Goal: Book appointment/travel/reservation

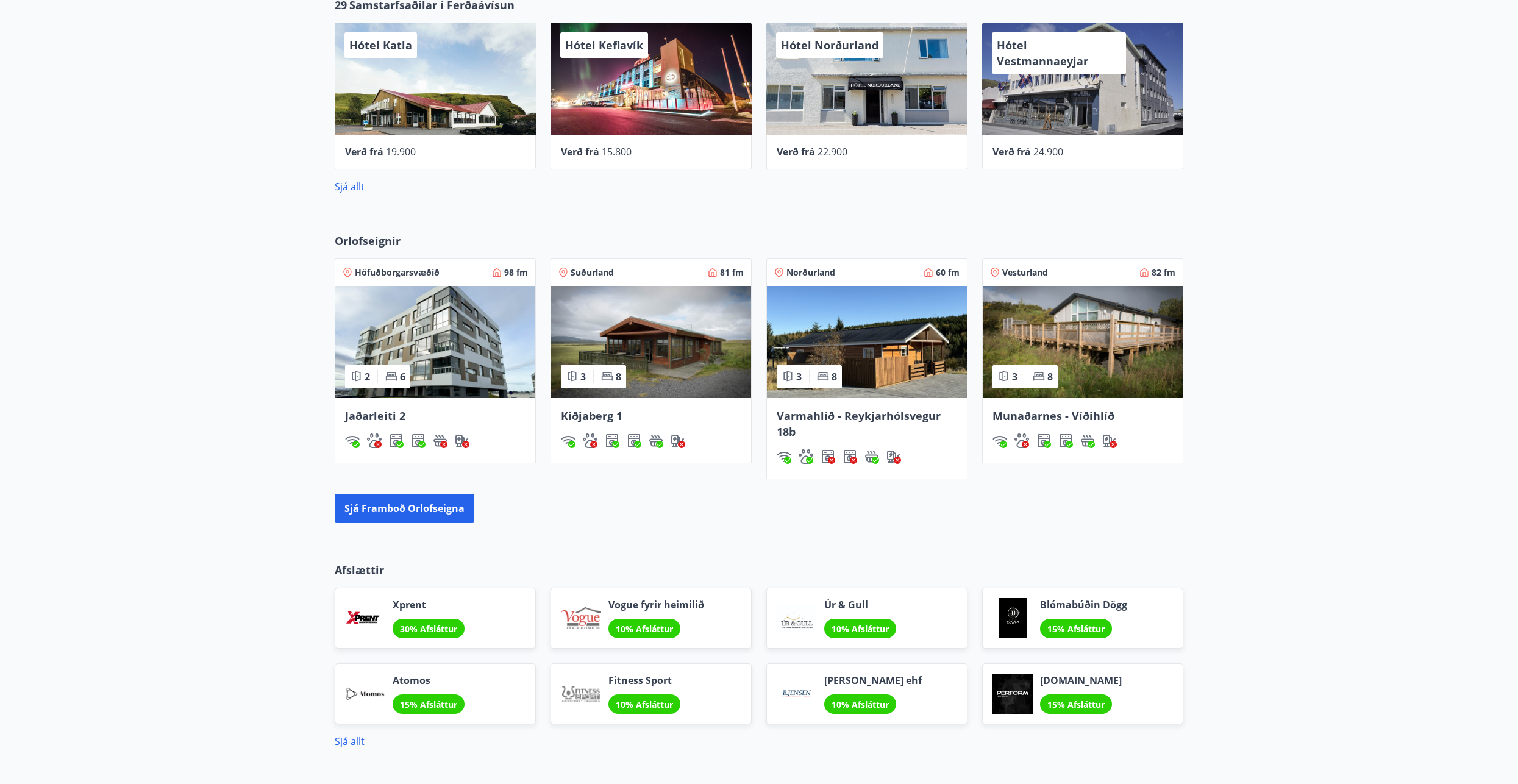
scroll to position [725, 0]
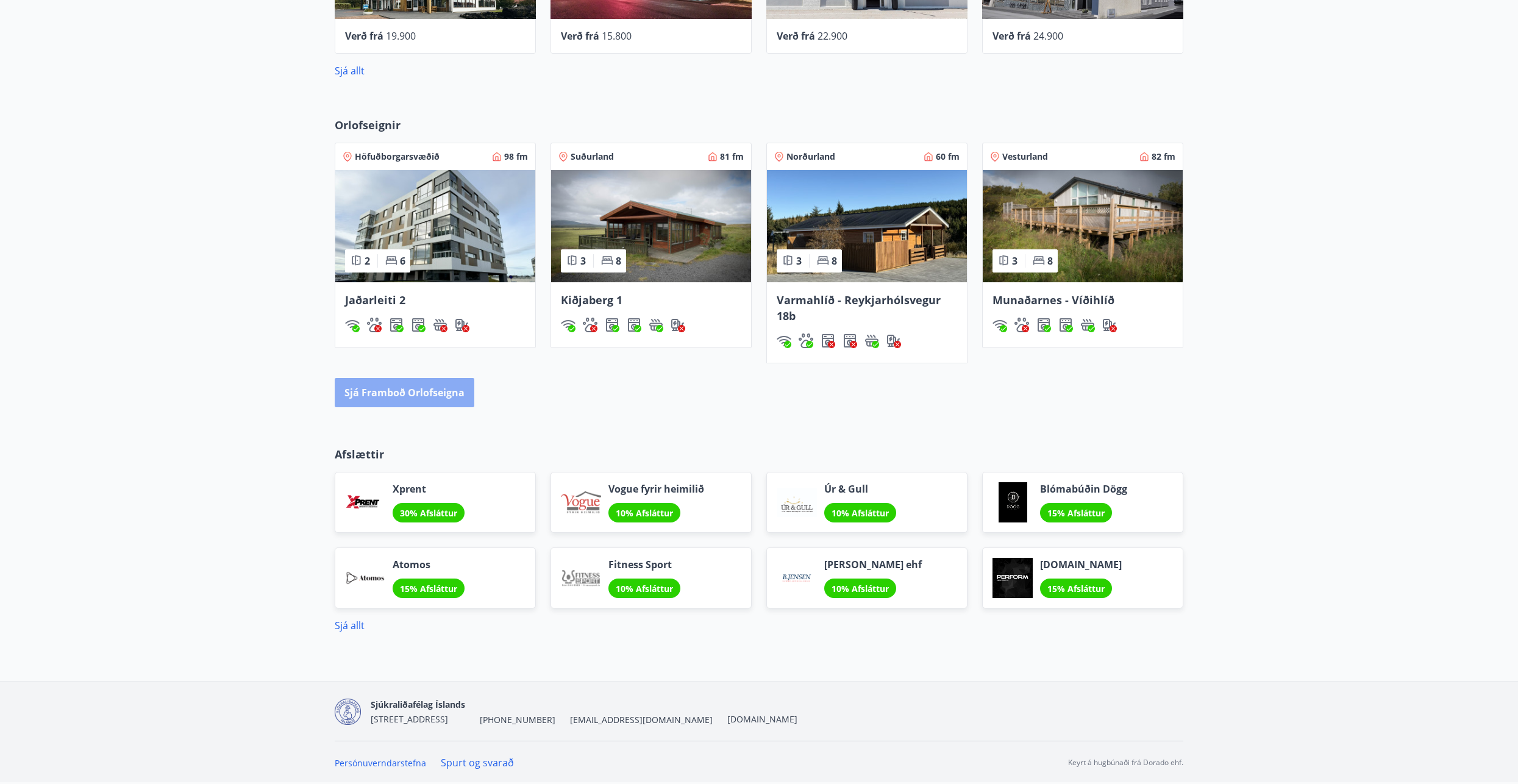
click at [451, 392] on button "Sjá framboð orlofseigna" at bounding box center [404, 392] width 140 height 29
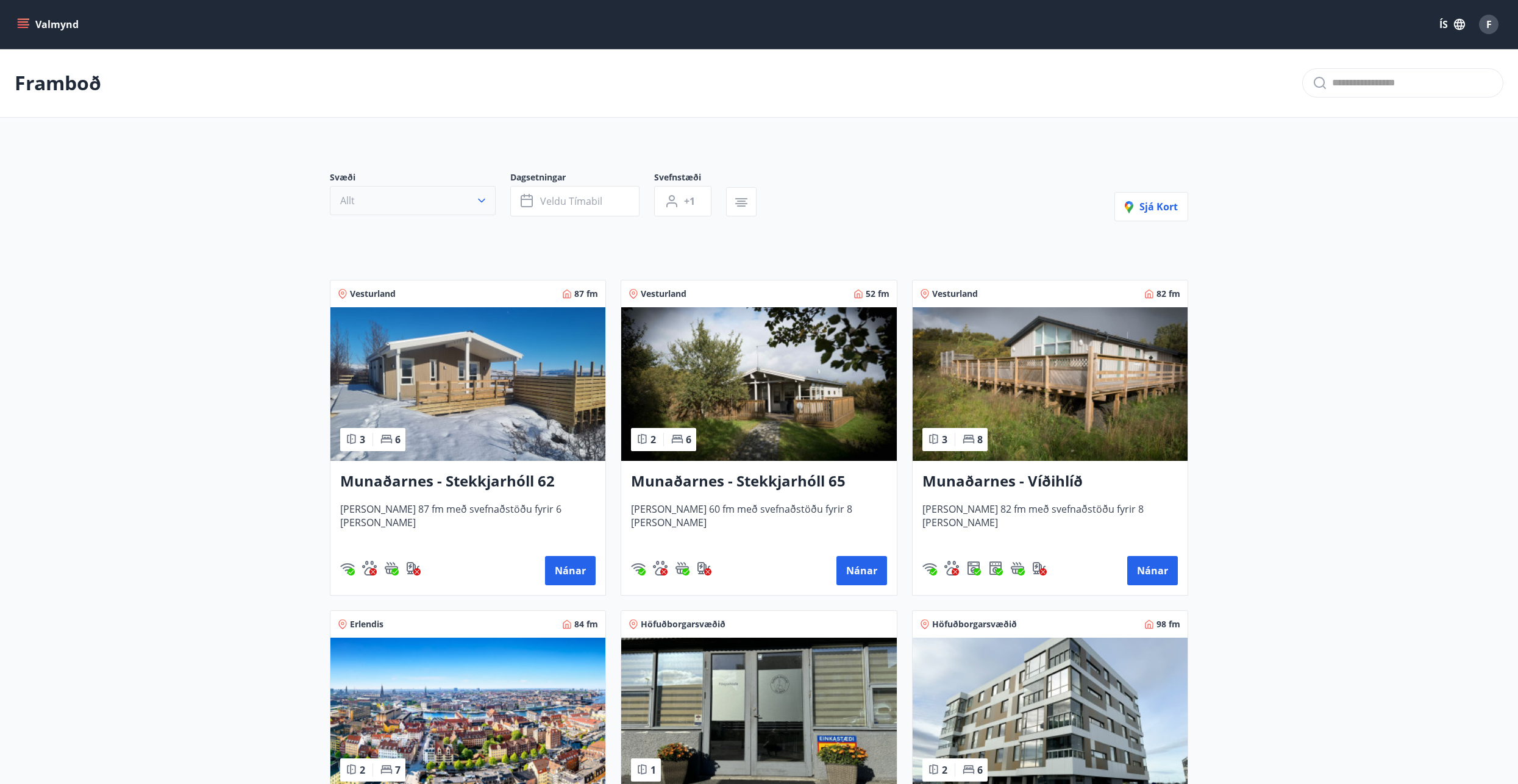
click at [482, 201] on icon "button" at bounding box center [482, 201] width 12 height 12
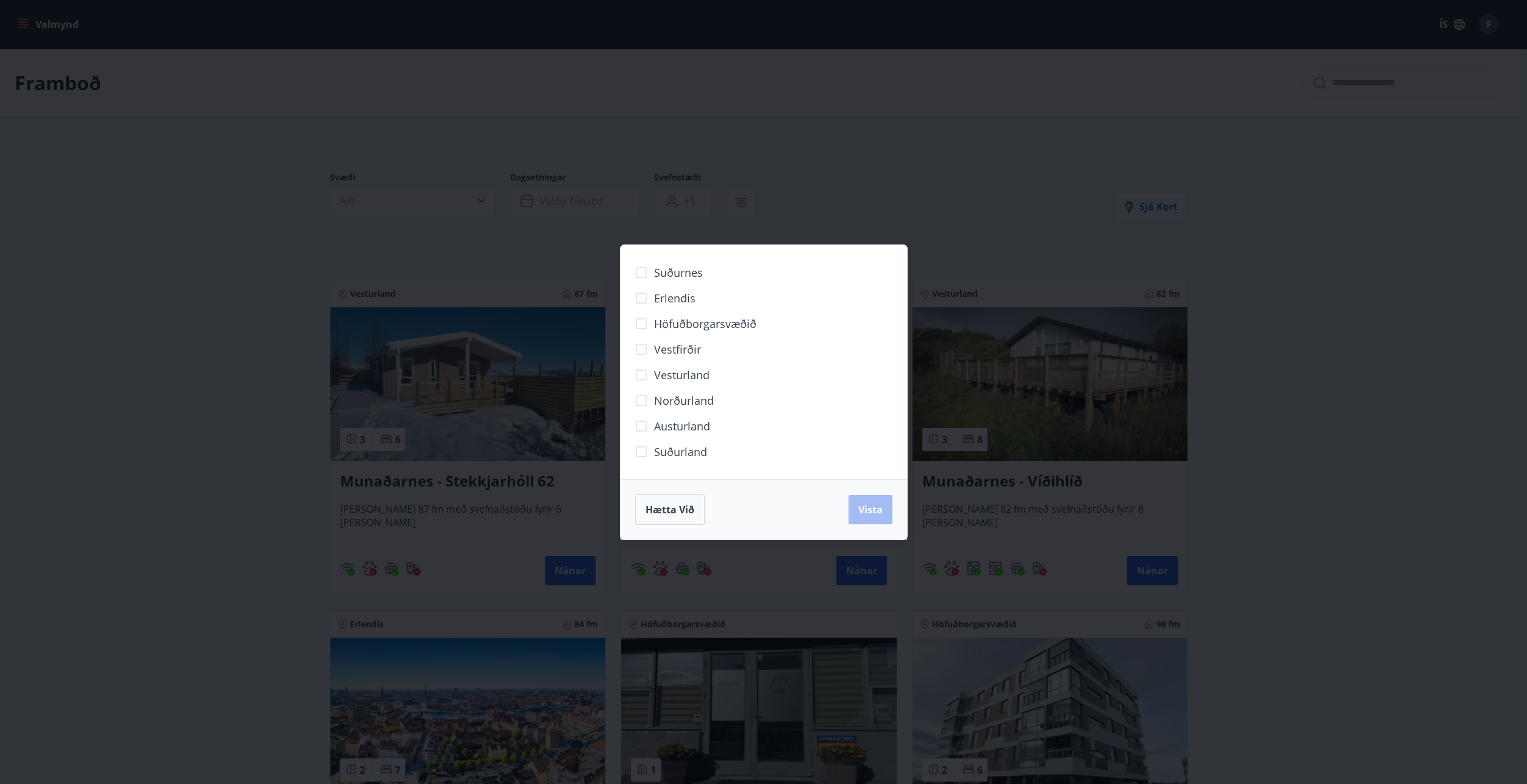
click at [476, 201] on div "Suðurnes Erlendis Höfuðborgarsvæðið [GEOGRAPHIC_DATA] [GEOGRAPHIC_DATA] [GEOGRA…" at bounding box center [764, 392] width 1527 height 784
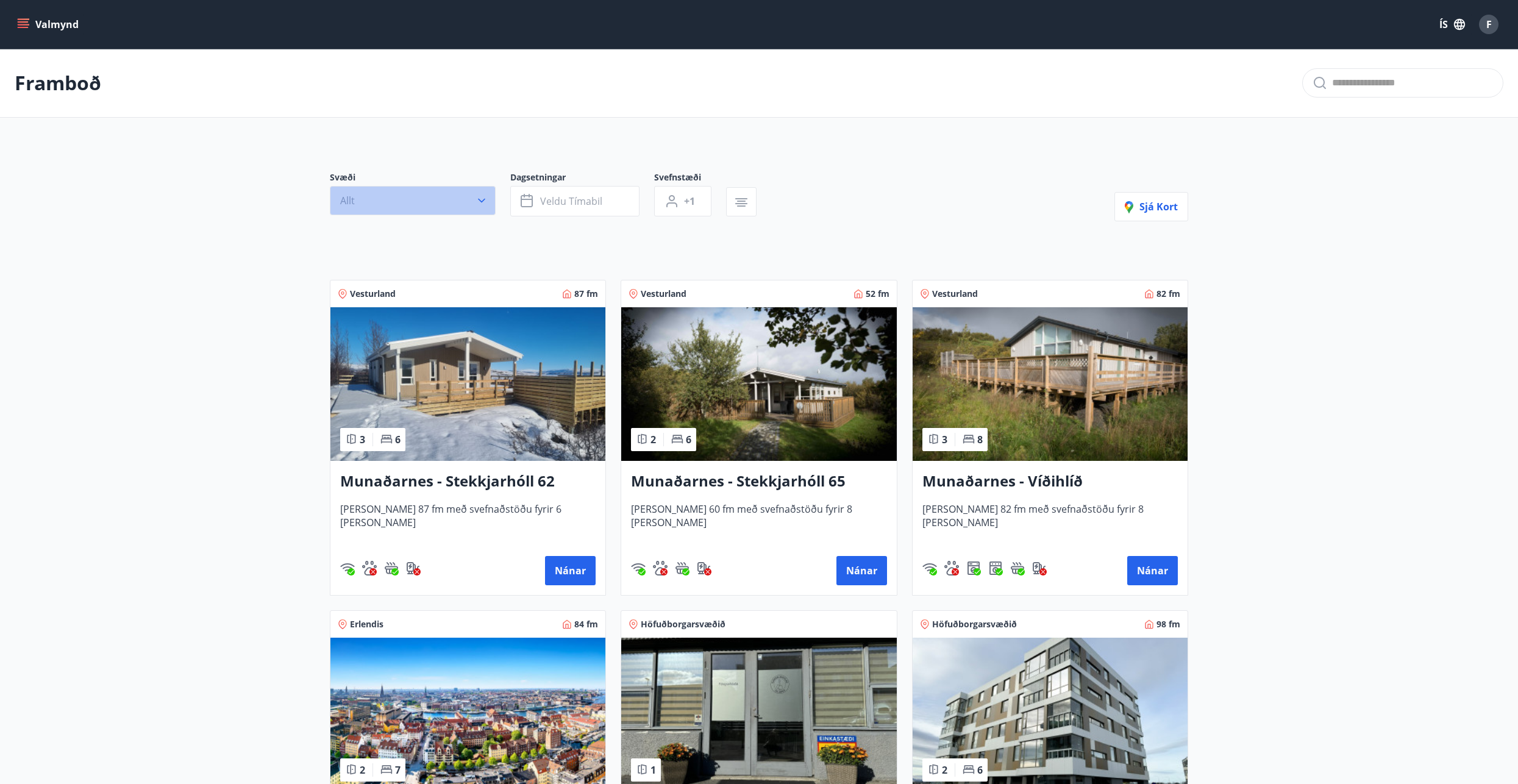
click at [479, 198] on icon "button" at bounding box center [482, 201] width 12 height 12
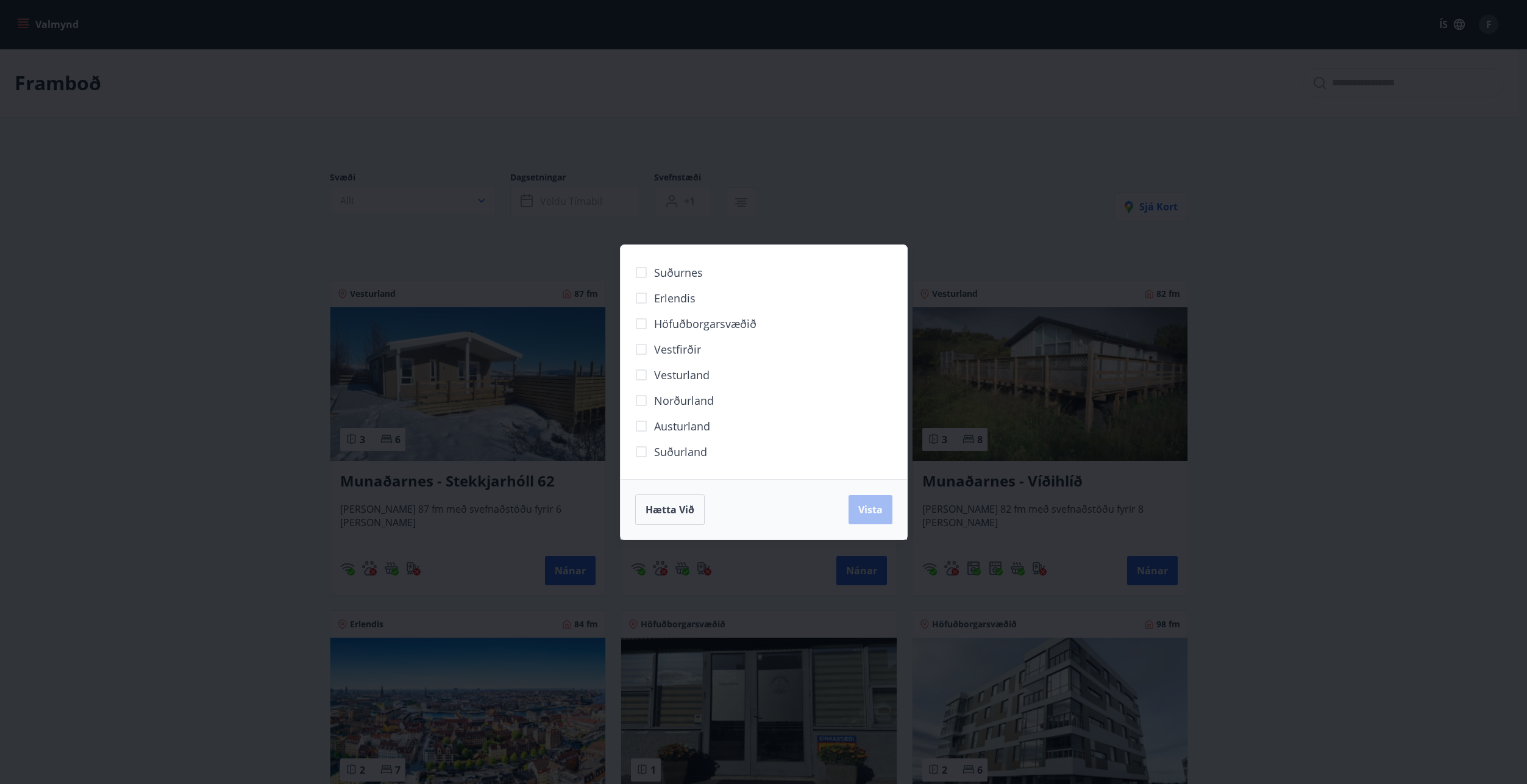
click at [344, 194] on div "Suðurnes Erlendis Höfuðborgarsvæðið [GEOGRAPHIC_DATA] [GEOGRAPHIC_DATA] [GEOGRA…" at bounding box center [764, 392] width 1527 height 784
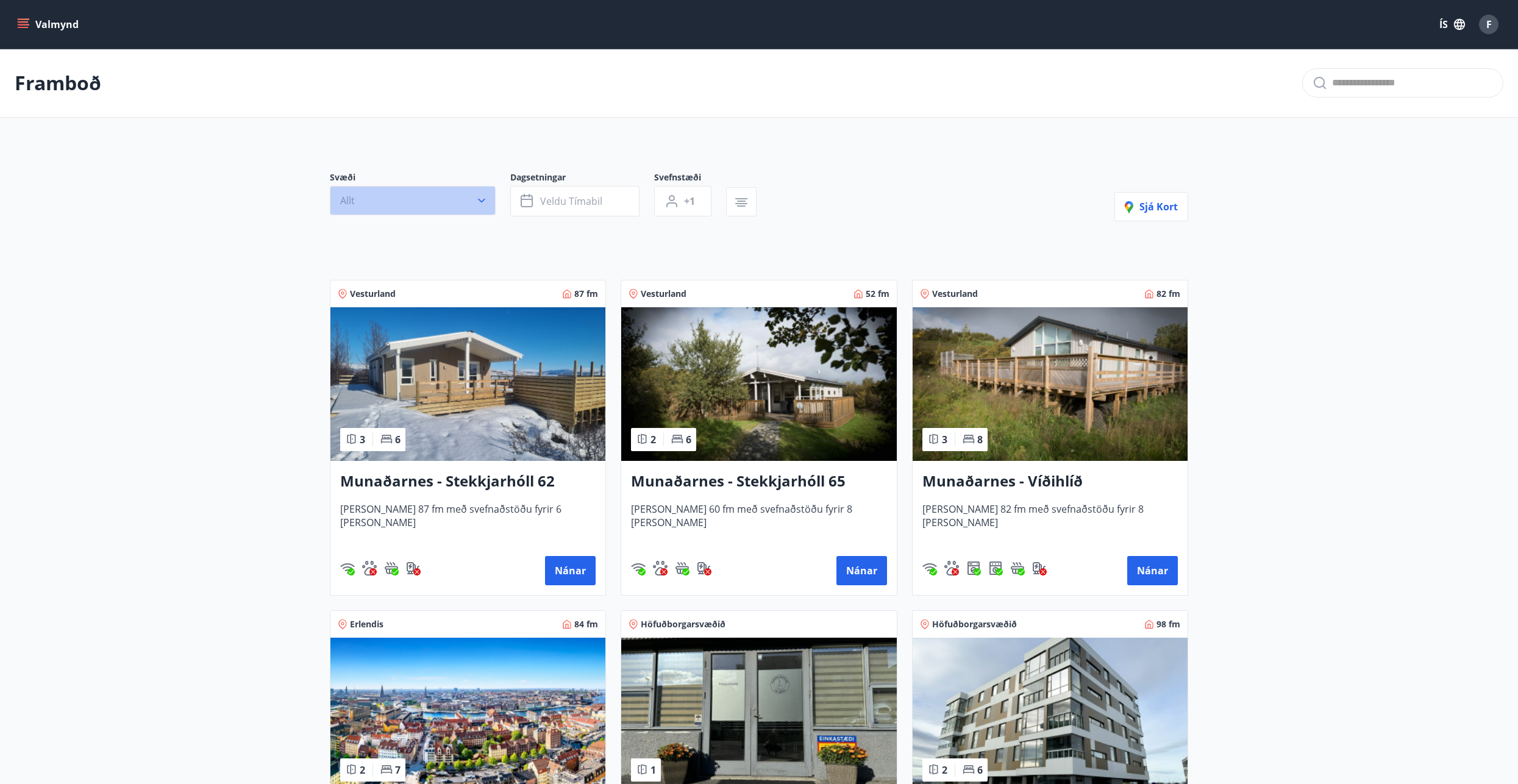
click at [480, 197] on icon "button" at bounding box center [482, 201] width 12 height 12
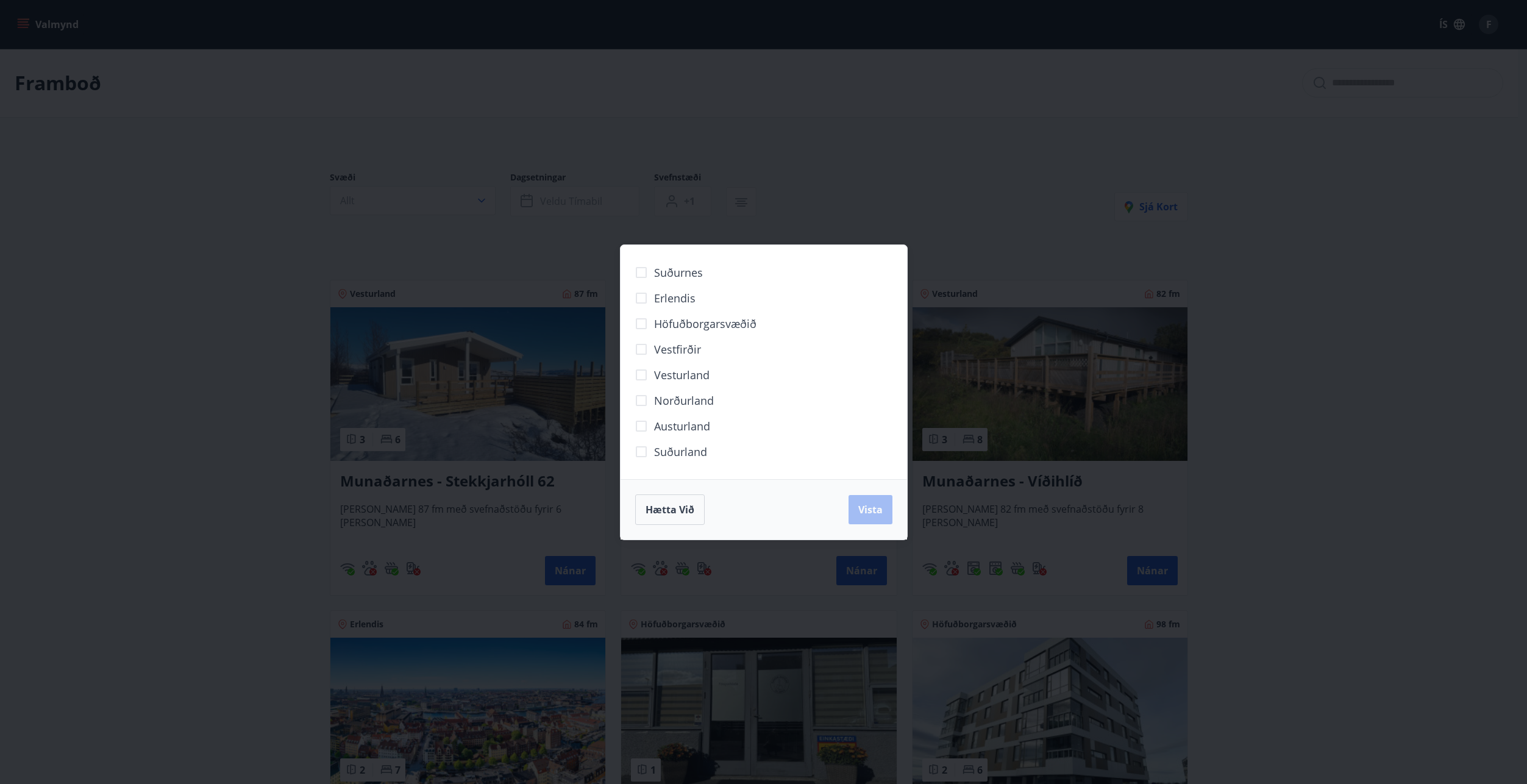
click at [482, 201] on div "Suðurnes Erlendis Höfuðborgarsvæðið [GEOGRAPHIC_DATA] [GEOGRAPHIC_DATA] [GEOGRA…" at bounding box center [764, 392] width 1527 height 784
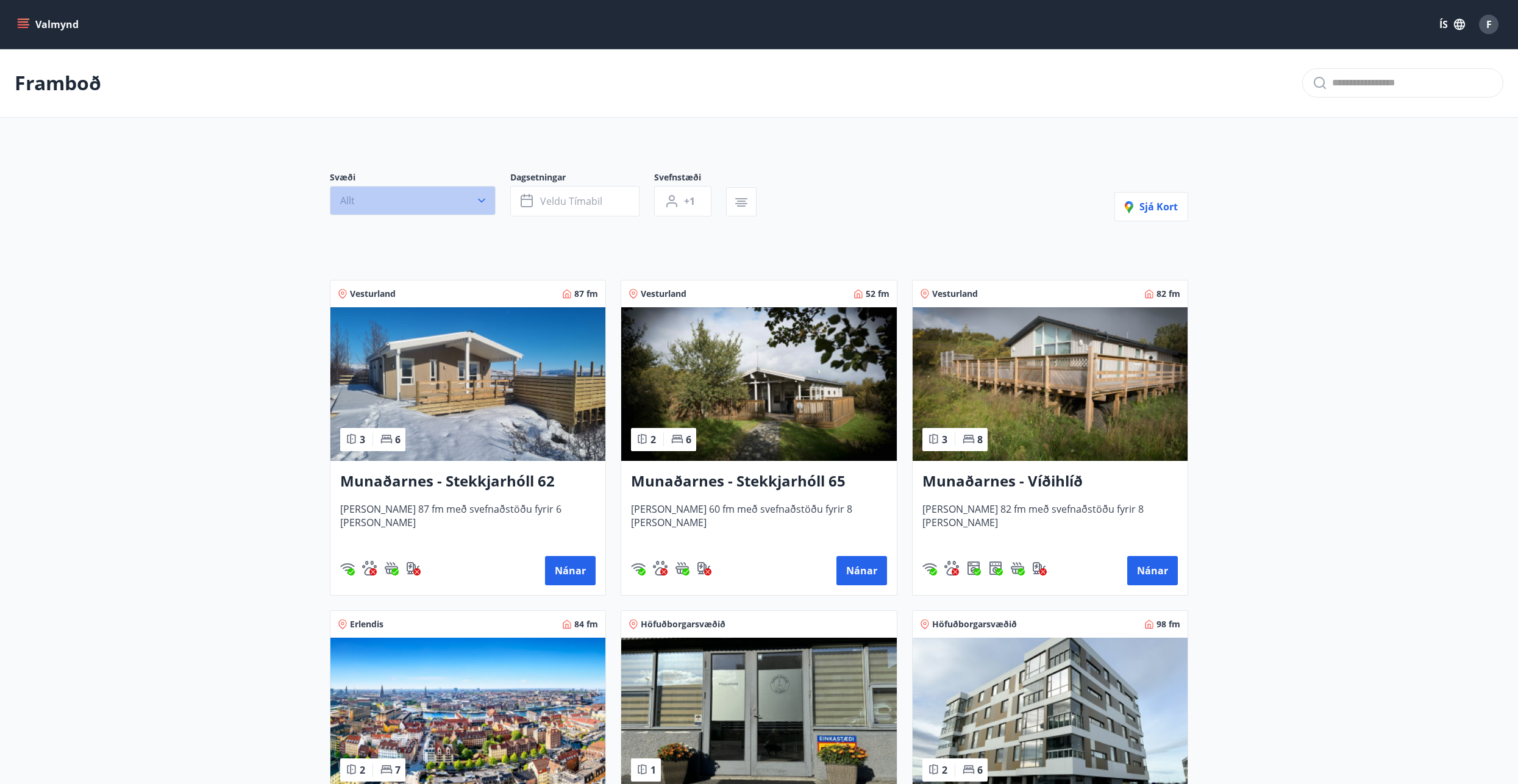
click at [348, 201] on span "Allt" at bounding box center [347, 200] width 15 height 13
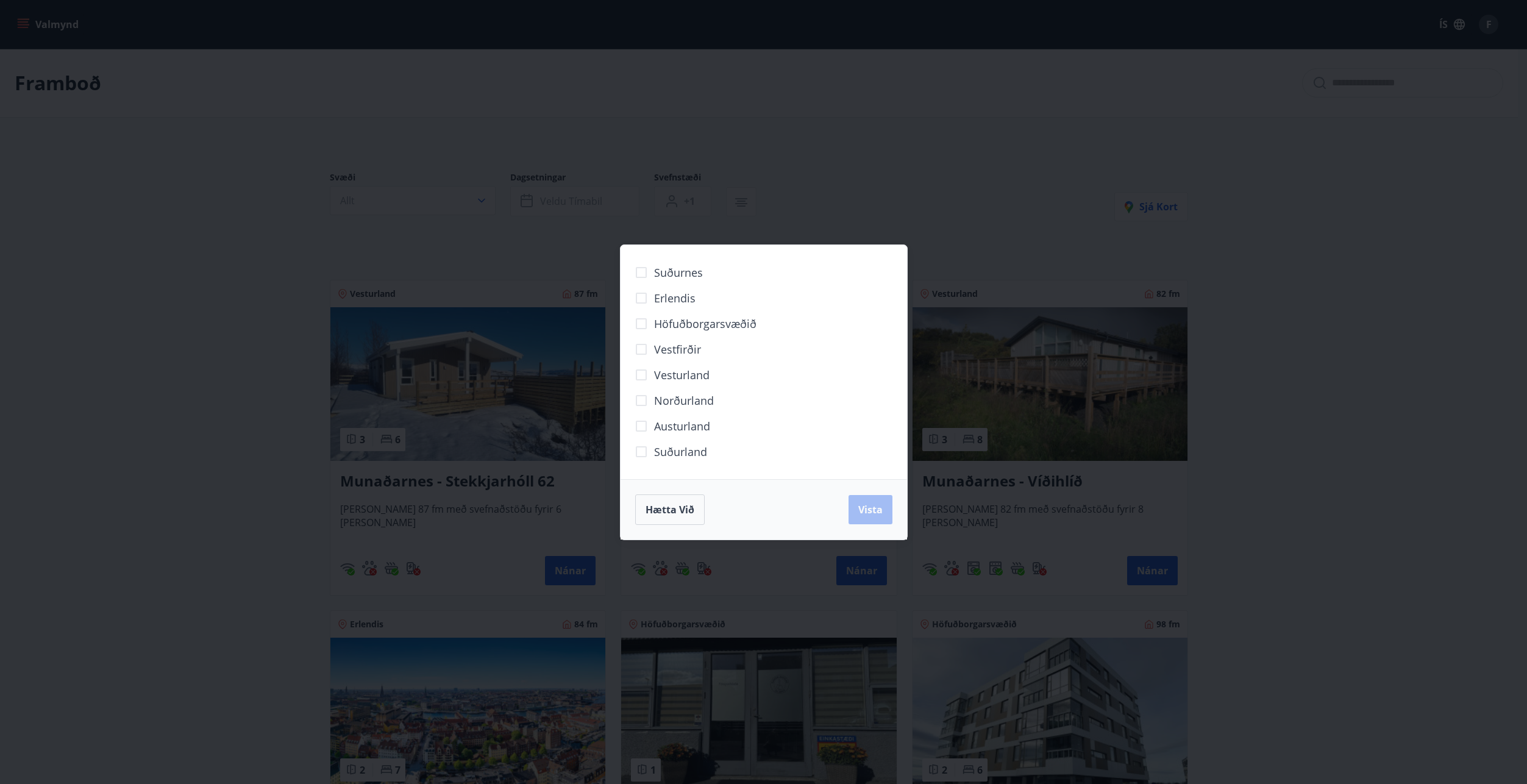
click at [665, 295] on span "Erlendis" at bounding box center [675, 298] width 42 height 16
click at [665, 299] on span "Erlendis" at bounding box center [675, 298] width 42 height 16
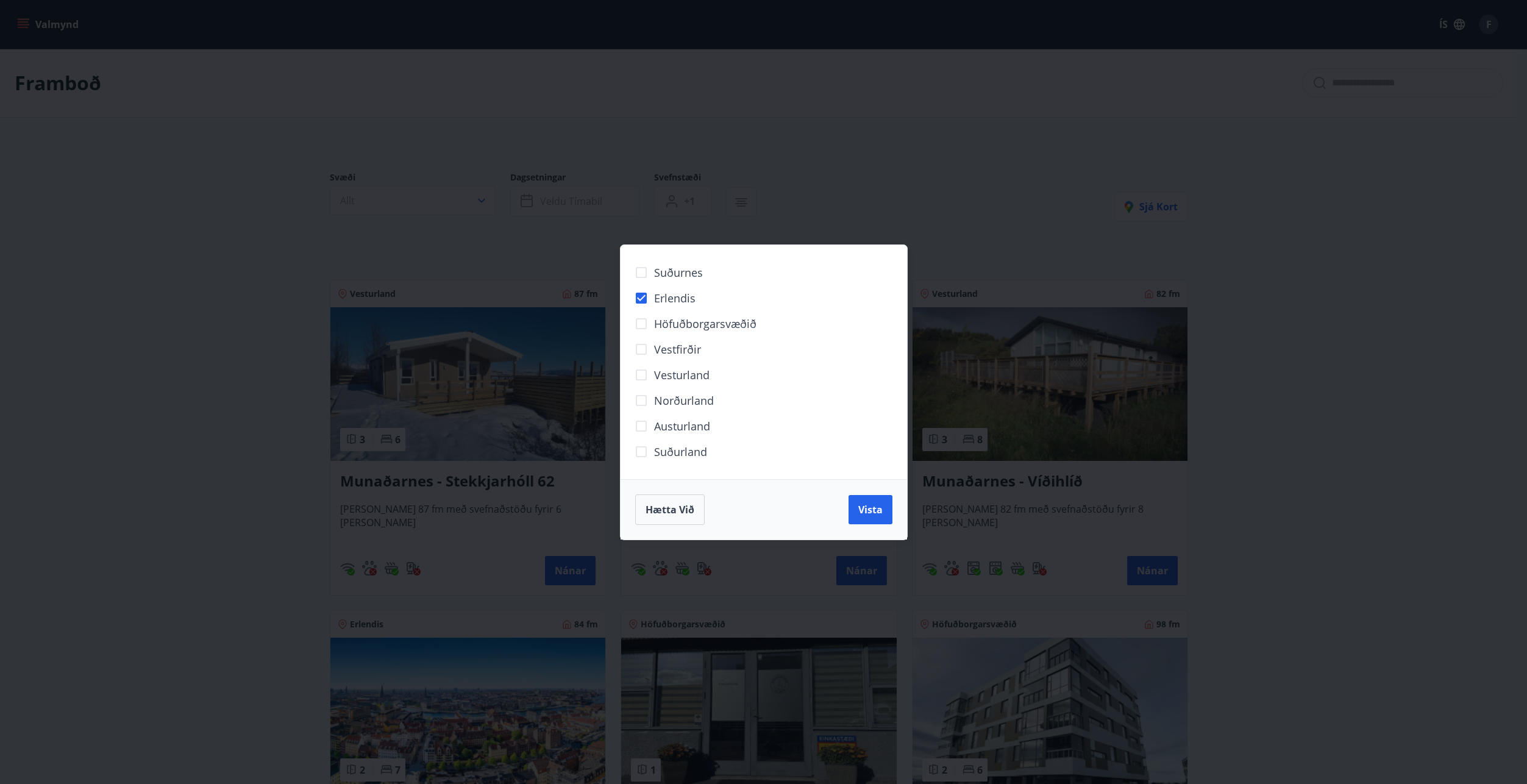
click at [481, 203] on div "Suðurnes Erlendis Höfuðborgarsvæðið [GEOGRAPHIC_DATA] [GEOGRAPHIC_DATA] [GEOGRA…" at bounding box center [764, 392] width 1527 height 784
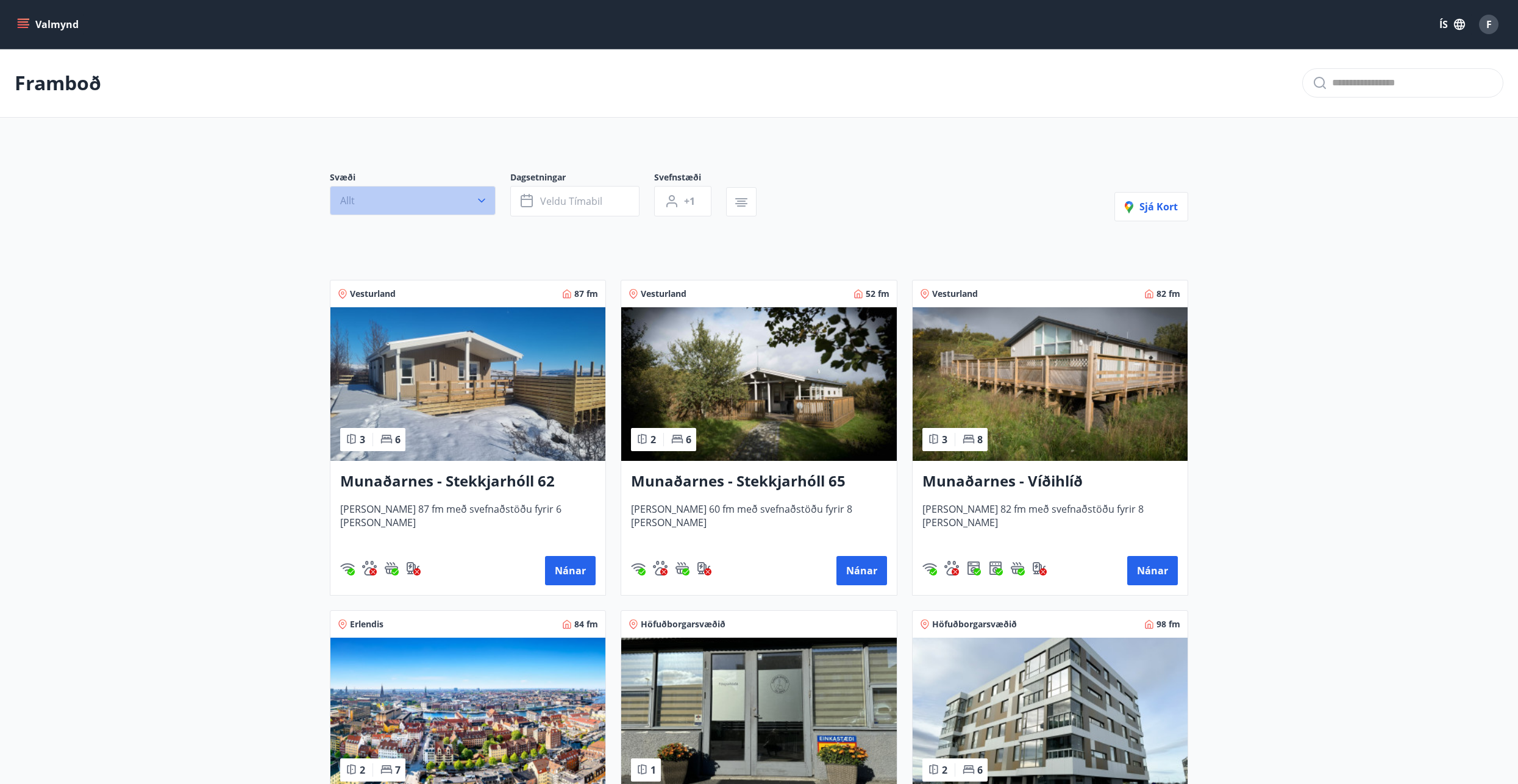
click at [484, 197] on icon "button" at bounding box center [482, 201] width 12 height 12
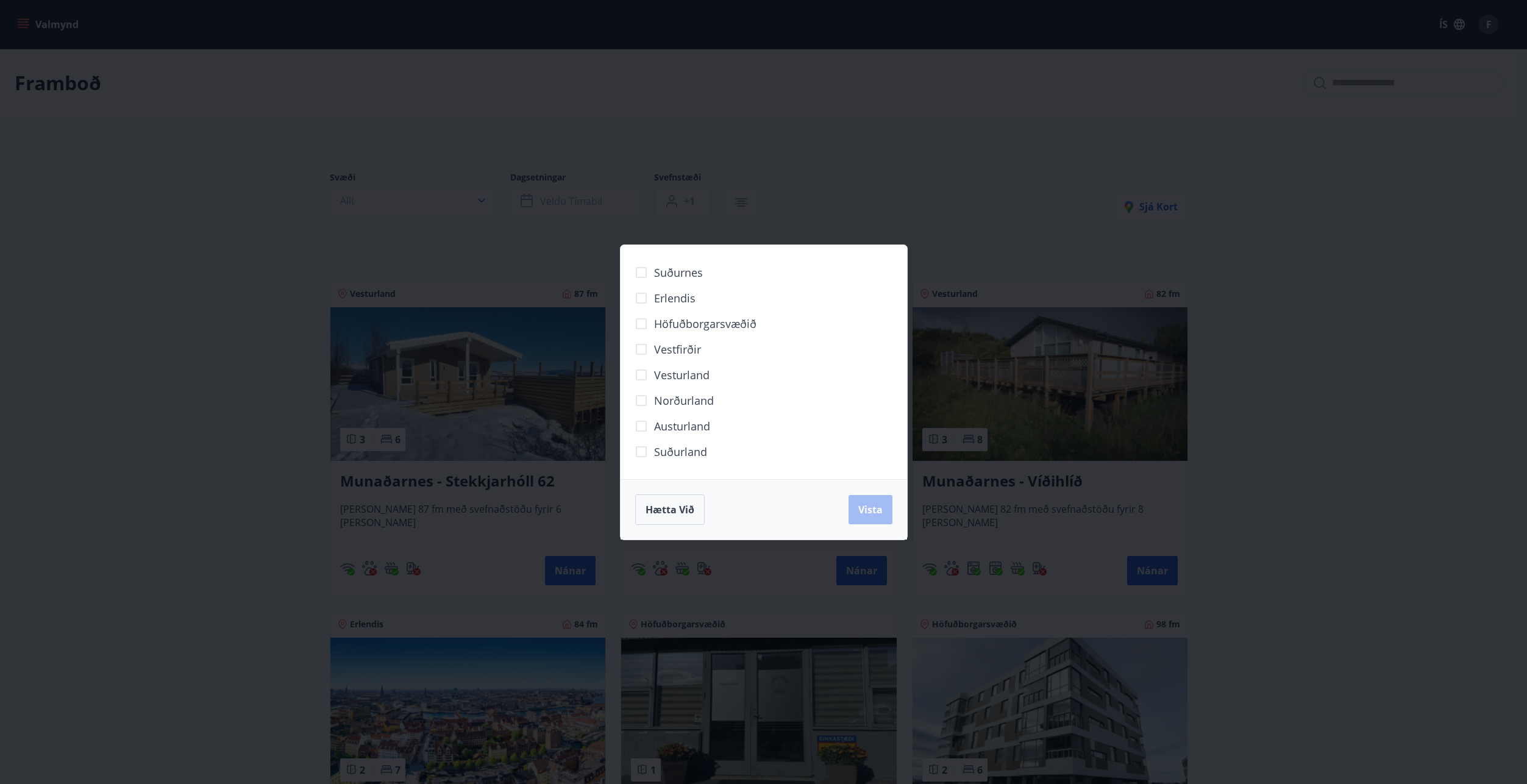
click at [665, 296] on span "Erlendis" at bounding box center [675, 298] width 42 height 16
click at [679, 507] on span "Hætta við" at bounding box center [670, 509] width 48 height 13
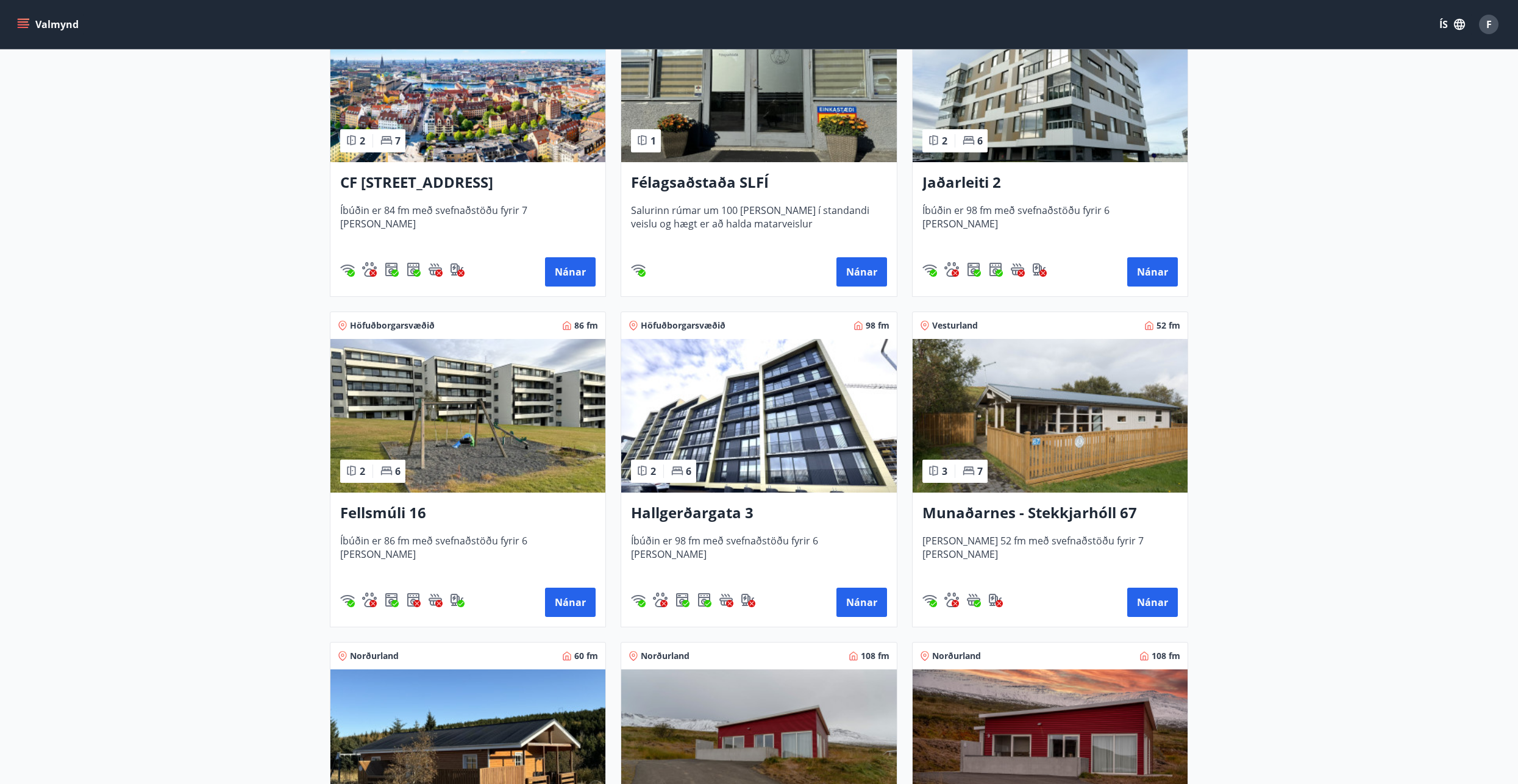
scroll to position [466, 0]
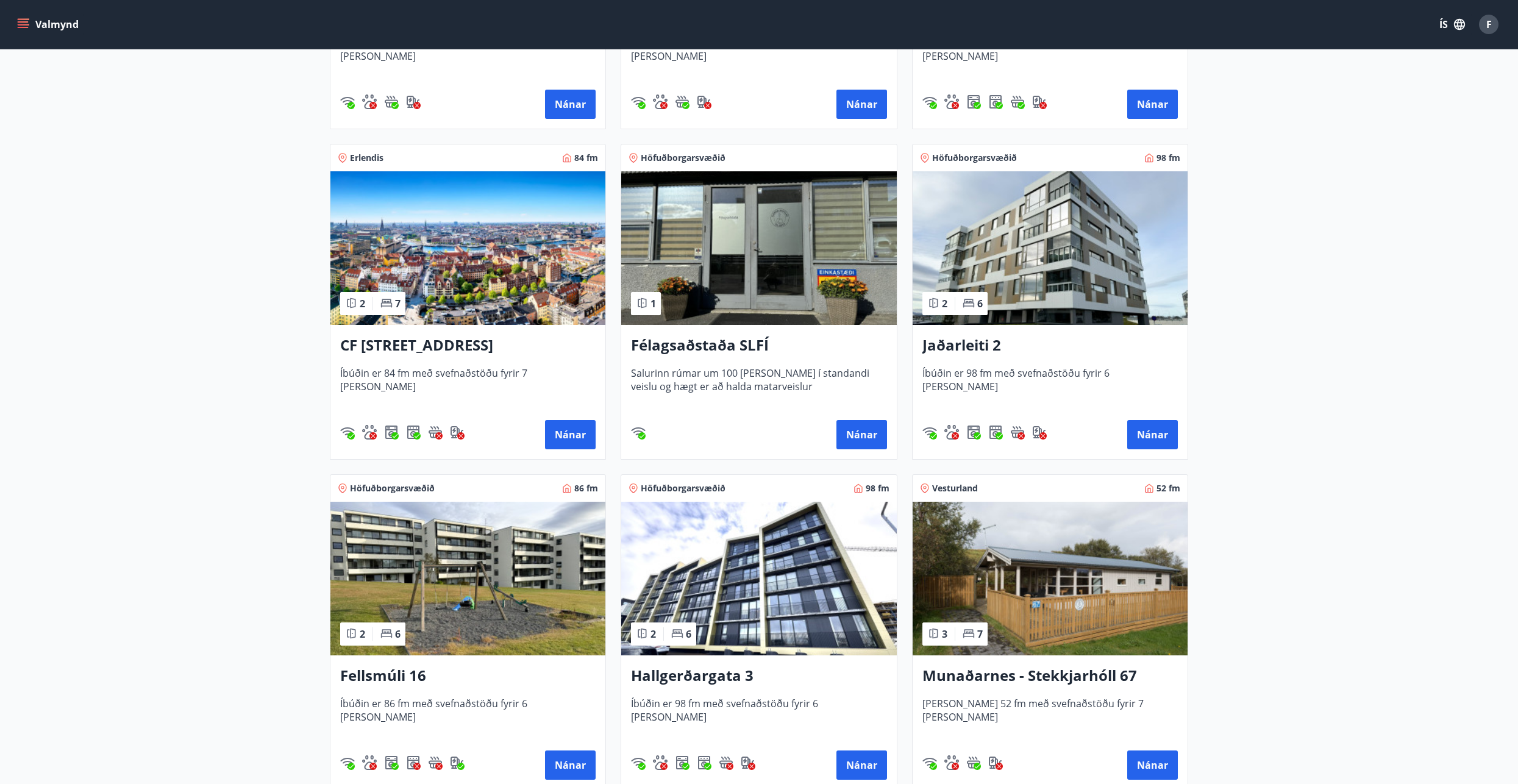
click at [425, 347] on h3 "CF [STREET_ADDRESS]" at bounding box center [467, 345] width 255 height 22
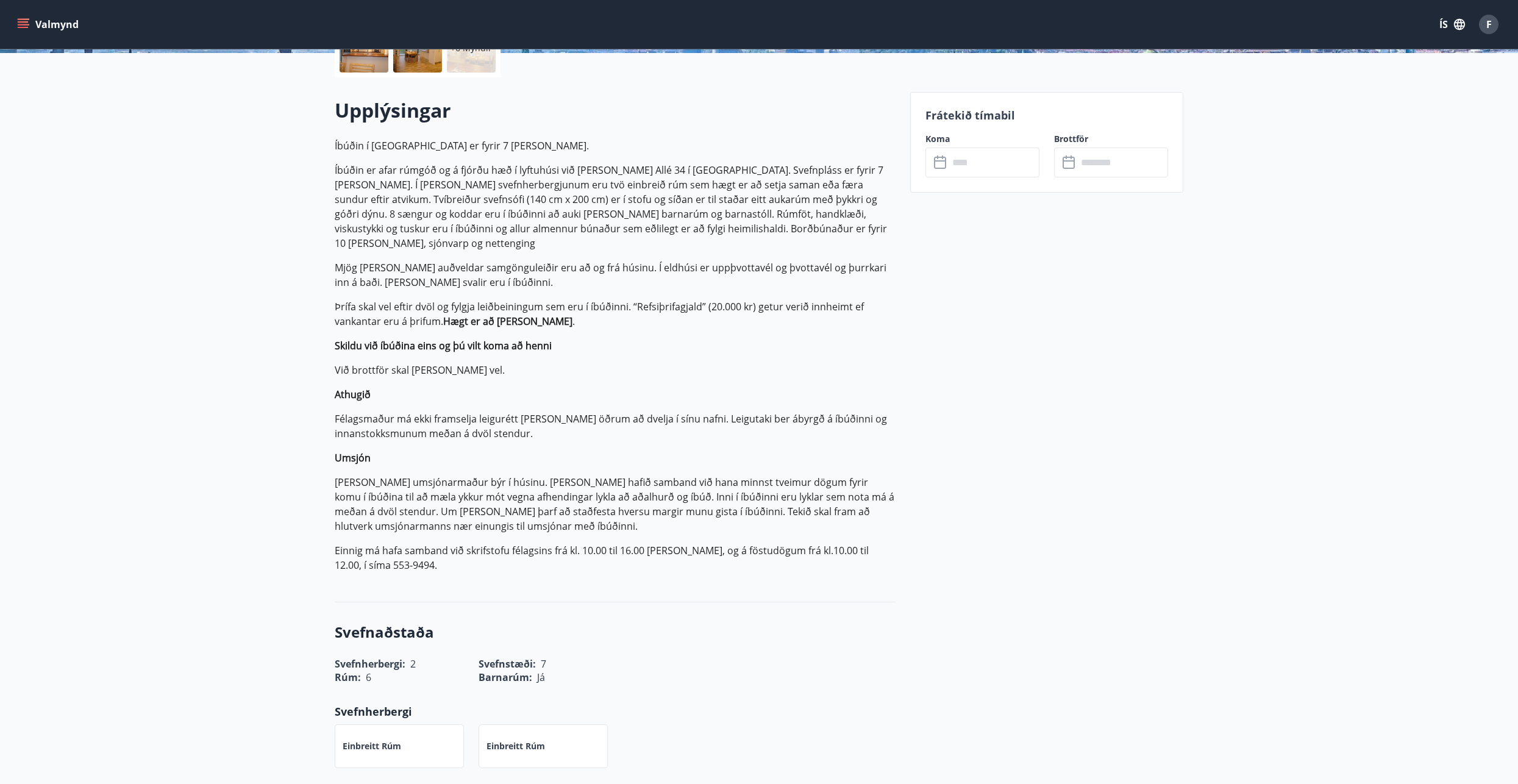
scroll to position [125, 0]
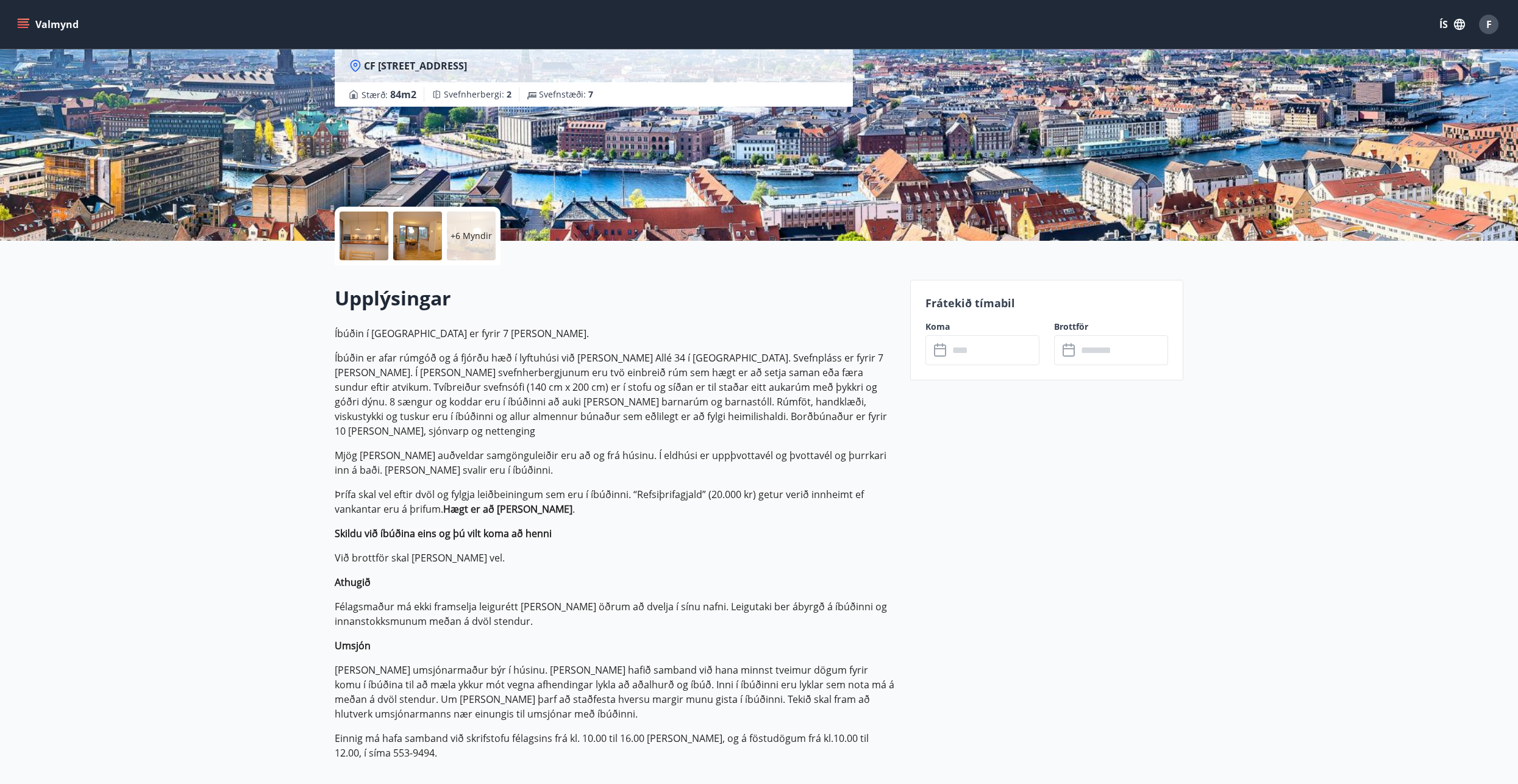
click at [940, 349] on icon at bounding box center [941, 350] width 15 height 15
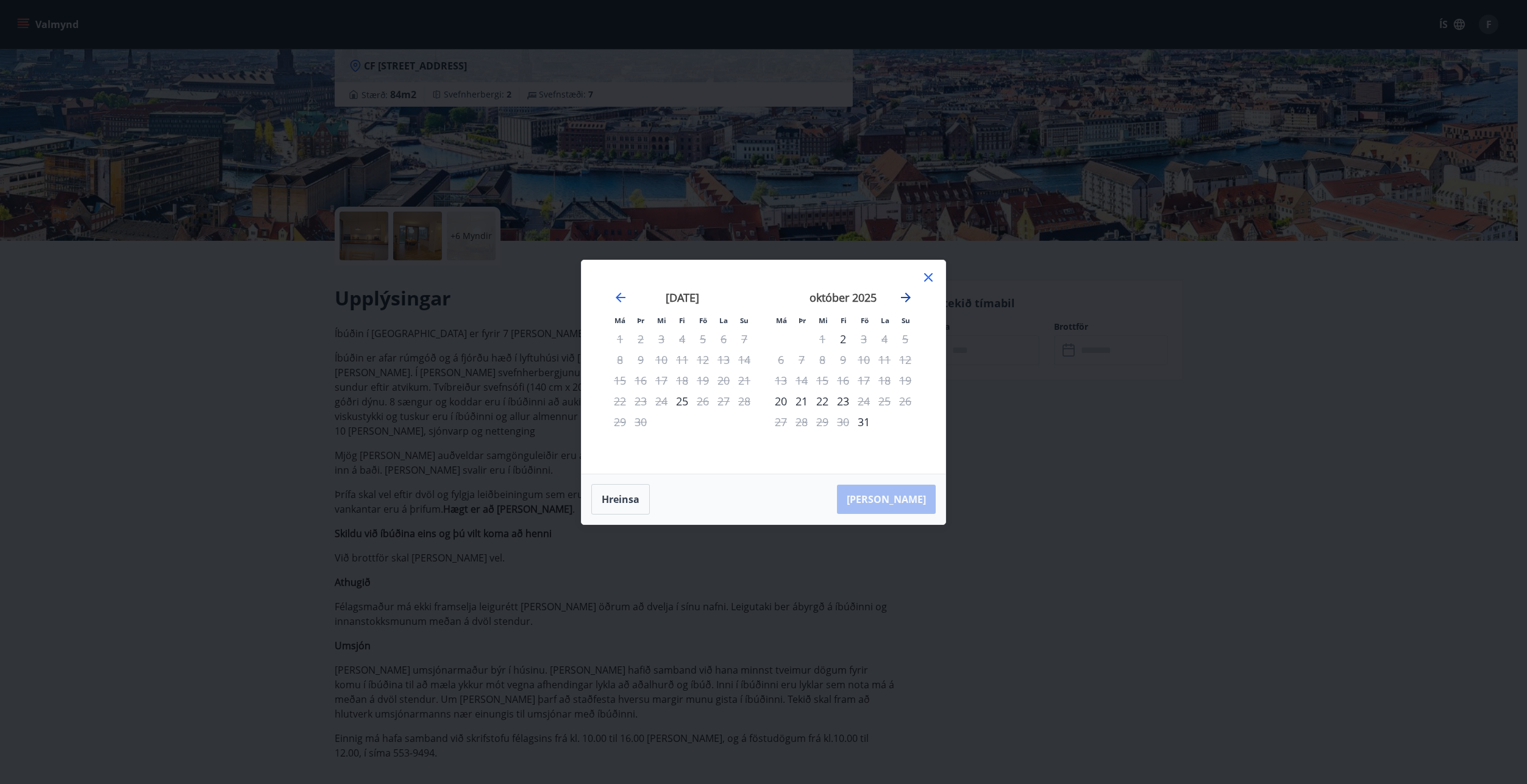
click at [910, 294] on icon "Move forward to switch to the next month." at bounding box center [905, 297] width 15 height 15
click at [905, 296] on icon "Move forward to switch to the next month." at bounding box center [905, 297] width 15 height 15
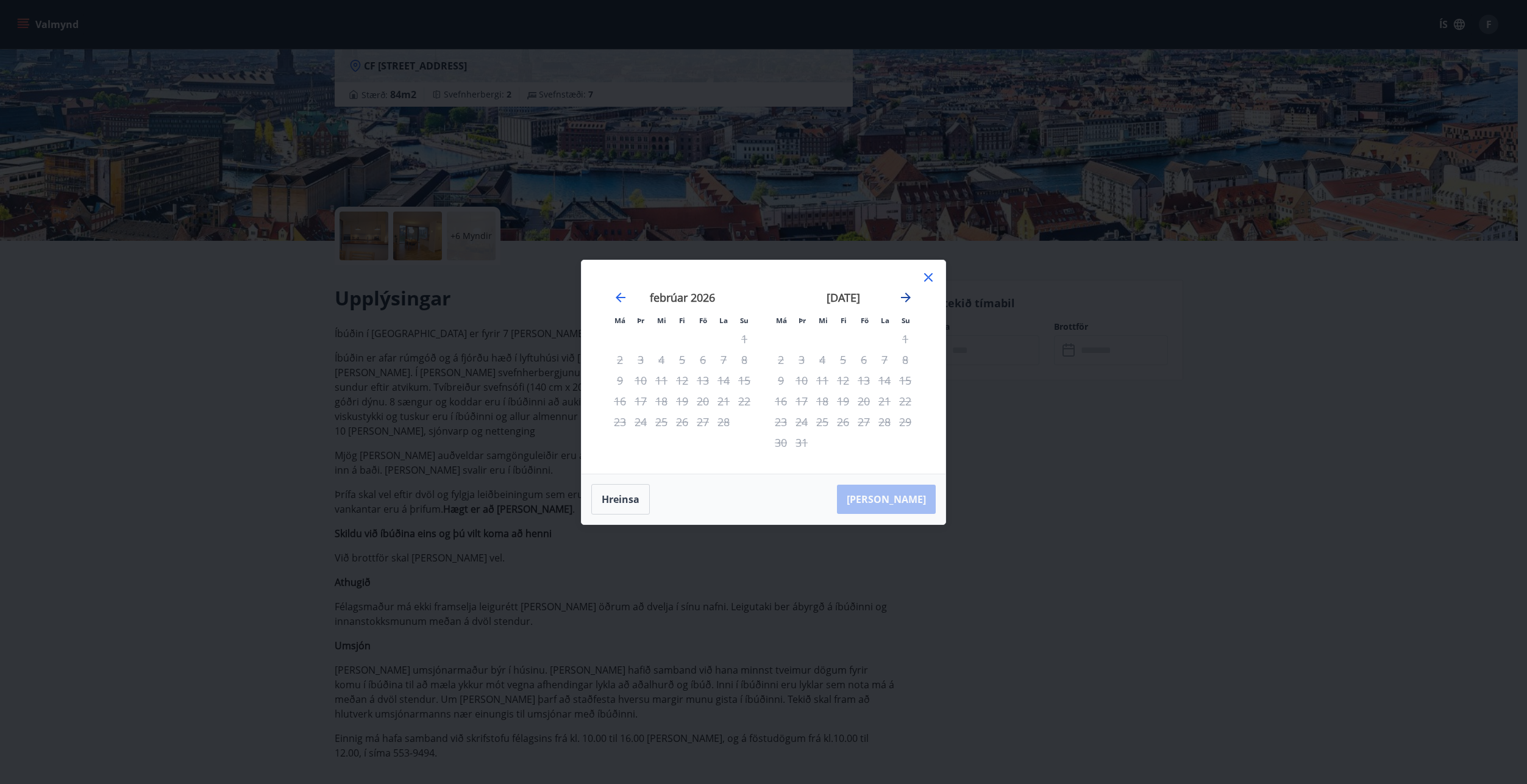
click at [905, 296] on icon "Move forward to switch to the next month." at bounding box center [905, 297] width 15 height 15
click at [622, 296] on icon "Move backward to switch to the previous month." at bounding box center [620, 297] width 15 height 15
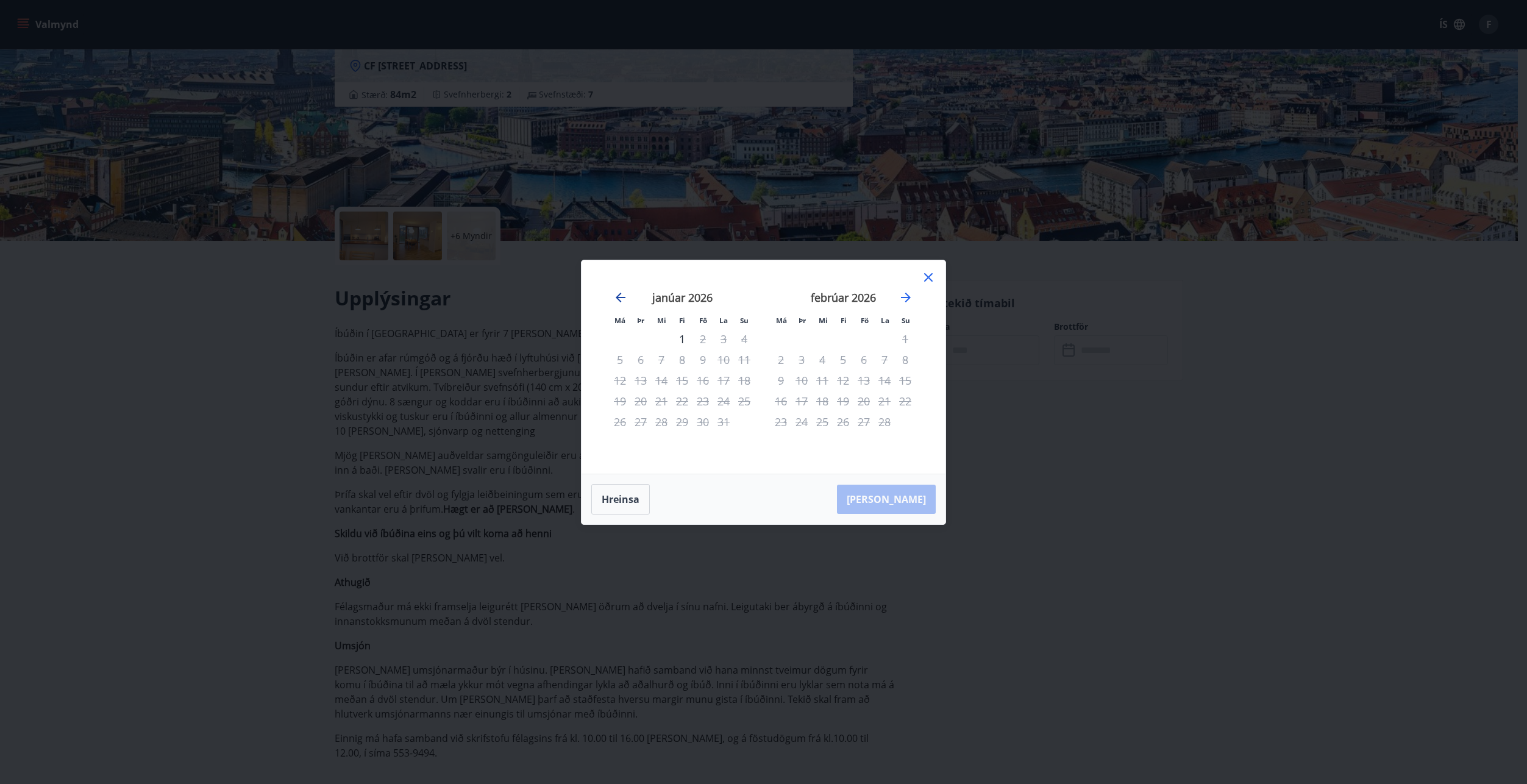
click at [622, 296] on icon "Move backward to switch to the previous month." at bounding box center [620, 297] width 15 height 15
click at [909, 294] on icon "Move forward to switch to the next month." at bounding box center [905, 297] width 15 height 15
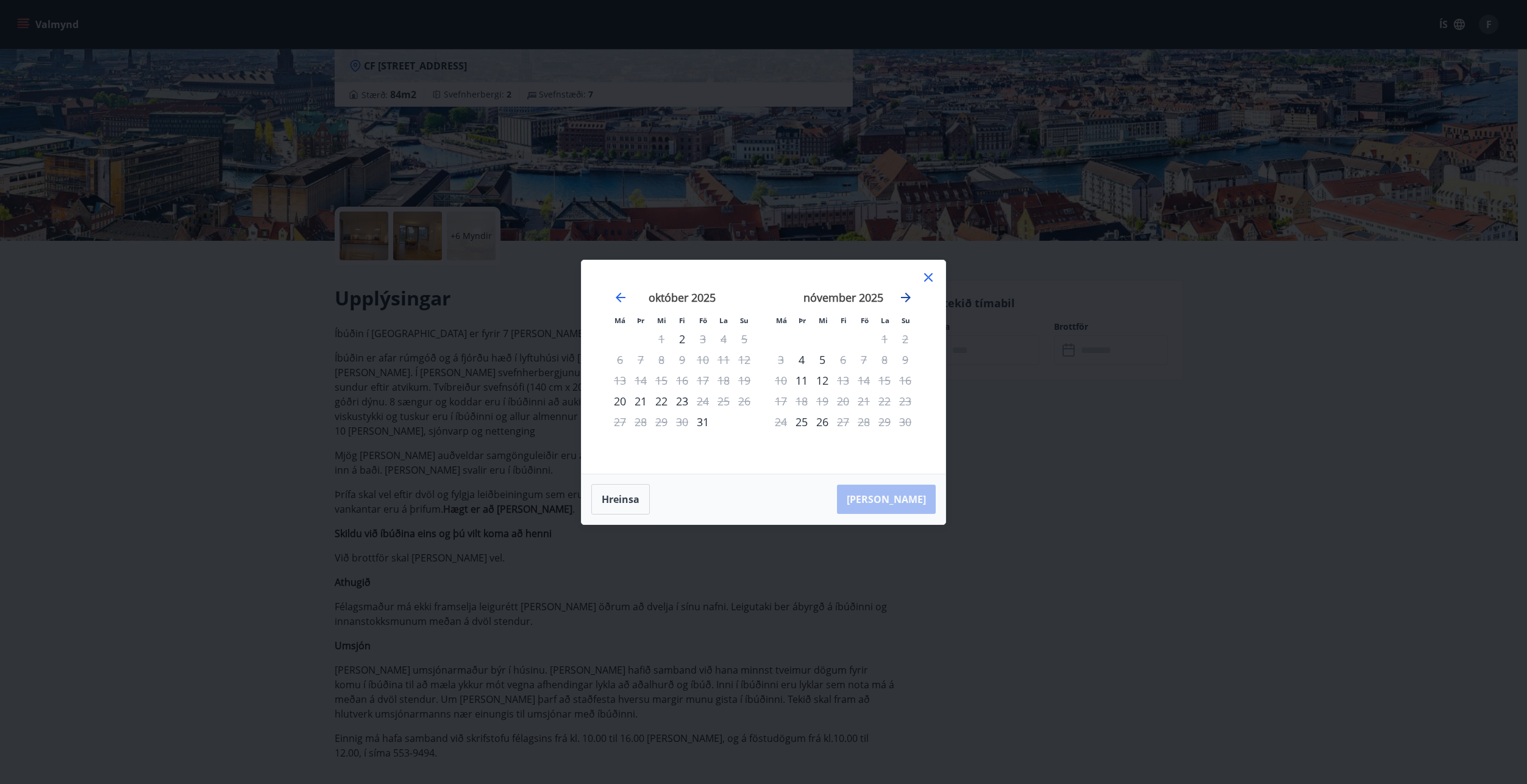
click at [909, 294] on icon "Move forward to switch to the next month." at bounding box center [905, 297] width 15 height 15
click at [926, 278] on icon at bounding box center [928, 277] width 15 height 15
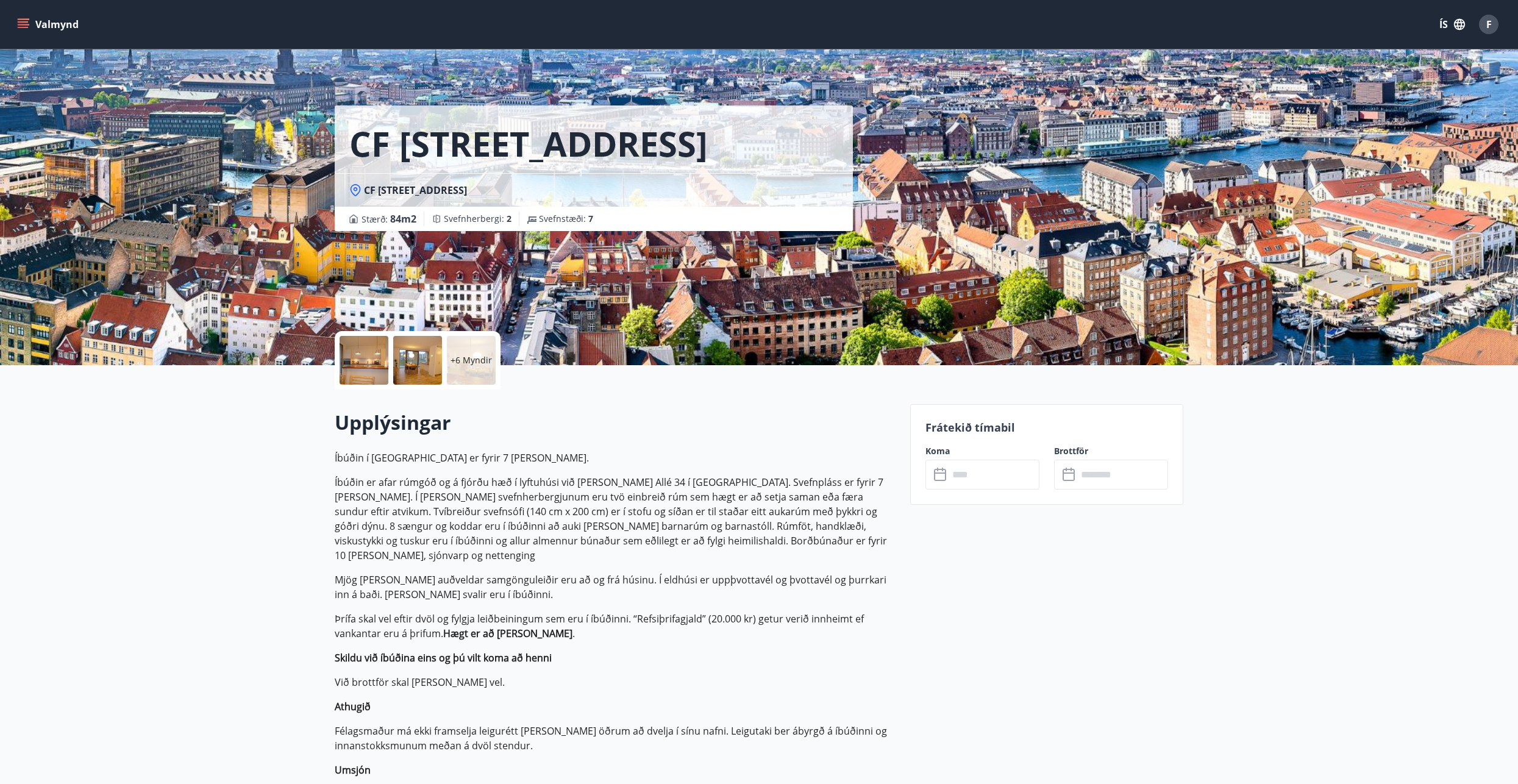
scroll to position [0, 0]
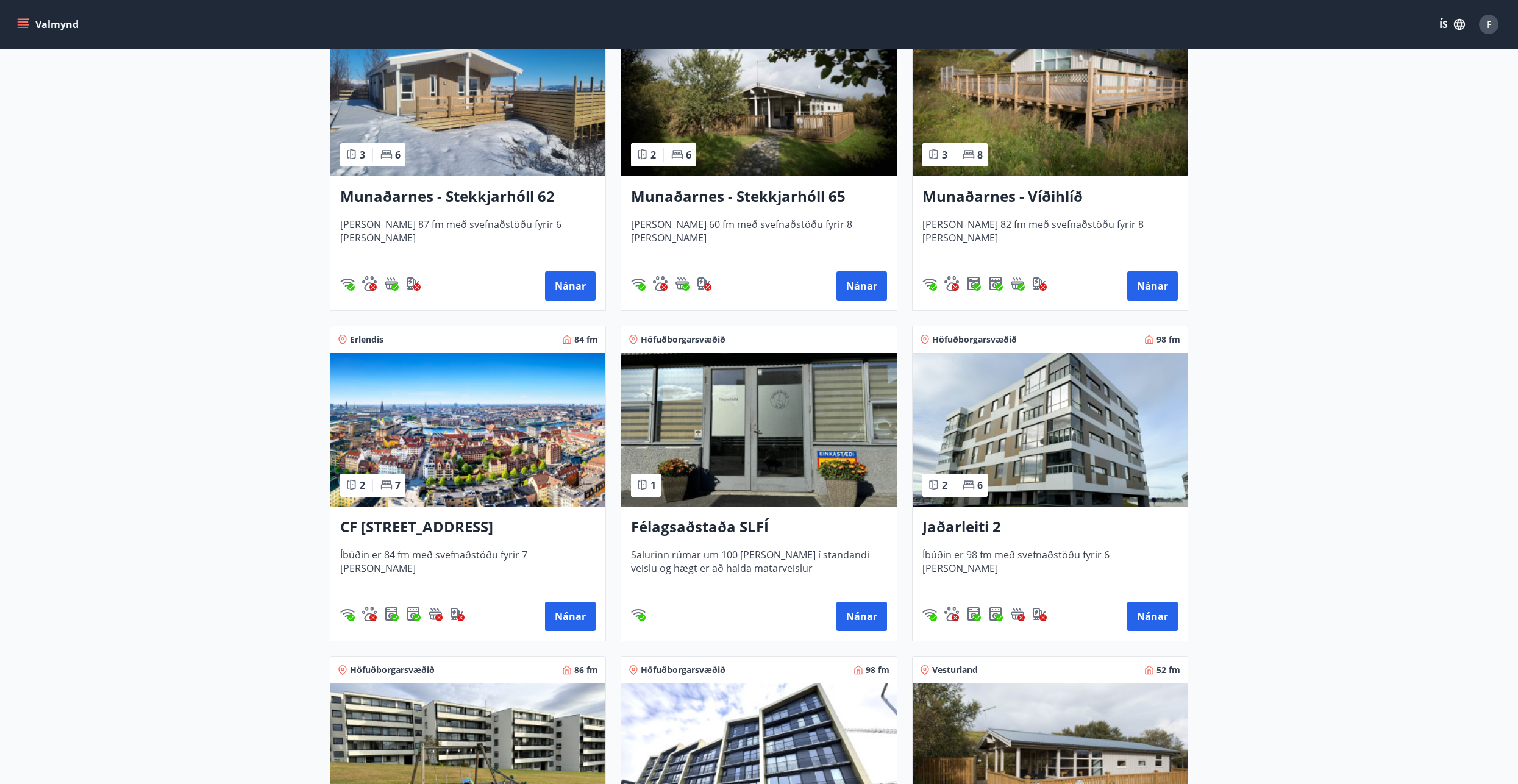
scroll to position [307, 0]
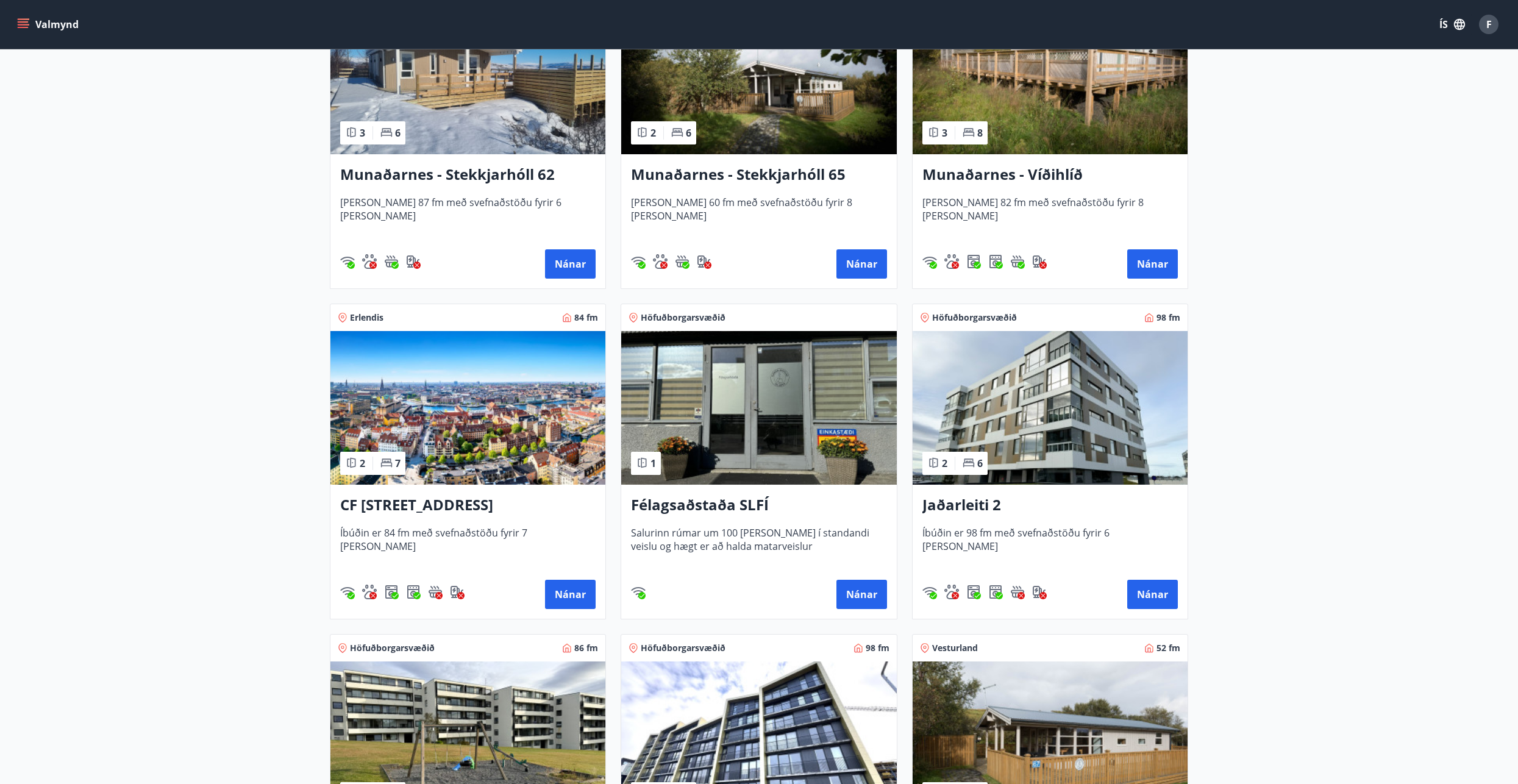
click at [410, 507] on h3 "CF [STREET_ADDRESS]" at bounding box center [467, 505] width 255 height 22
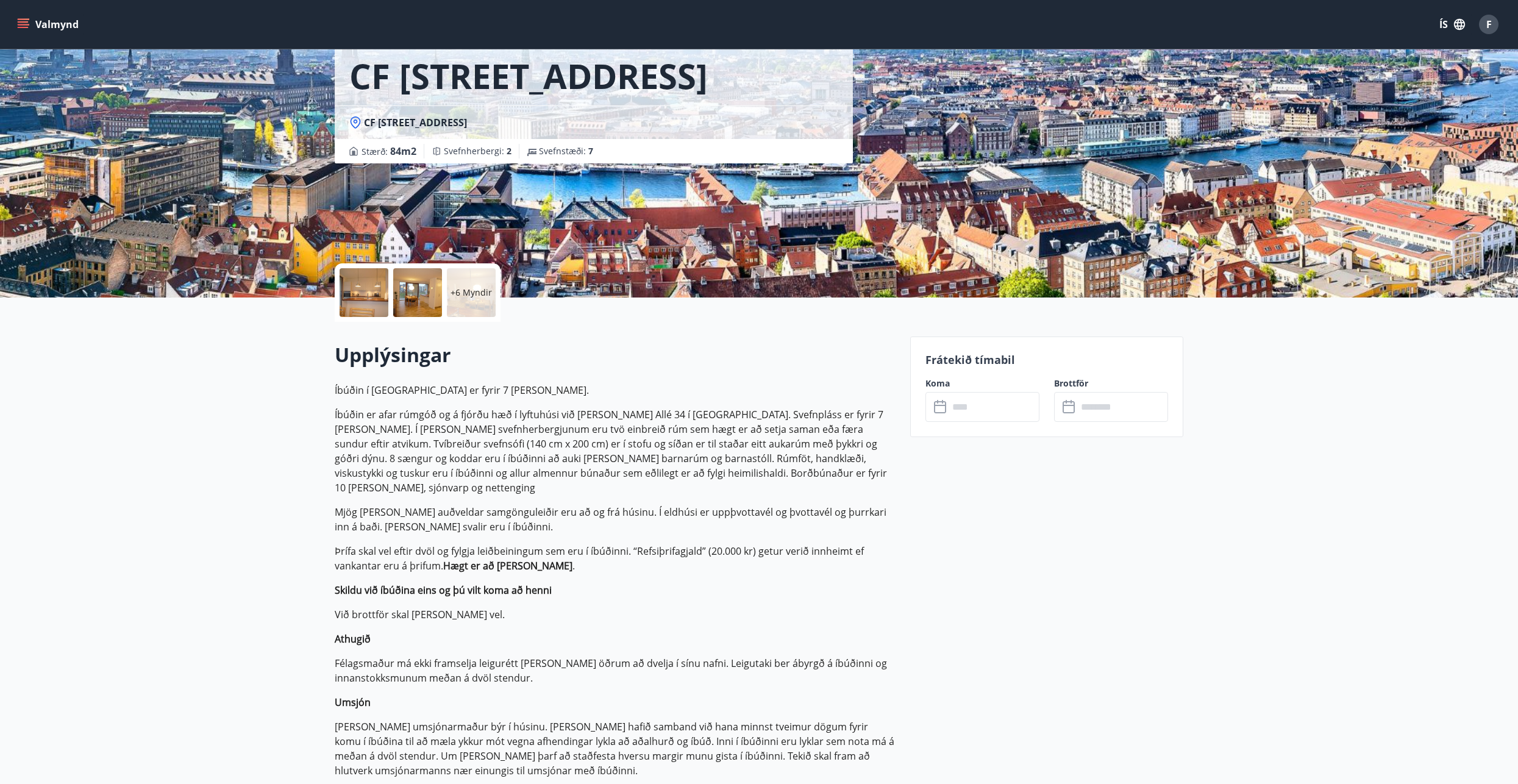
scroll to position [61, 0]
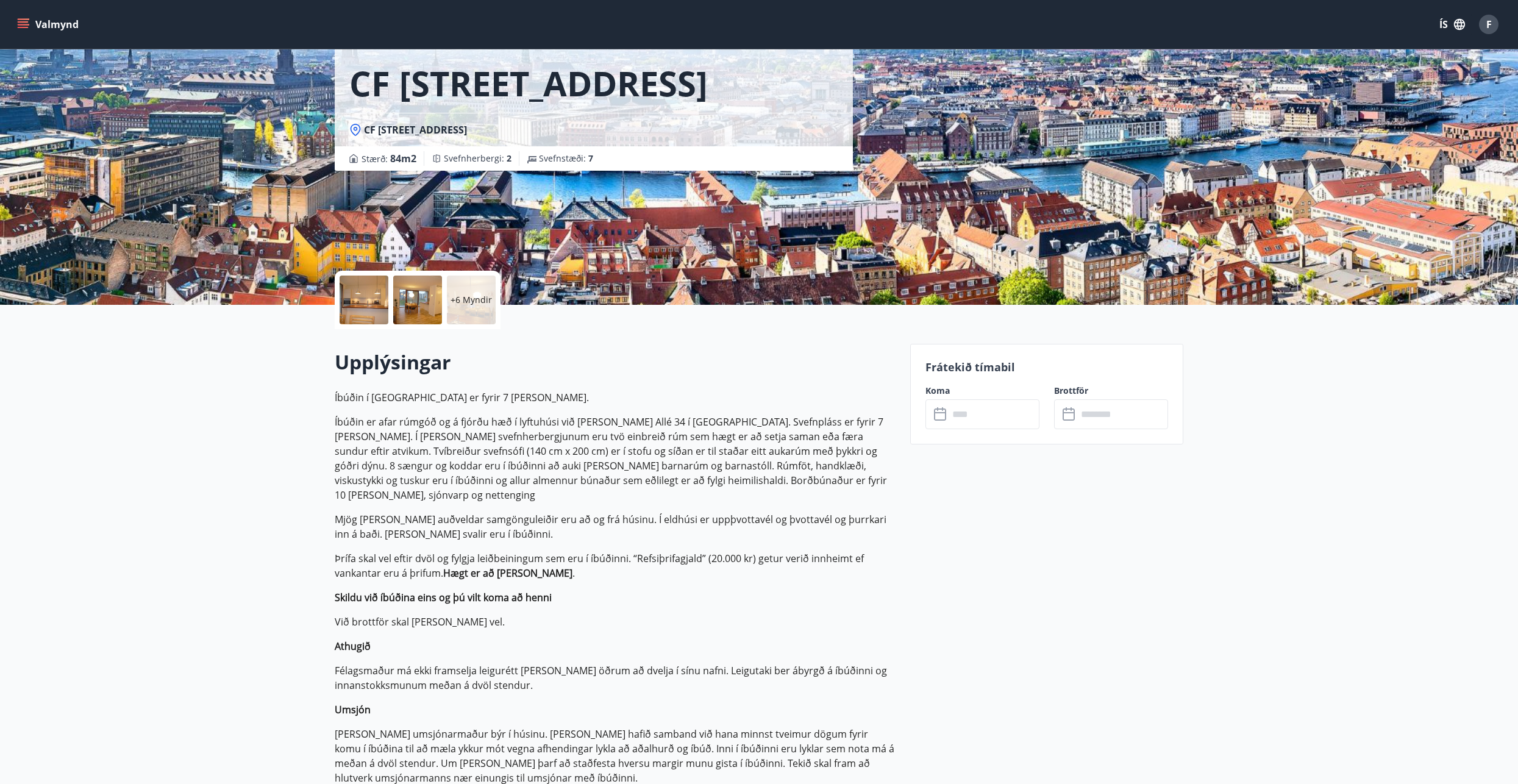
click at [941, 414] on icon at bounding box center [941, 414] width 15 height 15
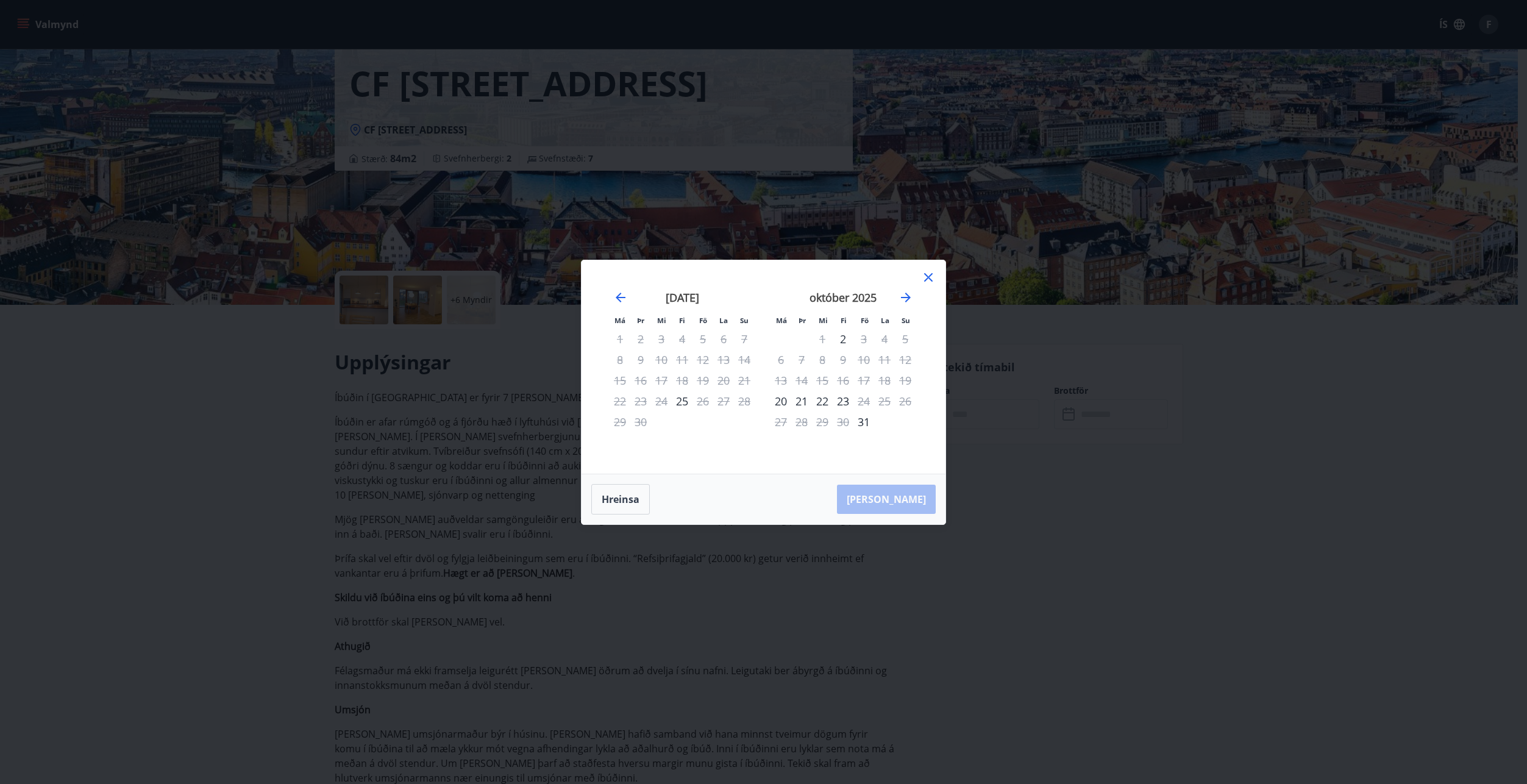
click at [930, 278] on icon at bounding box center [928, 277] width 8 height 8
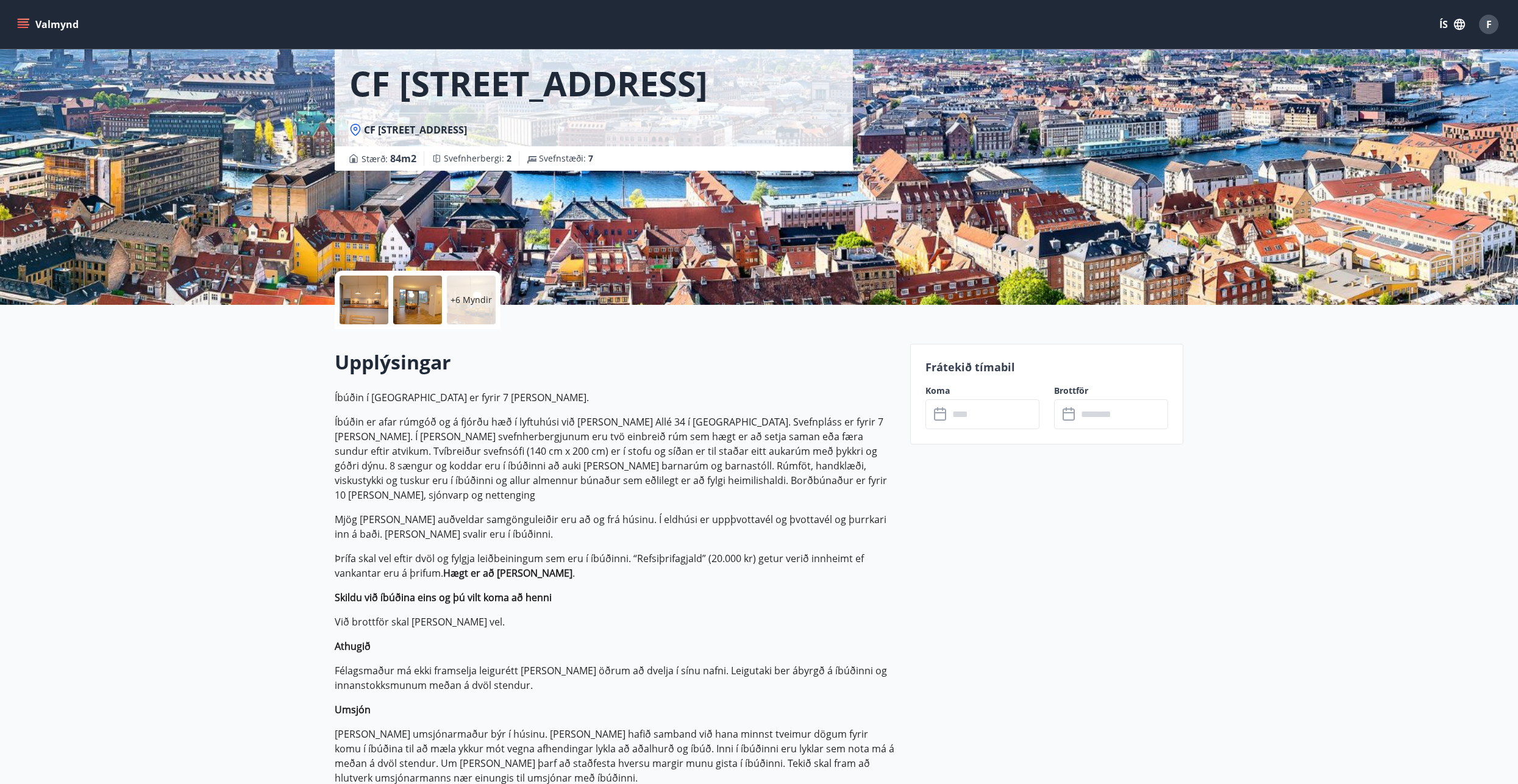
click at [988, 421] on input "text" at bounding box center [993, 414] width 91 height 30
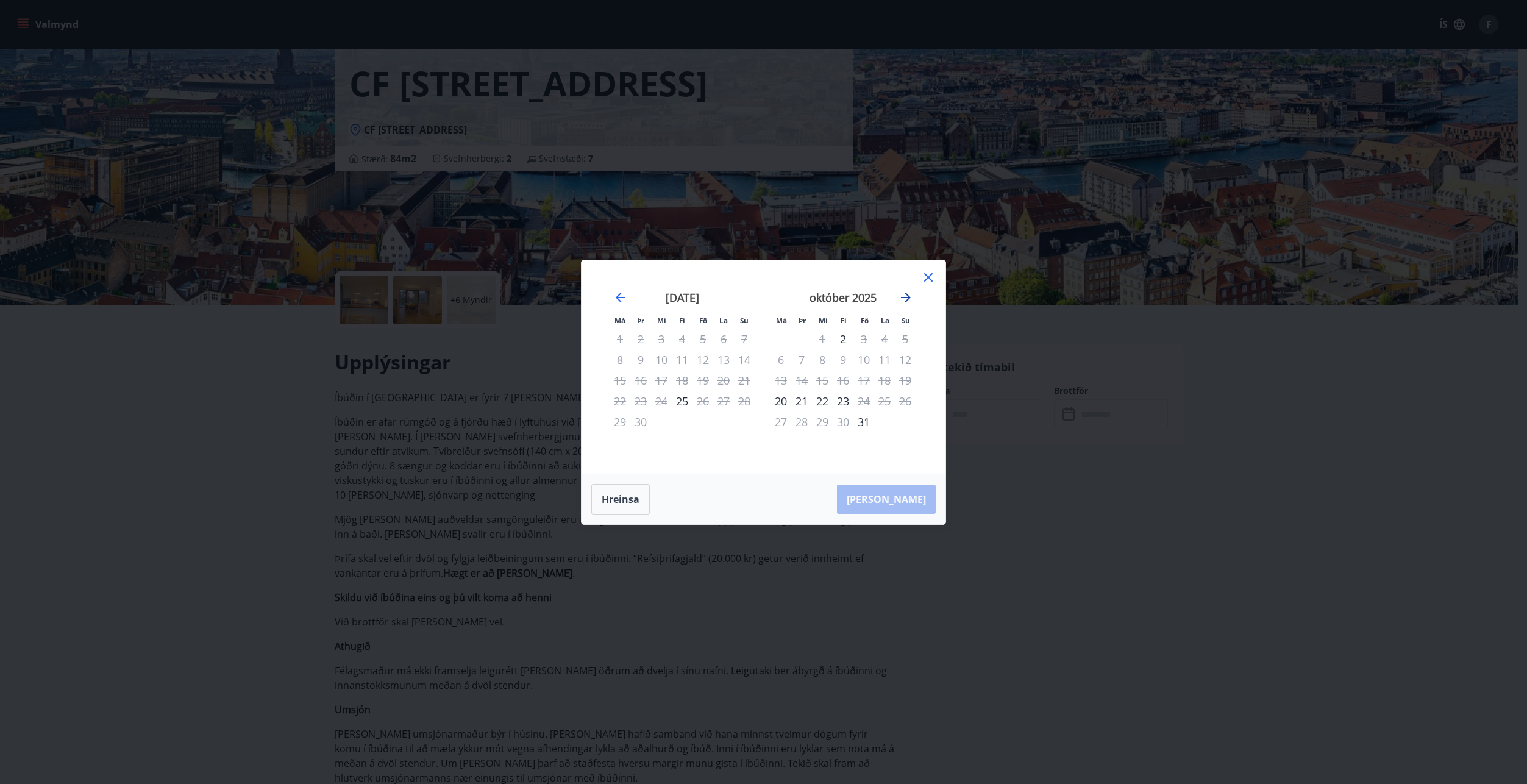
click at [909, 298] on icon "Move forward to switch to the next month." at bounding box center [906, 298] width 10 height 10
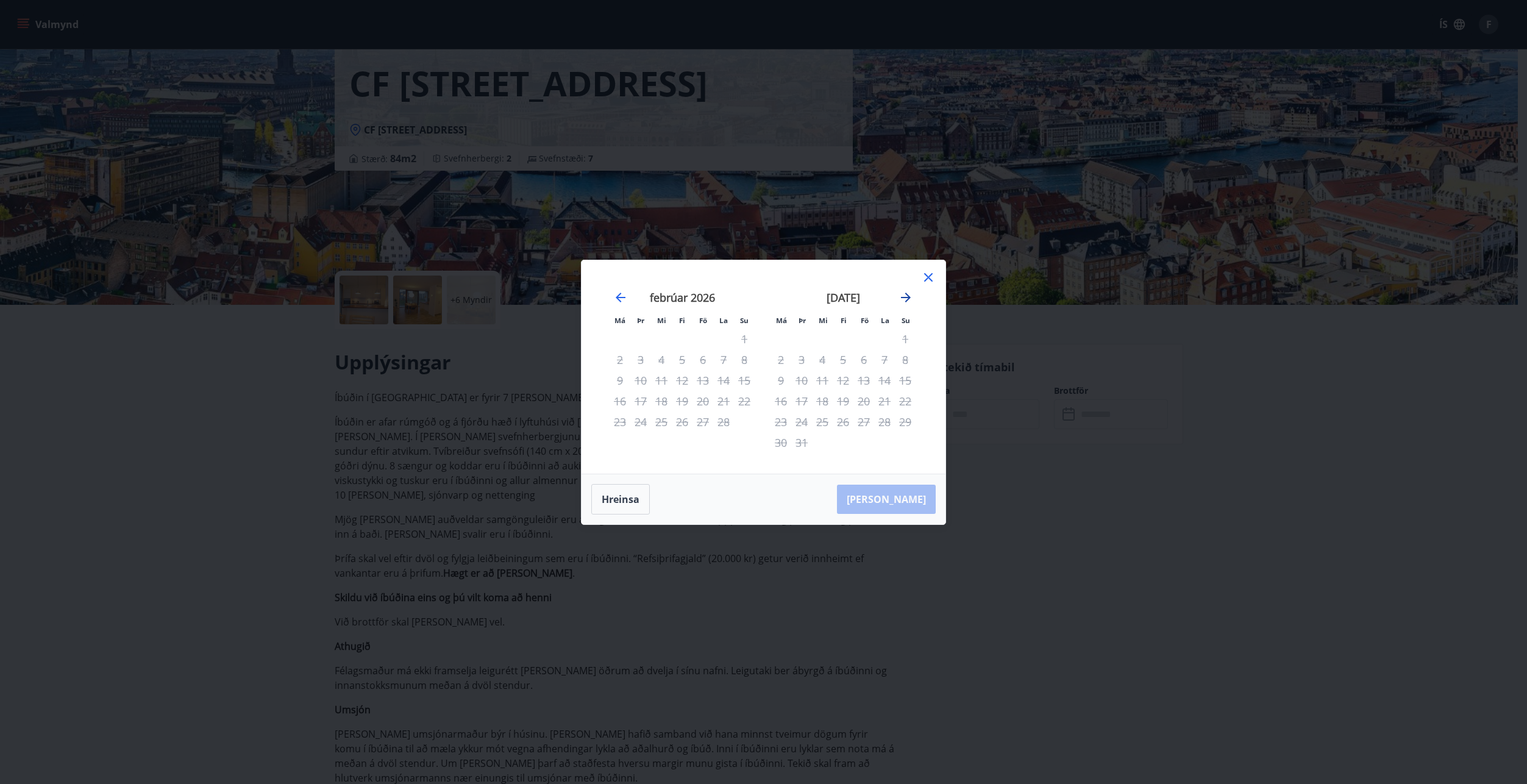
click at [909, 298] on icon "Move forward to switch to the next month." at bounding box center [906, 298] width 10 height 10
click at [629, 495] on button "Hreinsa" at bounding box center [620, 499] width 59 height 30
click at [929, 282] on icon at bounding box center [928, 277] width 15 height 15
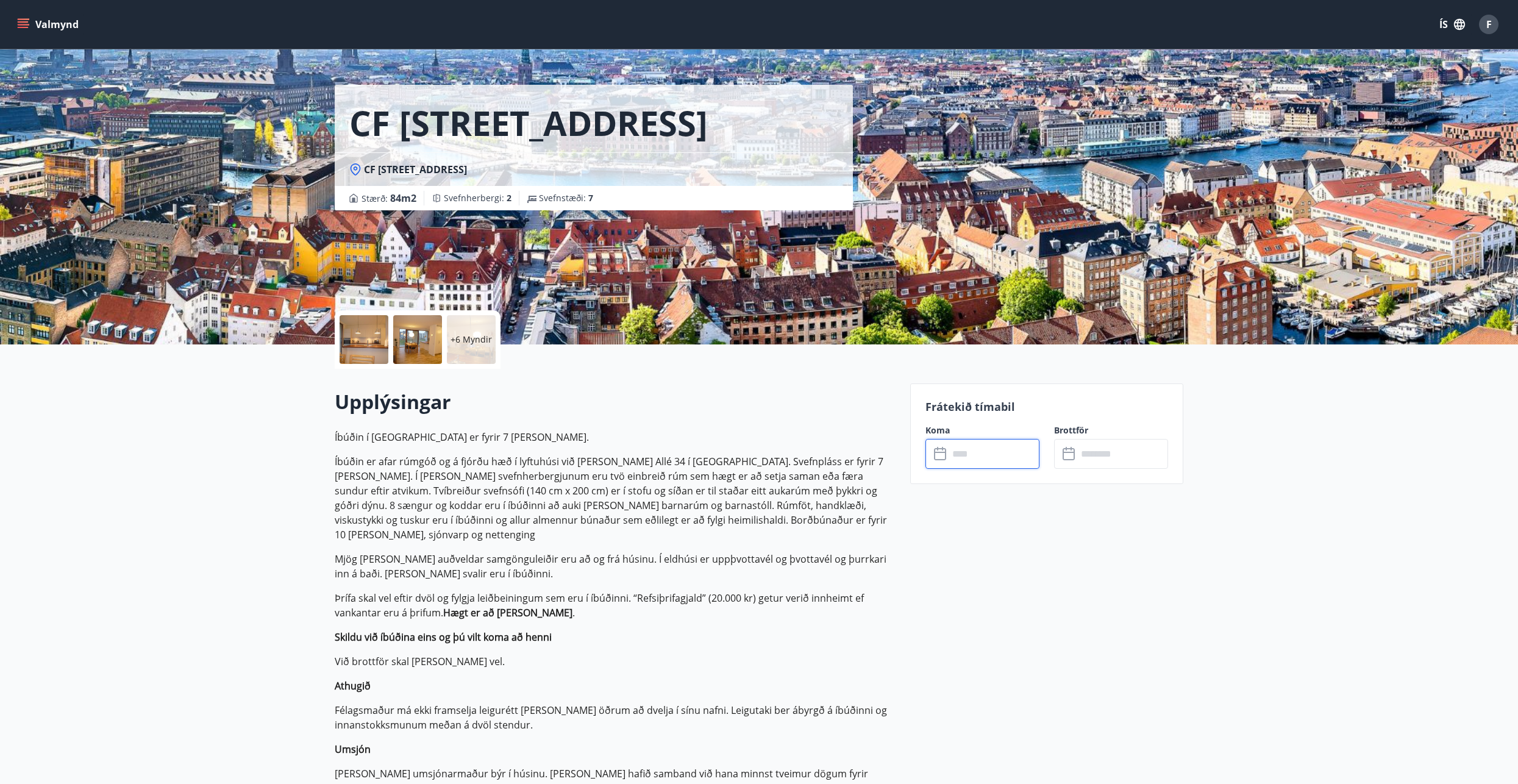
scroll to position [0, 0]
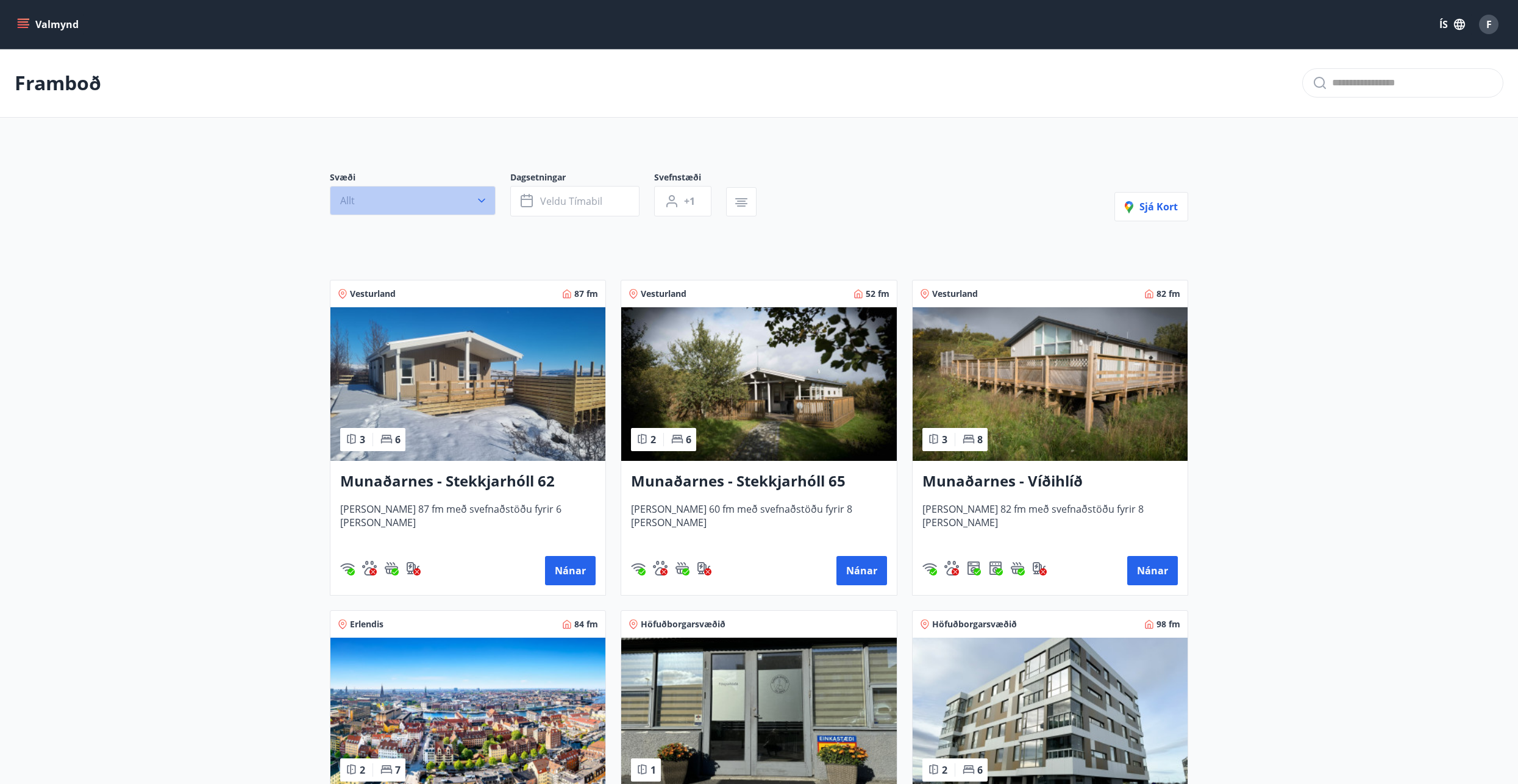
click at [482, 197] on icon "button" at bounding box center [482, 201] width 12 height 12
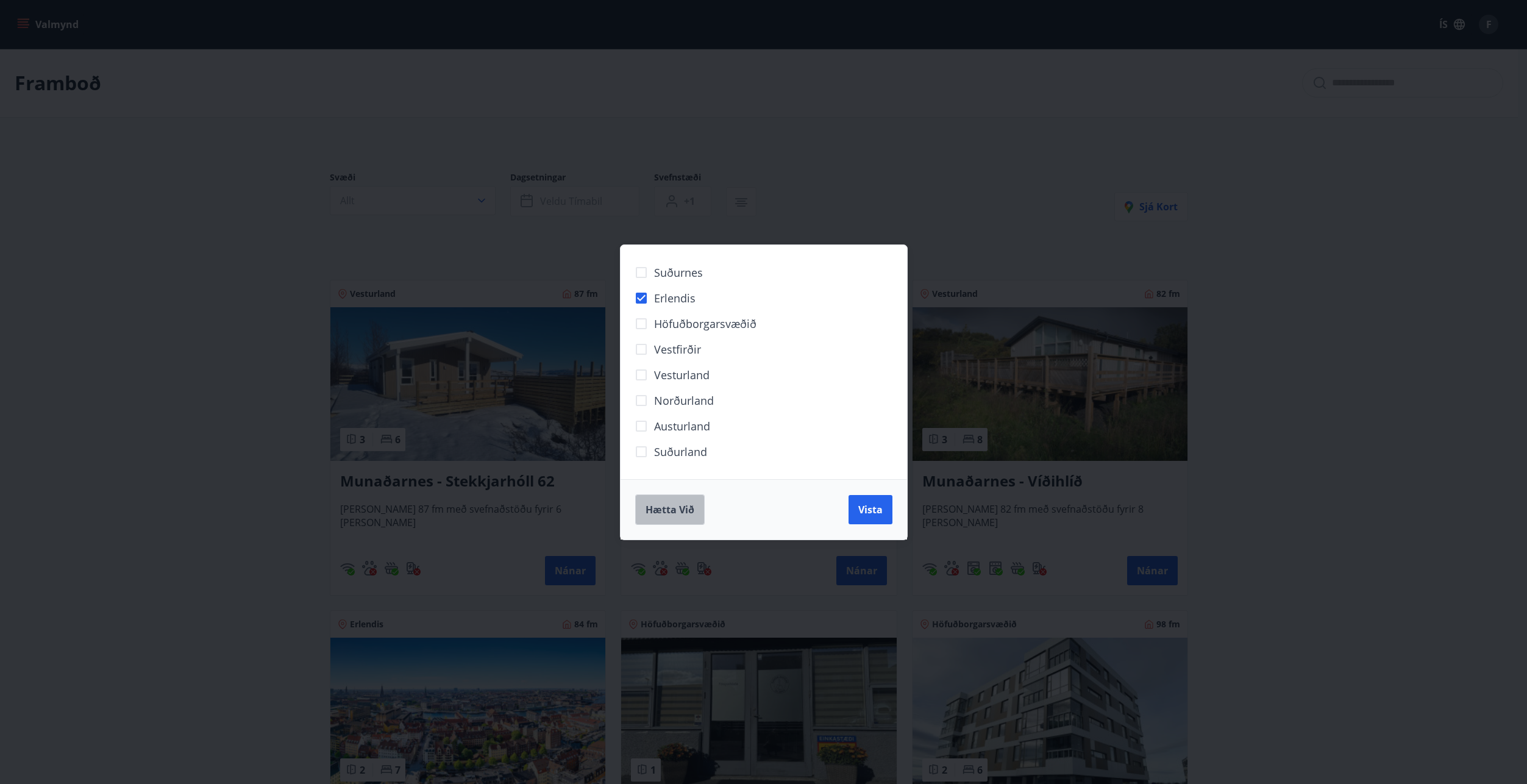
click at [678, 508] on span "Hætta við" at bounding box center [670, 509] width 48 height 13
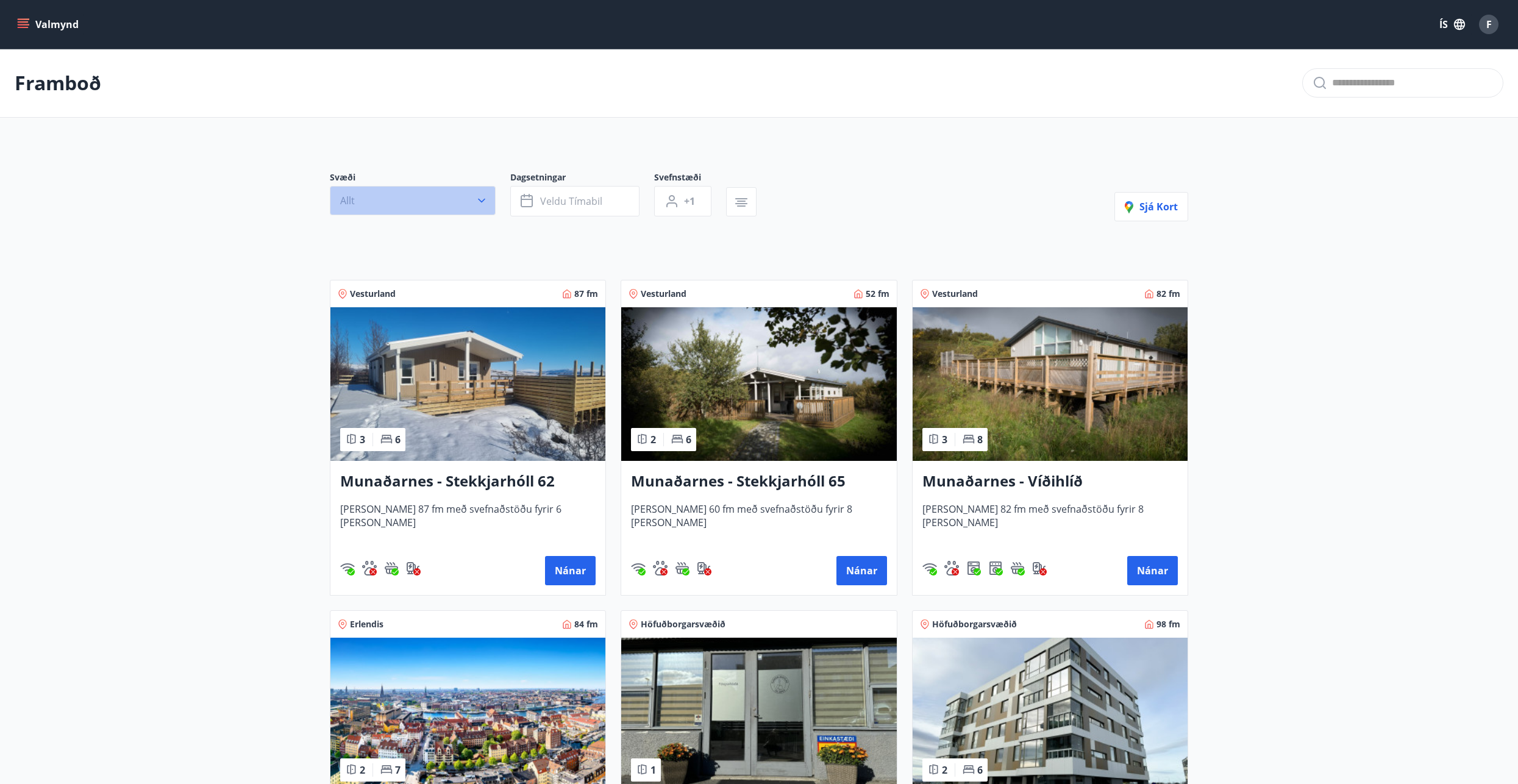
click at [478, 196] on icon "button" at bounding box center [482, 201] width 12 height 12
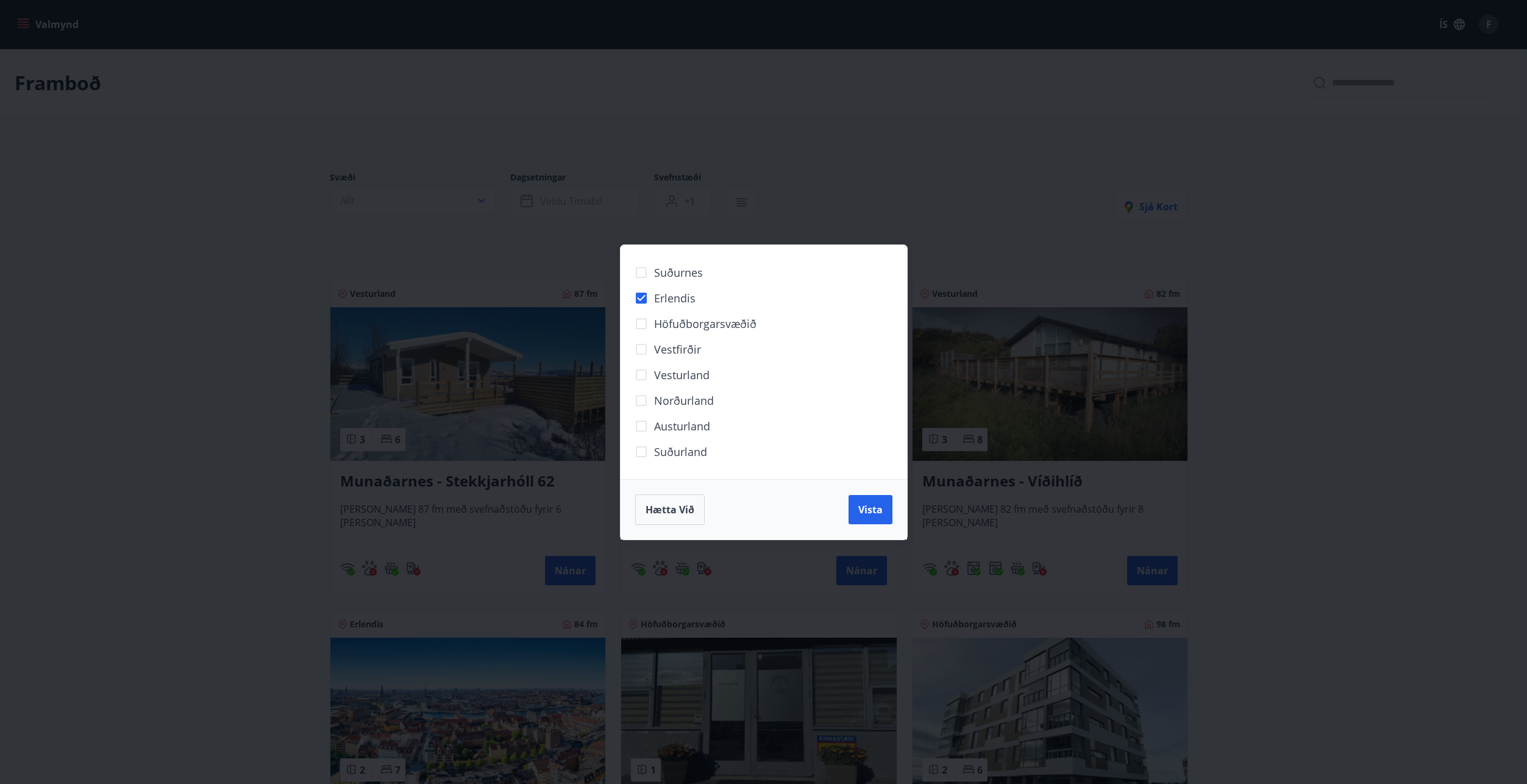
click at [554, 207] on div "Suðurnes Erlendis Höfuðborgarsvæðið [GEOGRAPHIC_DATA] [GEOGRAPHIC_DATA] [GEOGRA…" at bounding box center [764, 392] width 1527 height 784
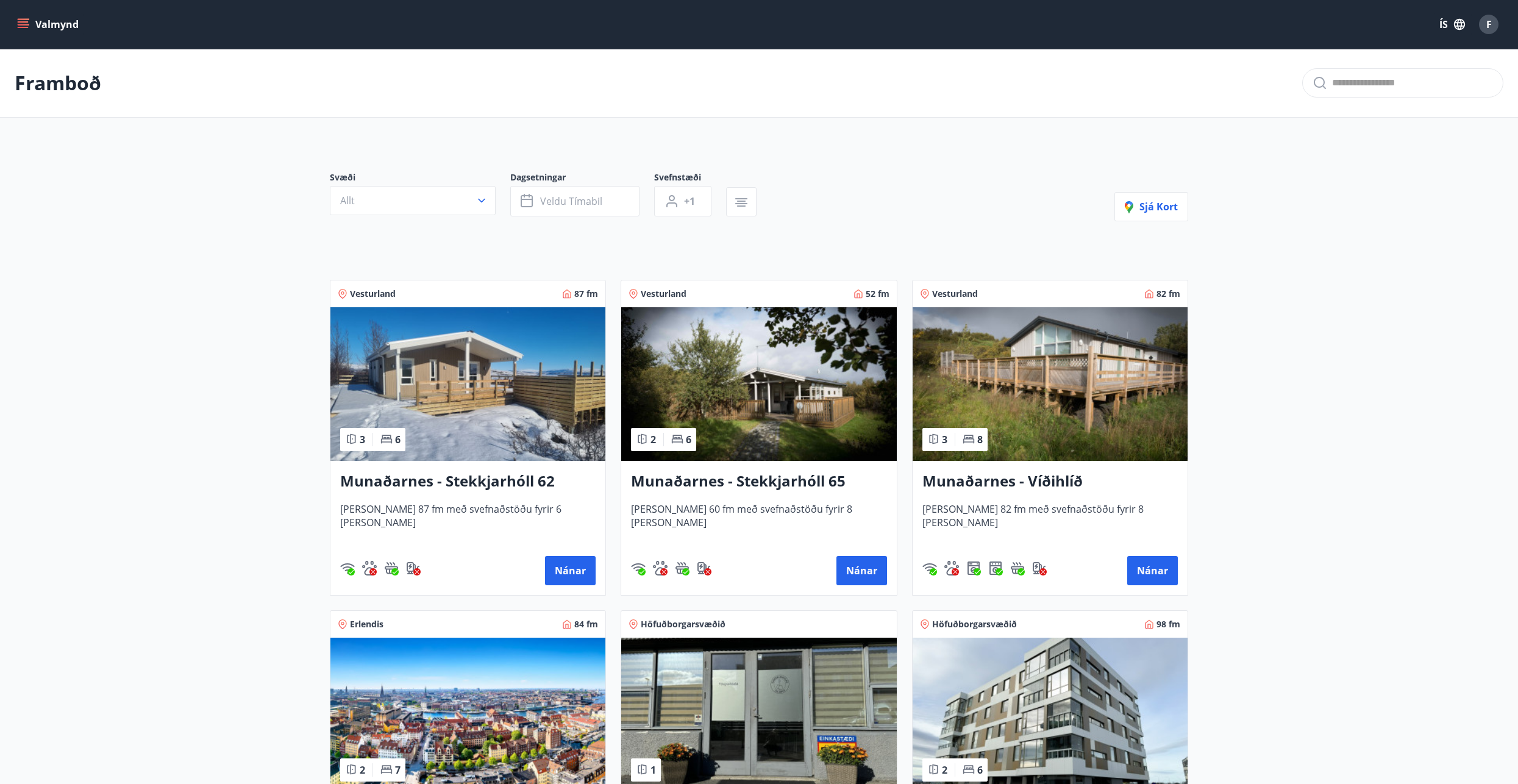
click at [554, 207] on span "Veldu tímabil" at bounding box center [571, 201] width 62 height 13
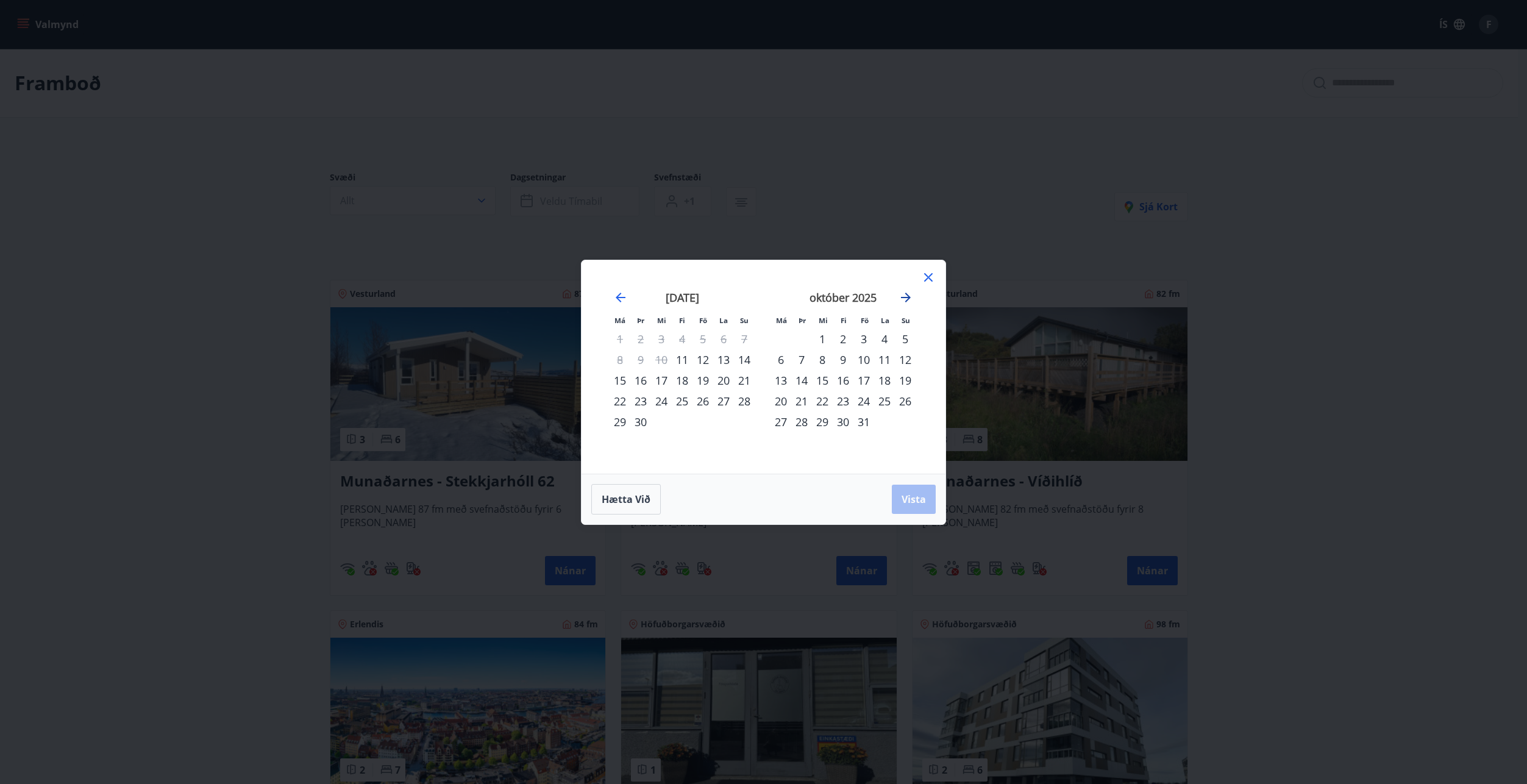
click at [906, 294] on icon "Move forward to switch to the next month." at bounding box center [905, 297] width 15 height 15
click at [619, 294] on icon "Move backward to switch to the previous month." at bounding box center [620, 298] width 10 height 10
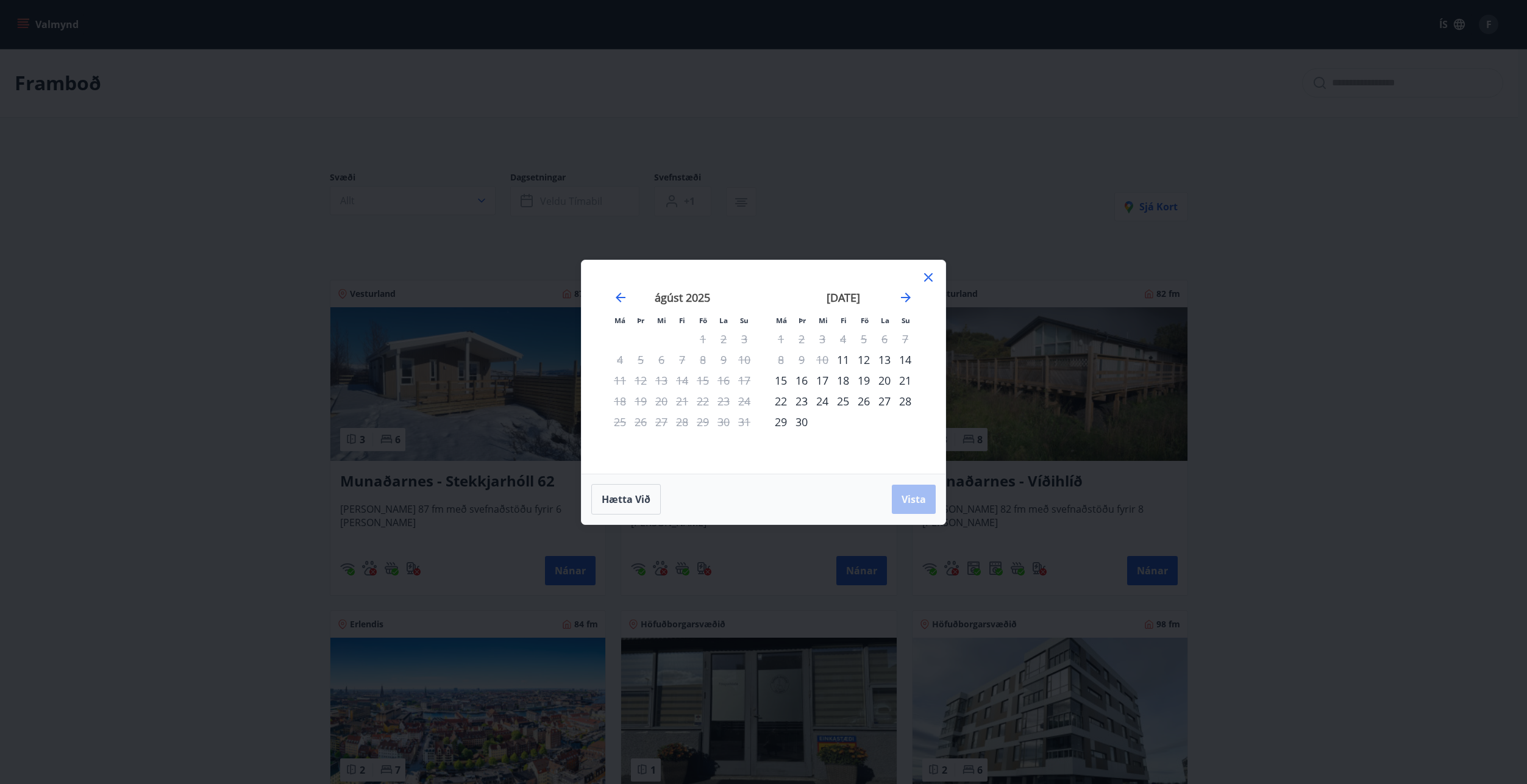
click at [910, 502] on div "Hætta við Vista" at bounding box center [764, 499] width 345 height 30
click at [612, 493] on span "Hætta við" at bounding box center [626, 499] width 48 height 13
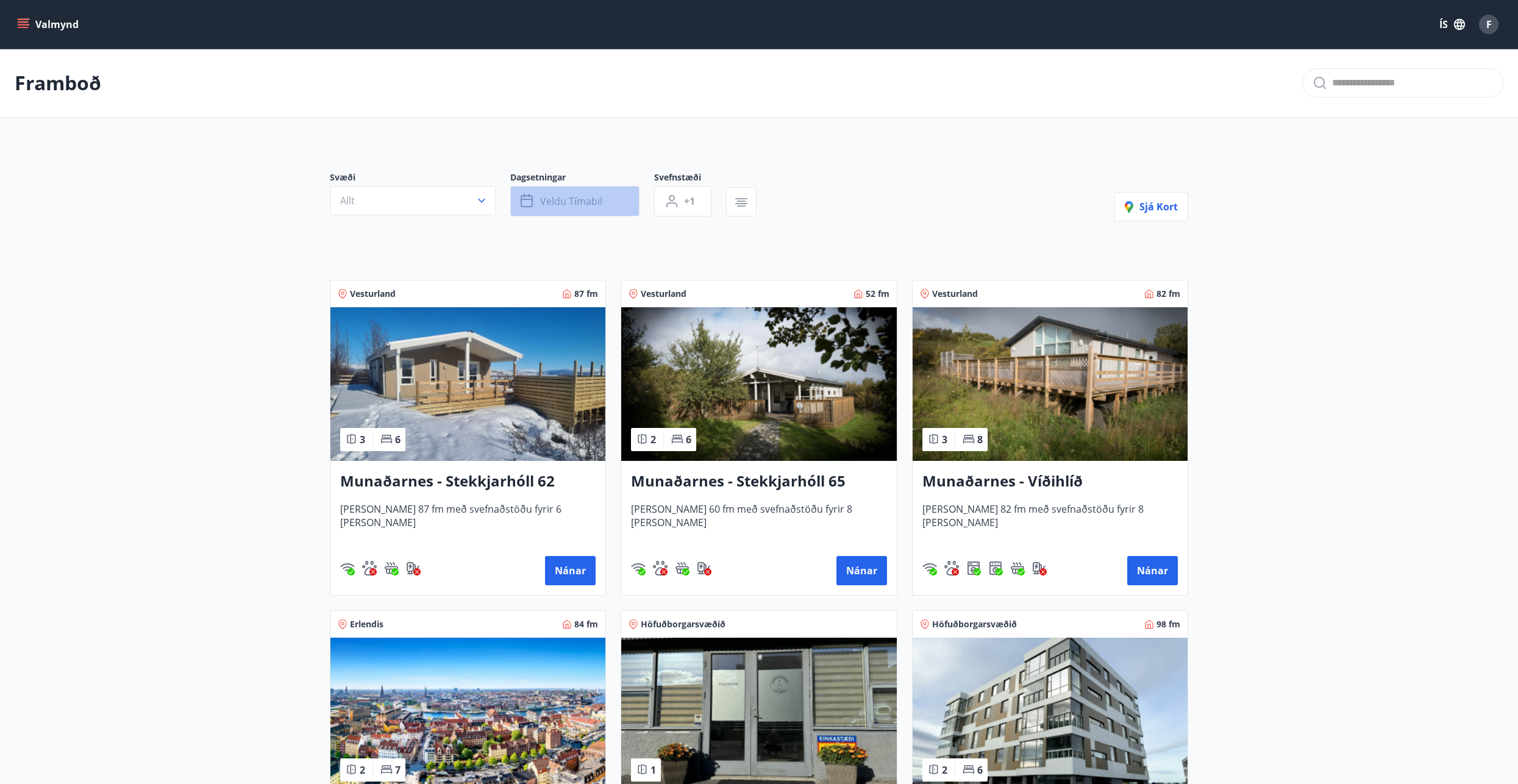
click at [559, 206] on span "Veldu tímabil" at bounding box center [571, 201] width 62 height 13
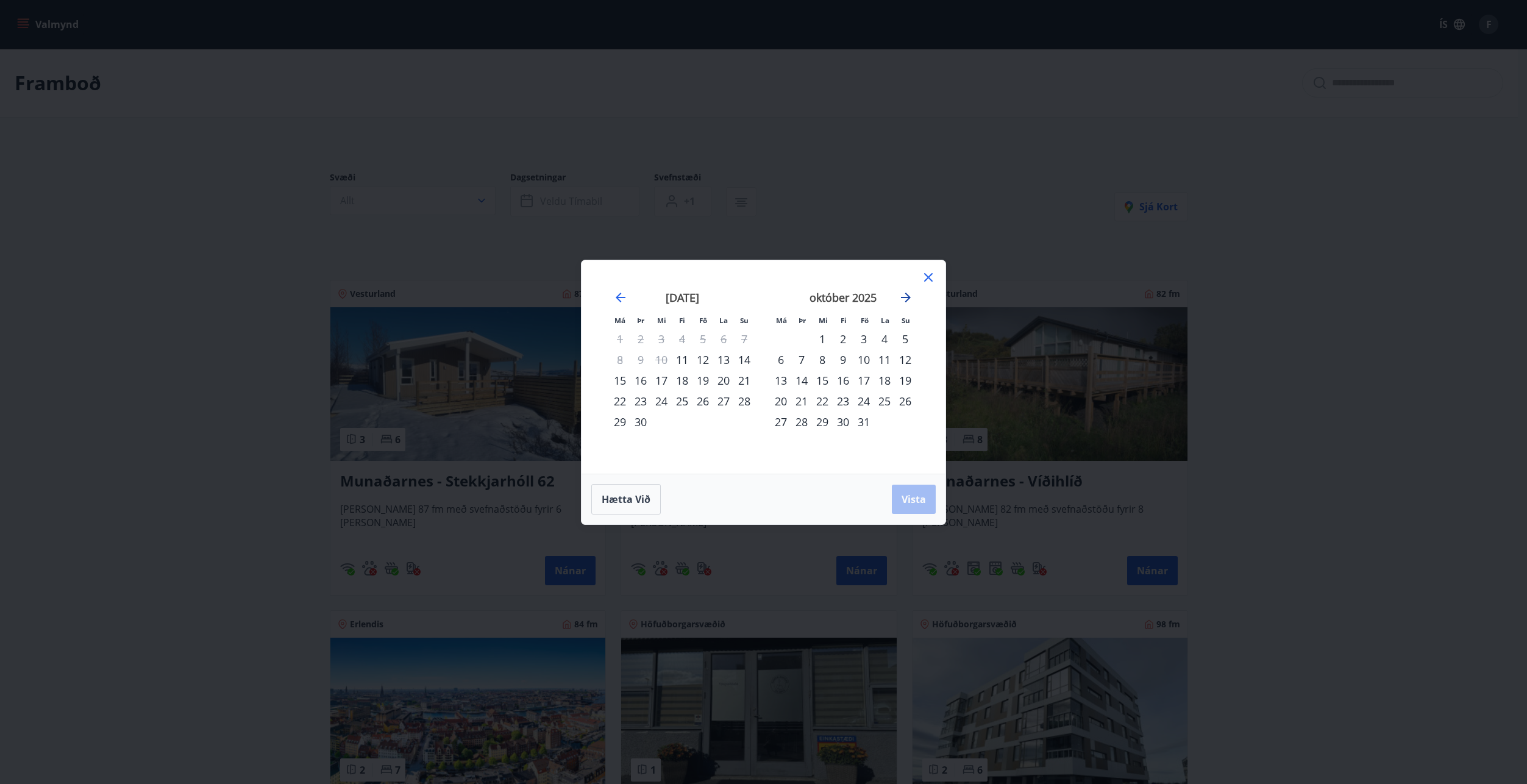
click at [908, 296] on icon "Move forward to switch to the next month." at bounding box center [906, 298] width 10 height 10
click at [926, 273] on icon at bounding box center [928, 277] width 15 height 15
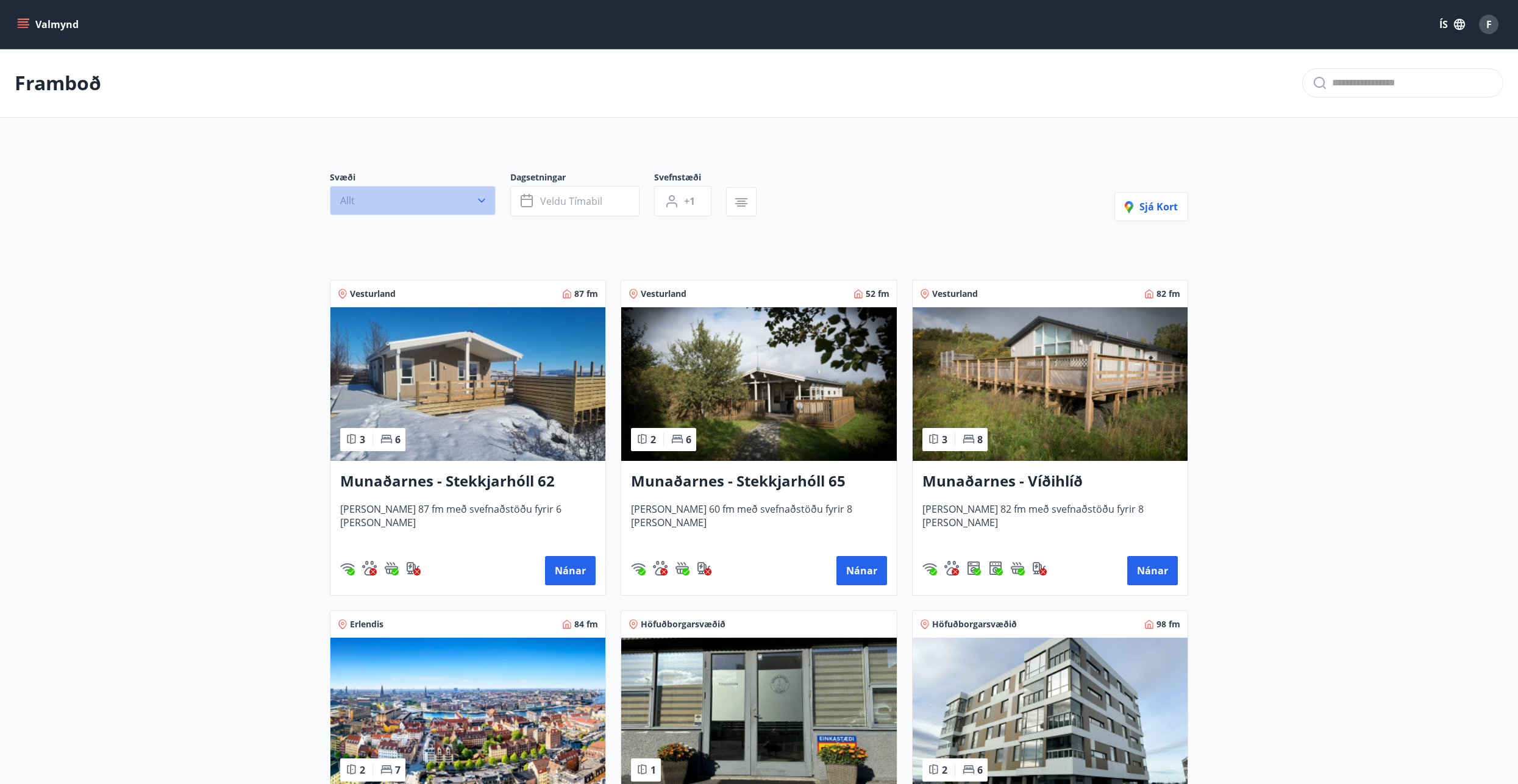
click at [487, 203] on icon "button" at bounding box center [482, 201] width 12 height 12
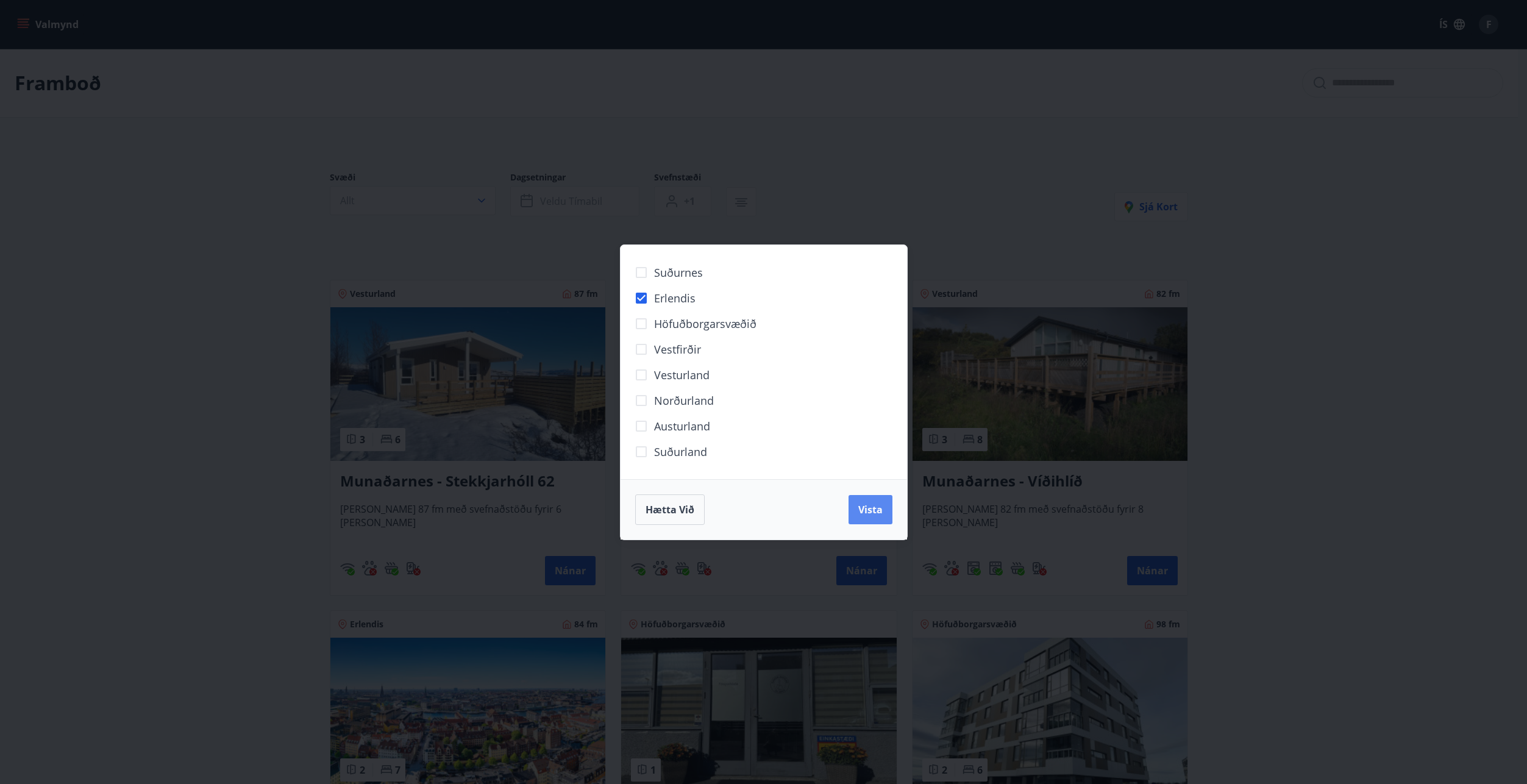
click at [873, 503] on span "Vista" at bounding box center [870, 509] width 24 height 13
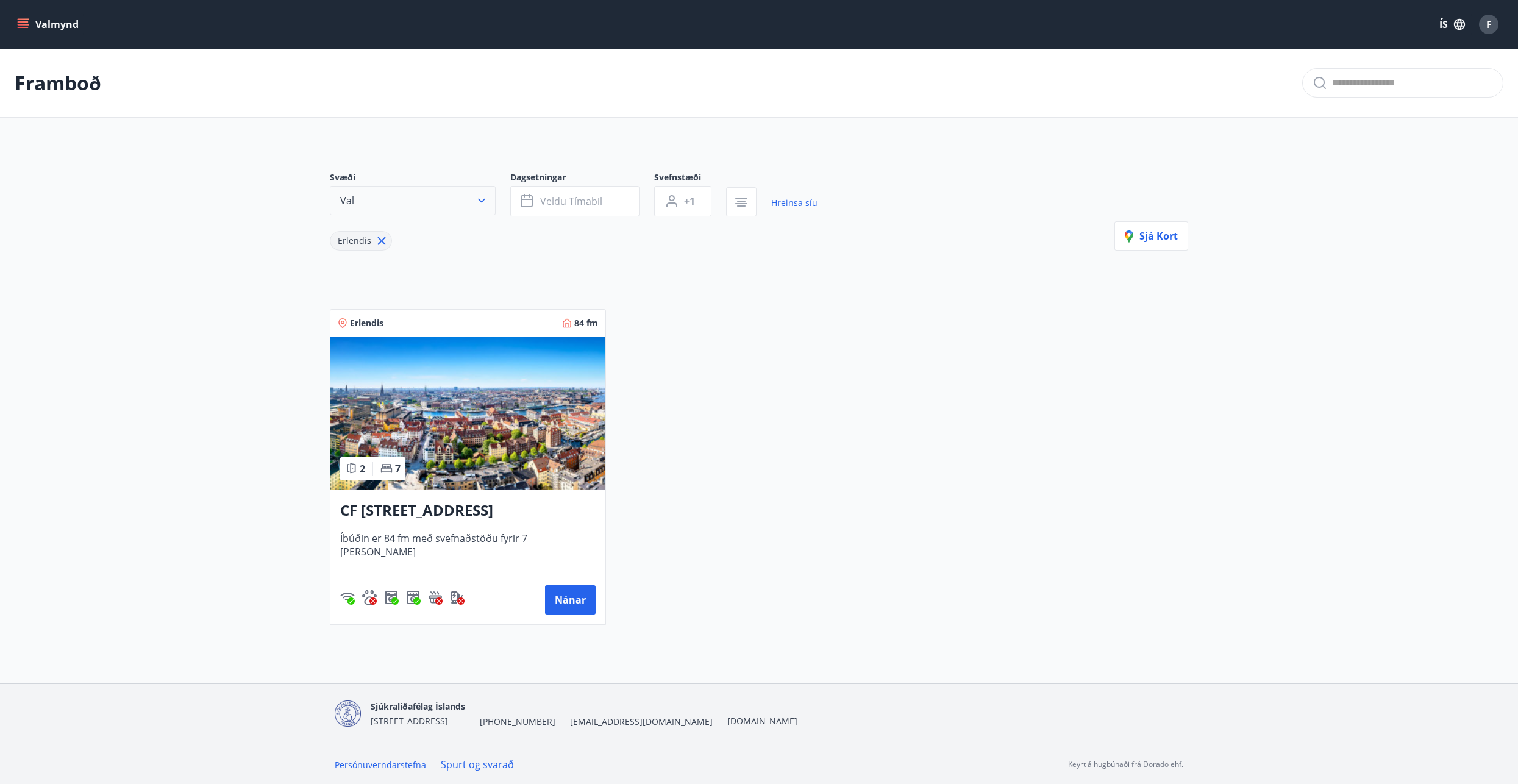
click at [455, 204] on button "Val" at bounding box center [413, 201] width 166 height 29
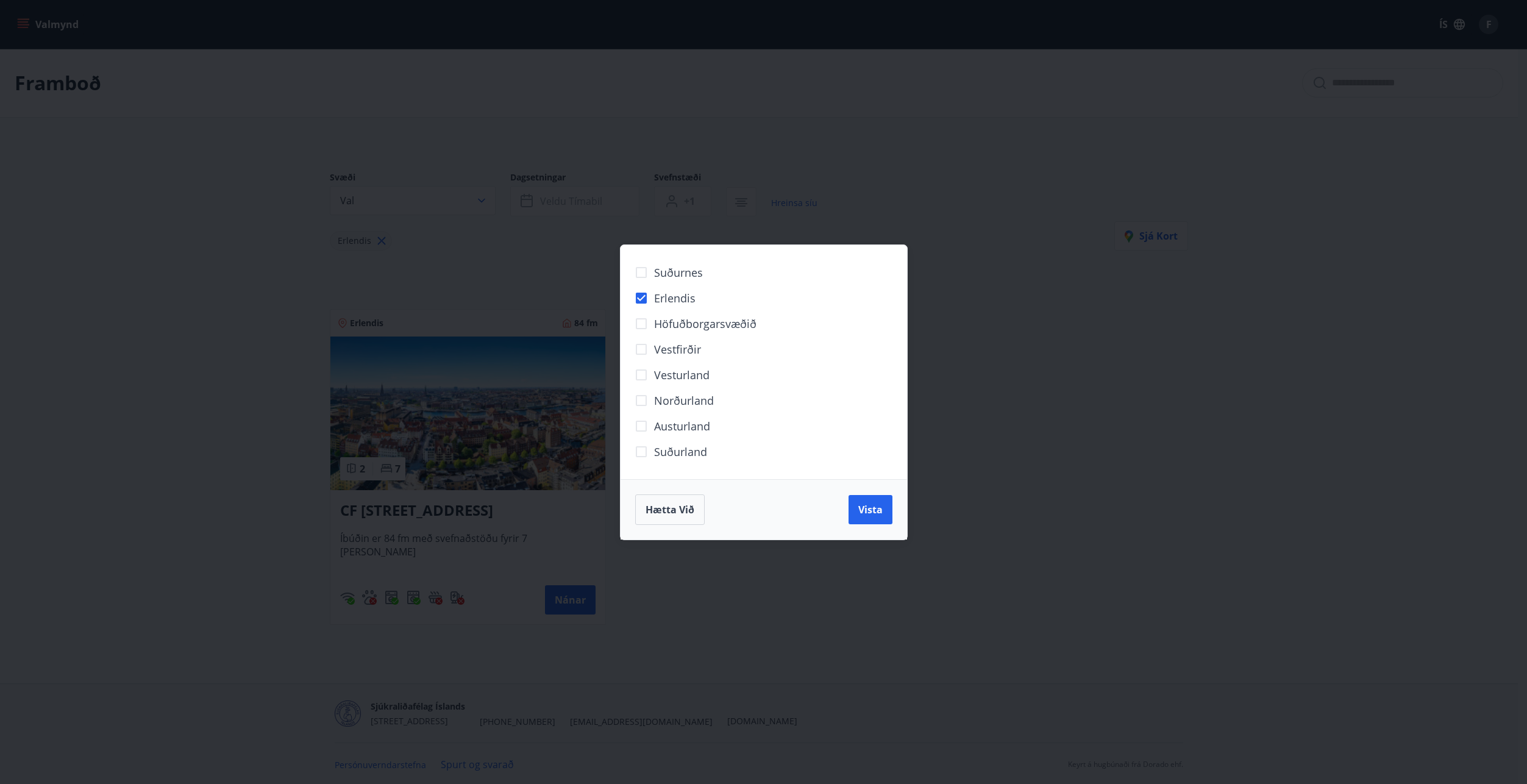
click at [470, 196] on div "Suðurnes Erlendis Höfuðborgarsvæðið [GEOGRAPHIC_DATA] [GEOGRAPHIC_DATA] [GEOGRA…" at bounding box center [764, 392] width 1527 height 784
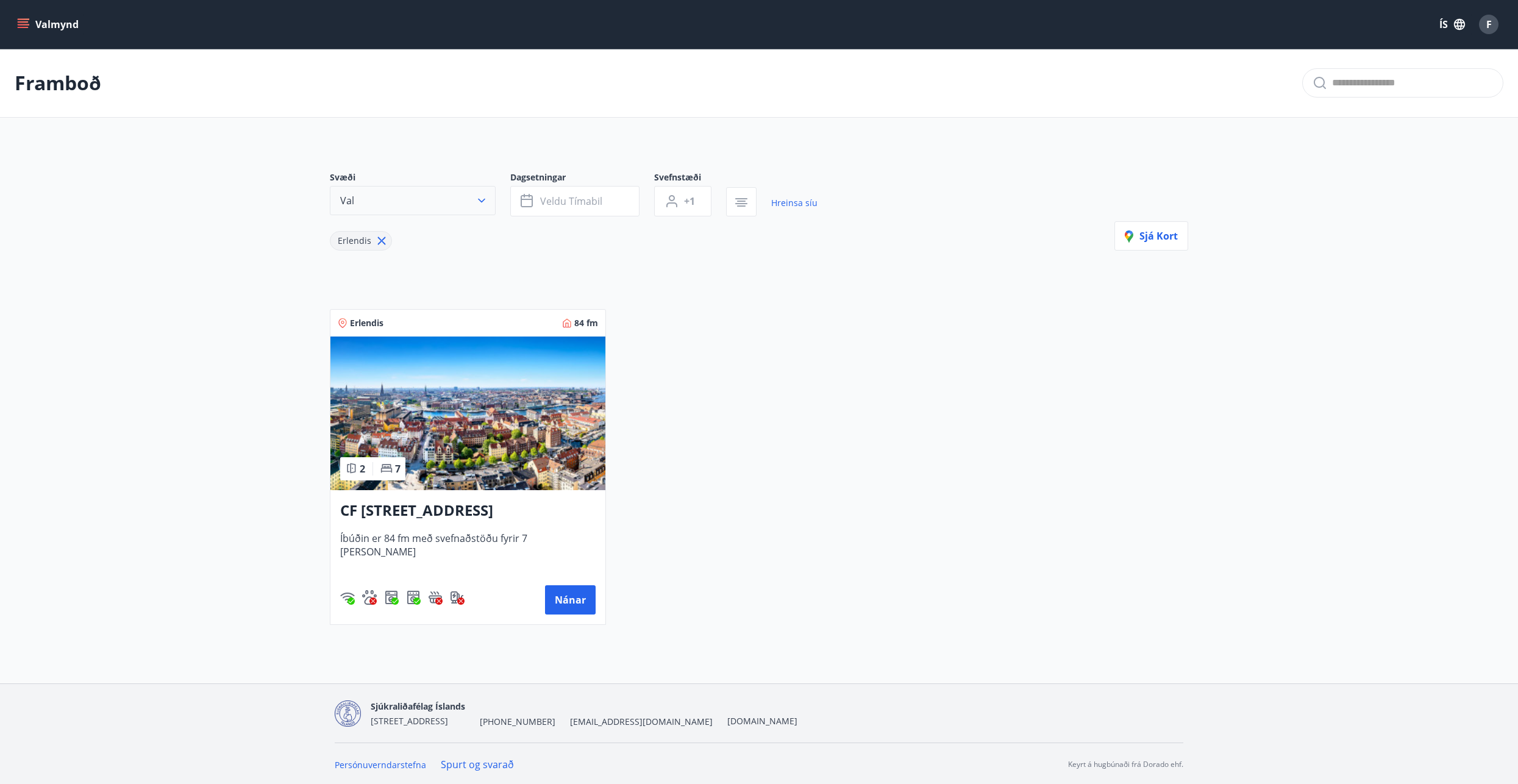
click at [484, 201] on icon "button" at bounding box center [482, 201] width 12 height 12
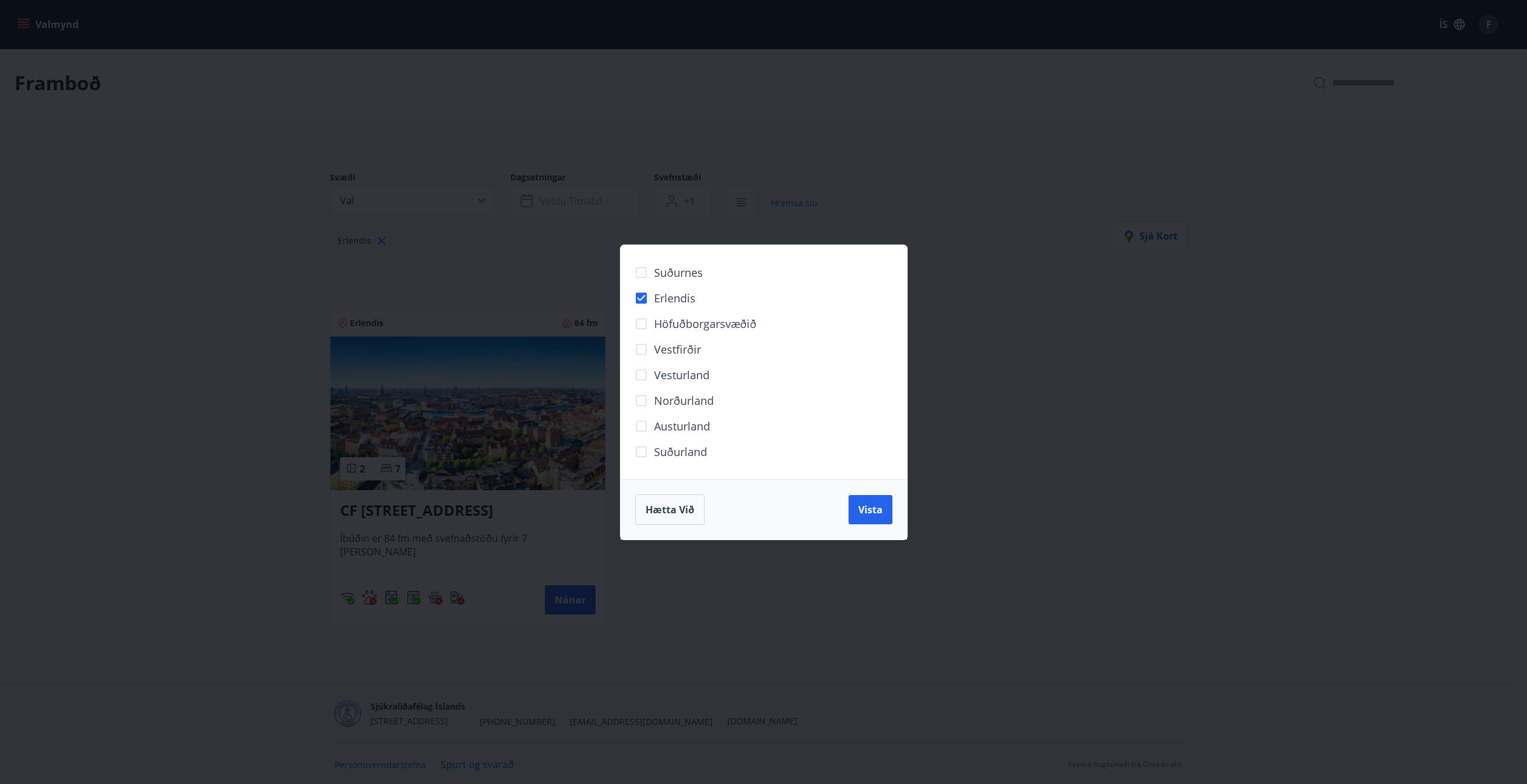
click at [480, 201] on div "Suðurnes Erlendis Höfuðborgarsvæðið [GEOGRAPHIC_DATA] [GEOGRAPHIC_DATA] [GEOGRA…" at bounding box center [764, 392] width 1527 height 784
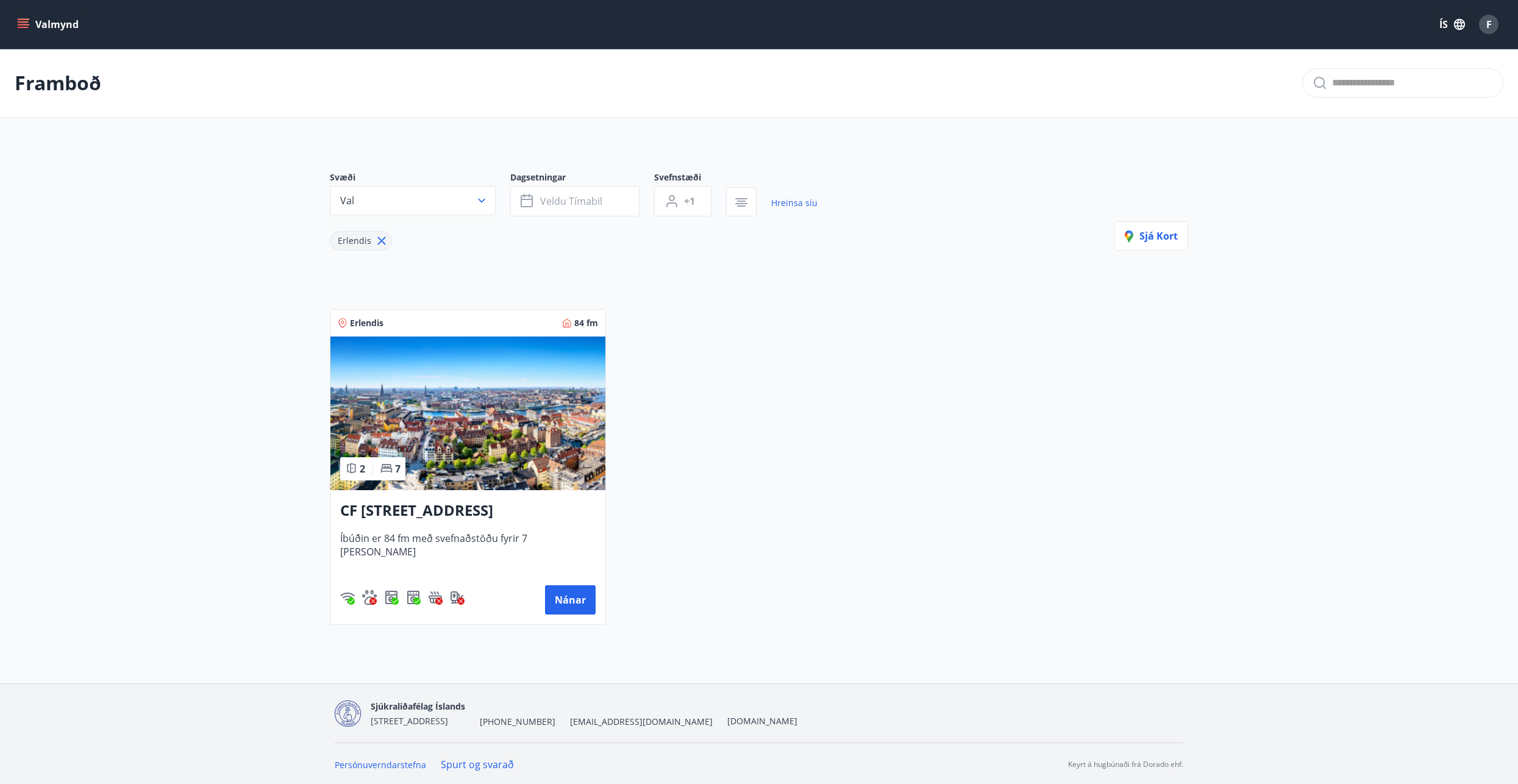
scroll to position [2, 0]
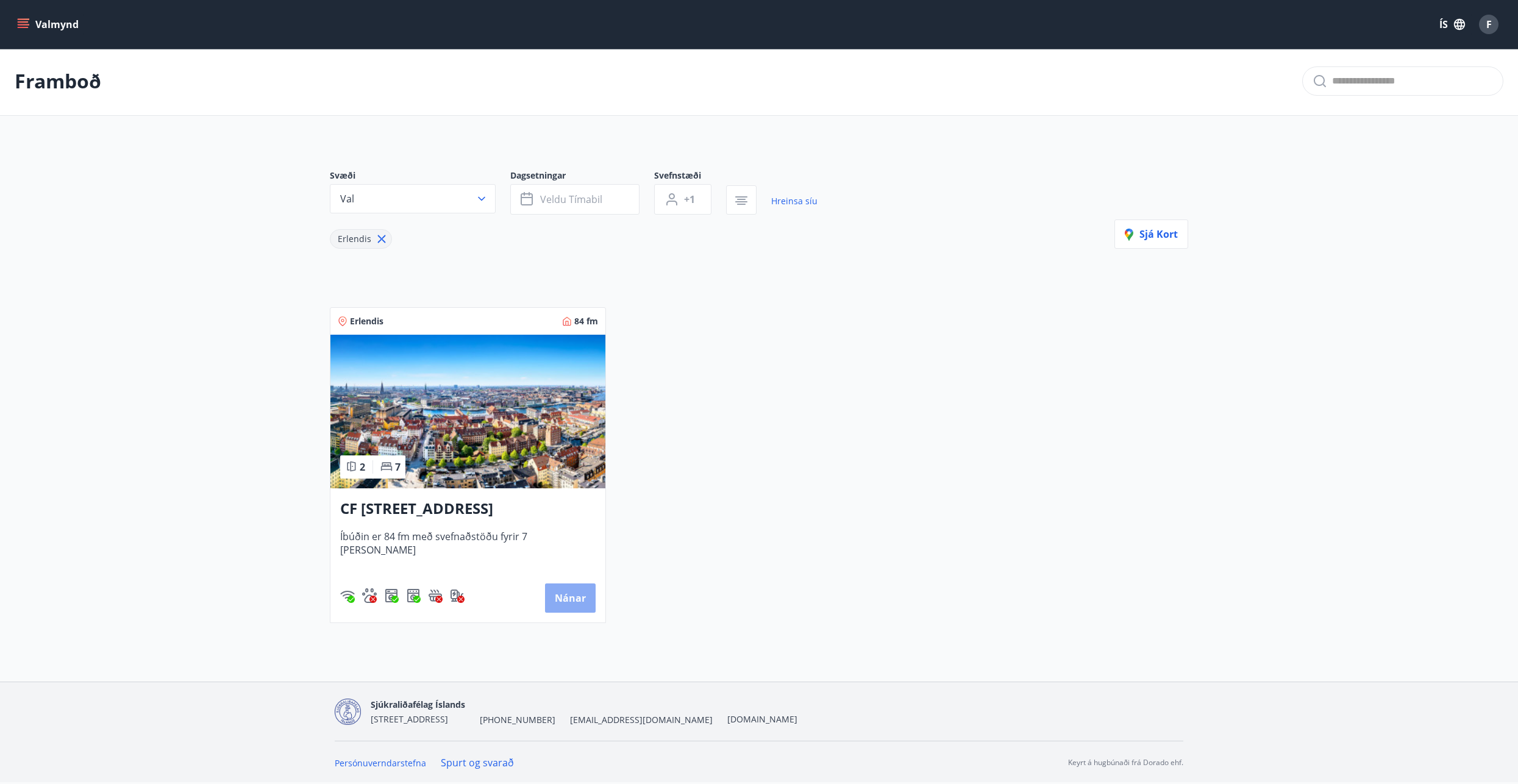
click at [575, 600] on button "Nánar" at bounding box center [570, 598] width 51 height 29
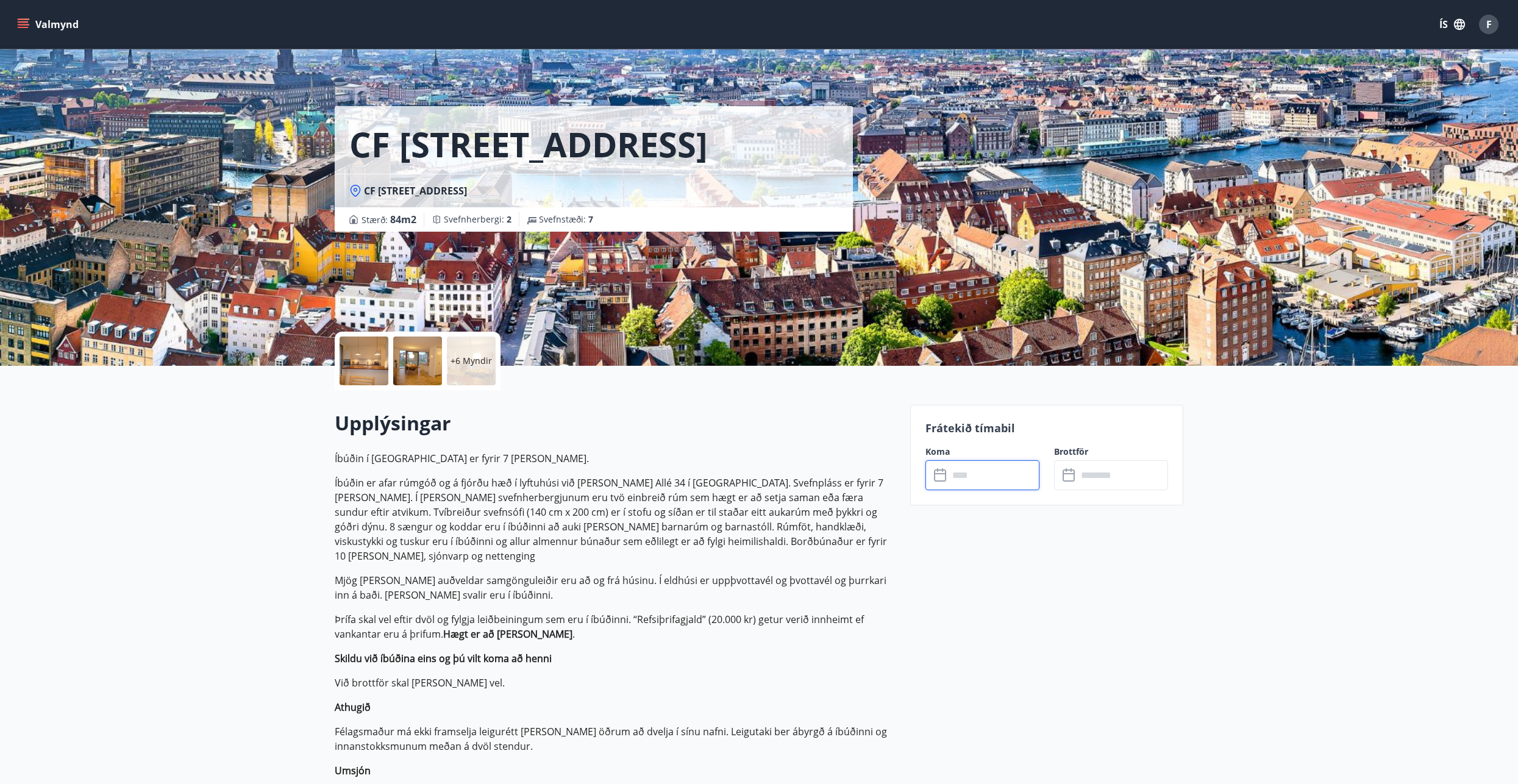
click at [982, 480] on input "text" at bounding box center [993, 475] width 91 height 30
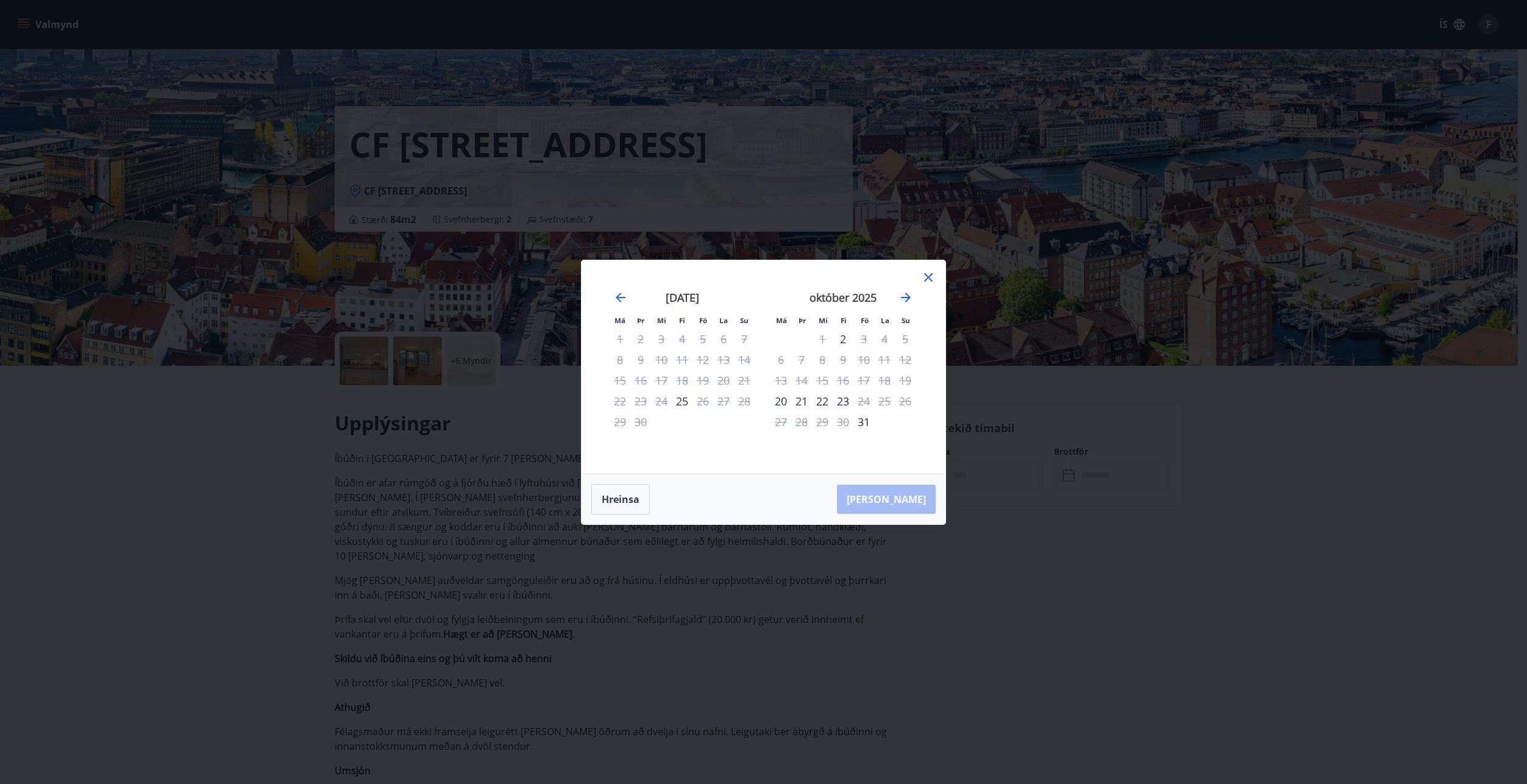
click at [932, 273] on icon at bounding box center [928, 277] width 15 height 15
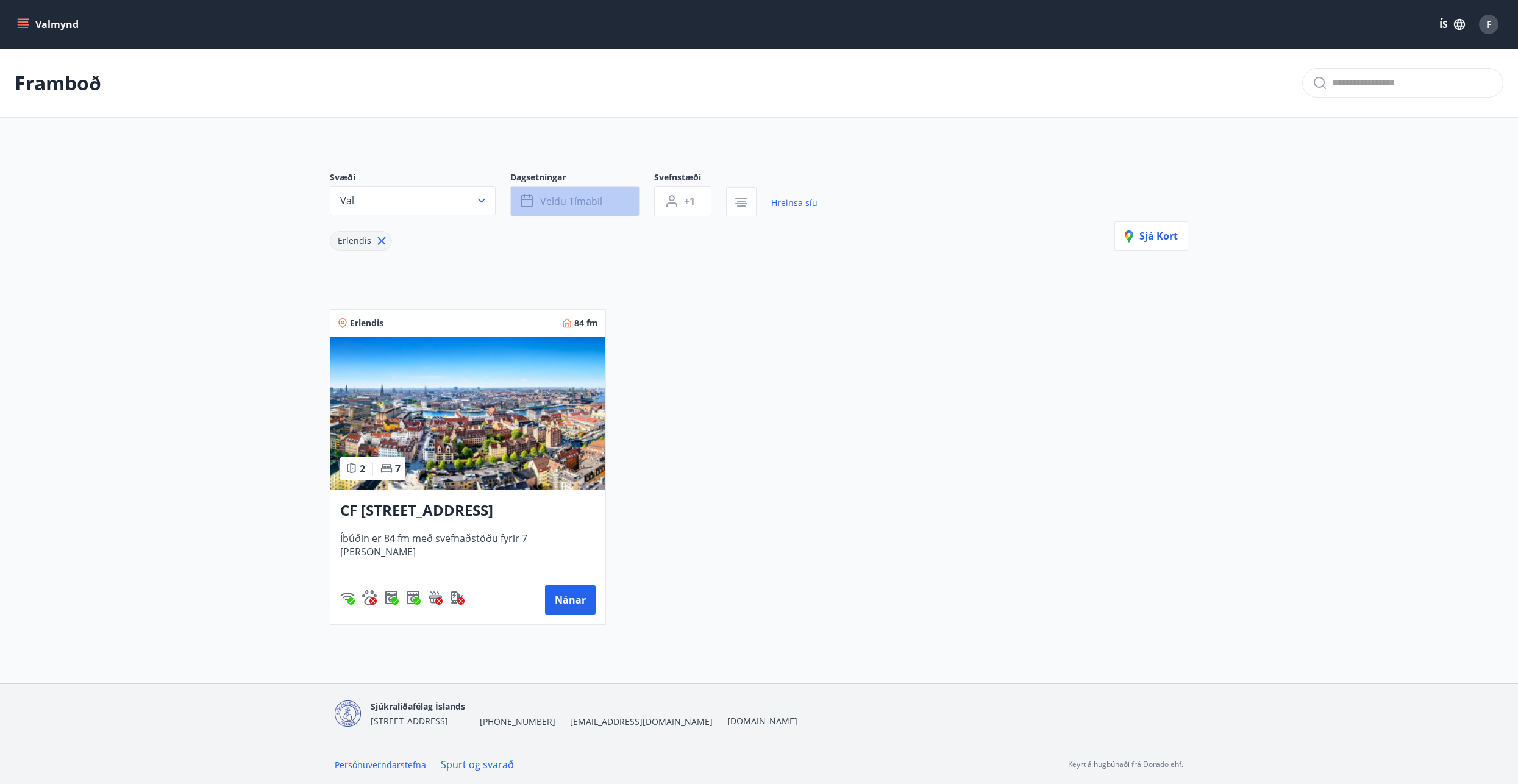
click at [593, 204] on span "Veldu tímabil" at bounding box center [571, 201] width 62 height 13
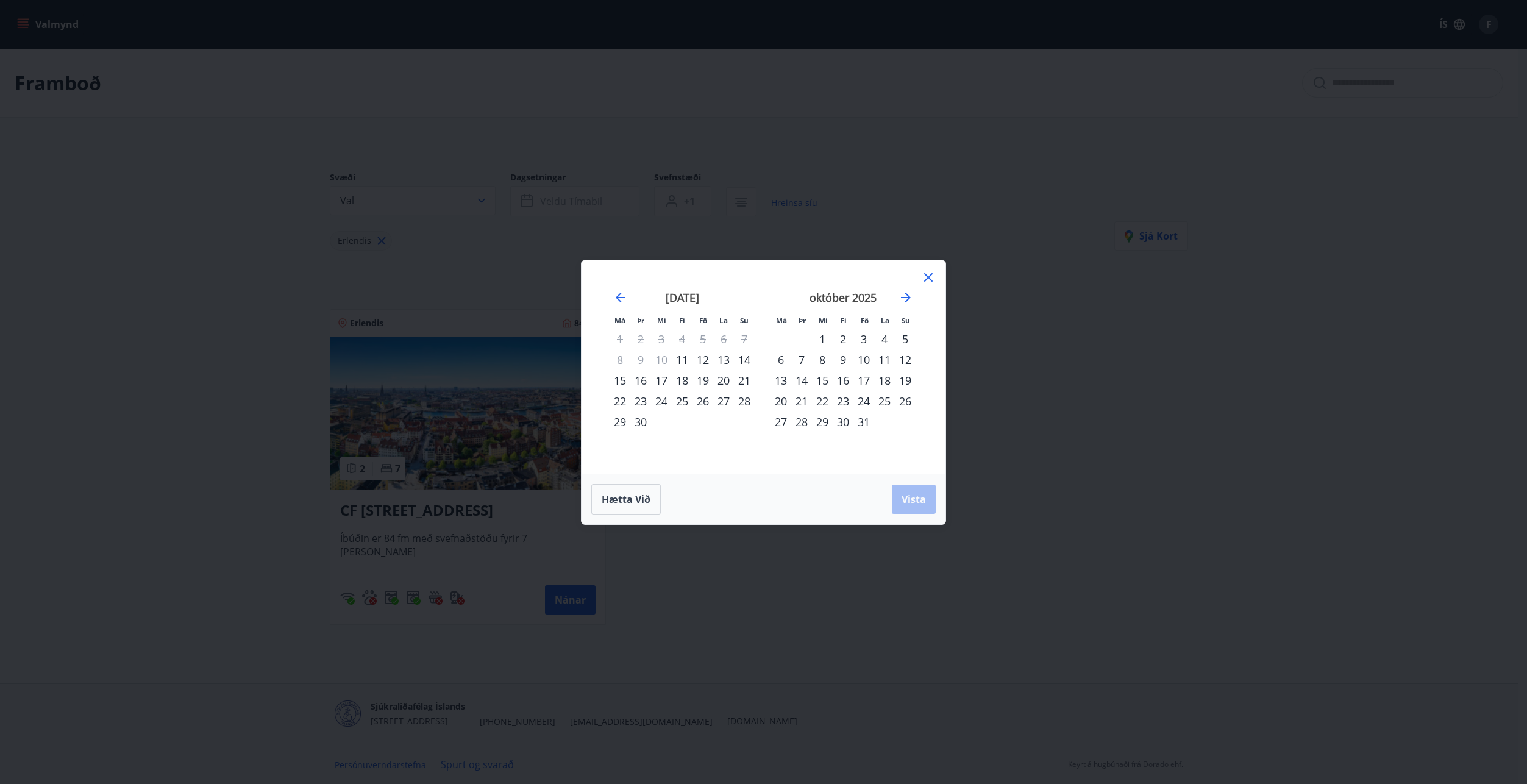
click at [933, 274] on icon at bounding box center [928, 277] width 15 height 15
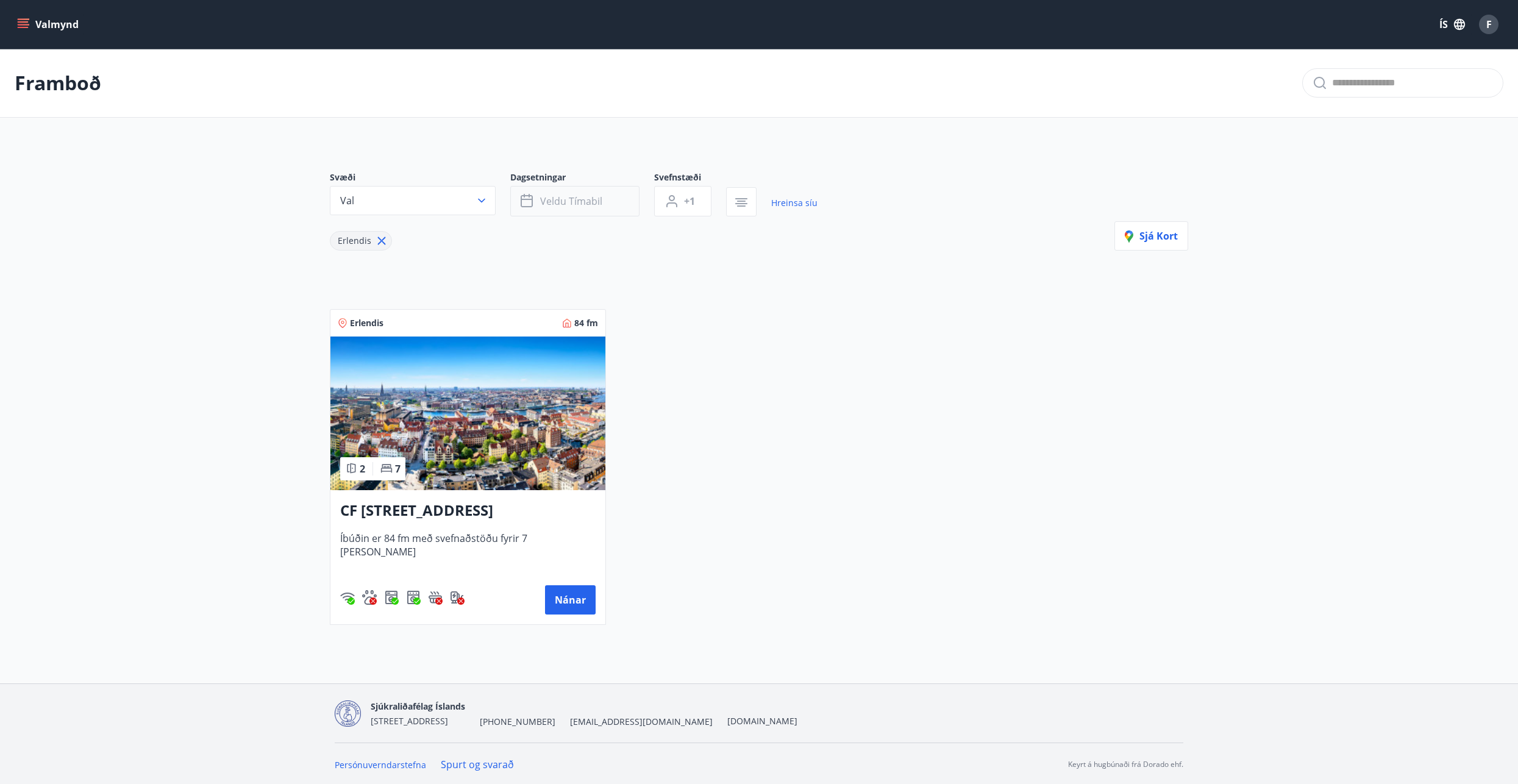
click at [595, 201] on span "Veldu tímabil" at bounding box center [571, 201] width 62 height 13
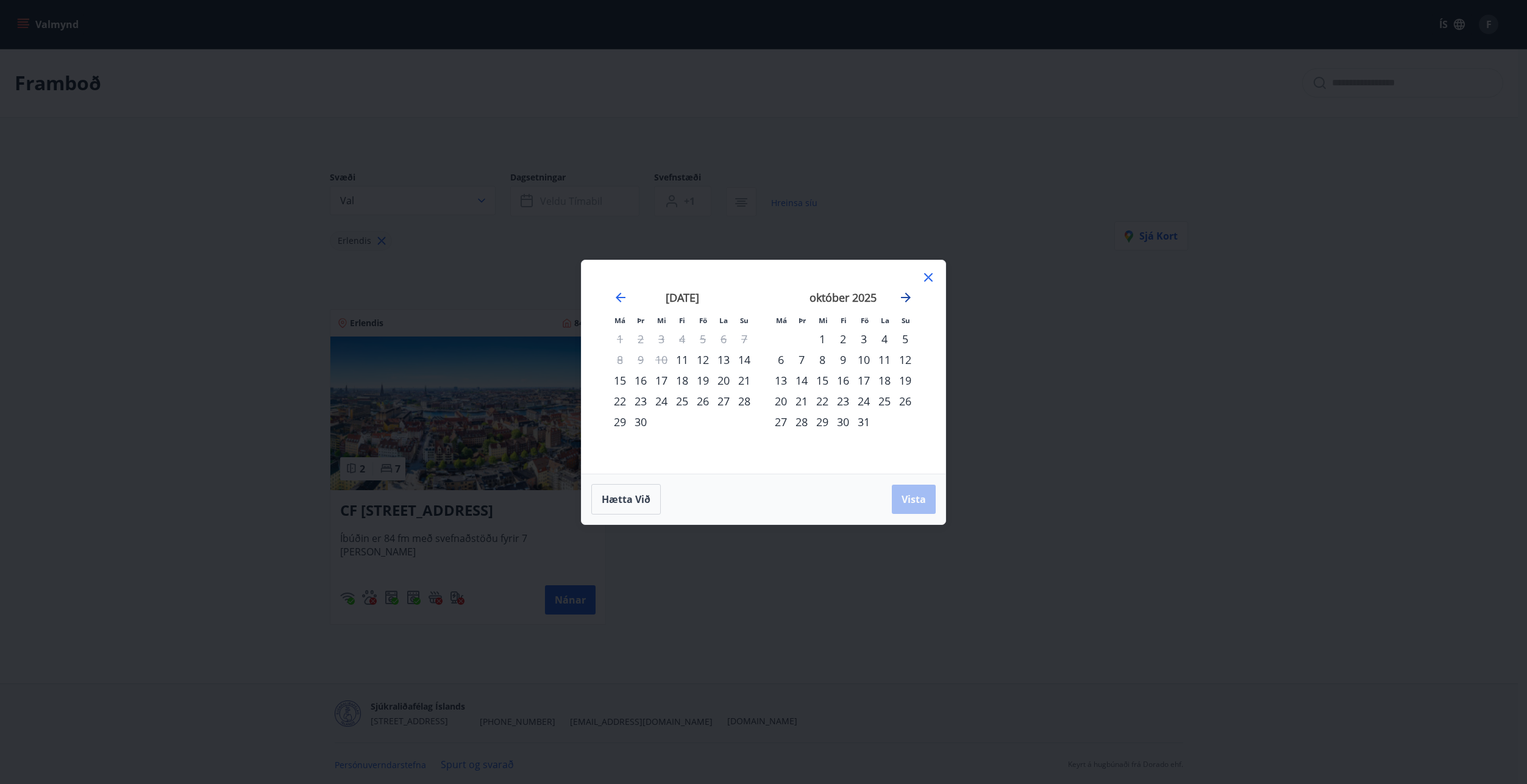
click at [902, 299] on icon "Move forward to switch to the next month." at bounding box center [905, 297] width 15 height 15
click at [927, 276] on icon at bounding box center [928, 277] width 8 height 8
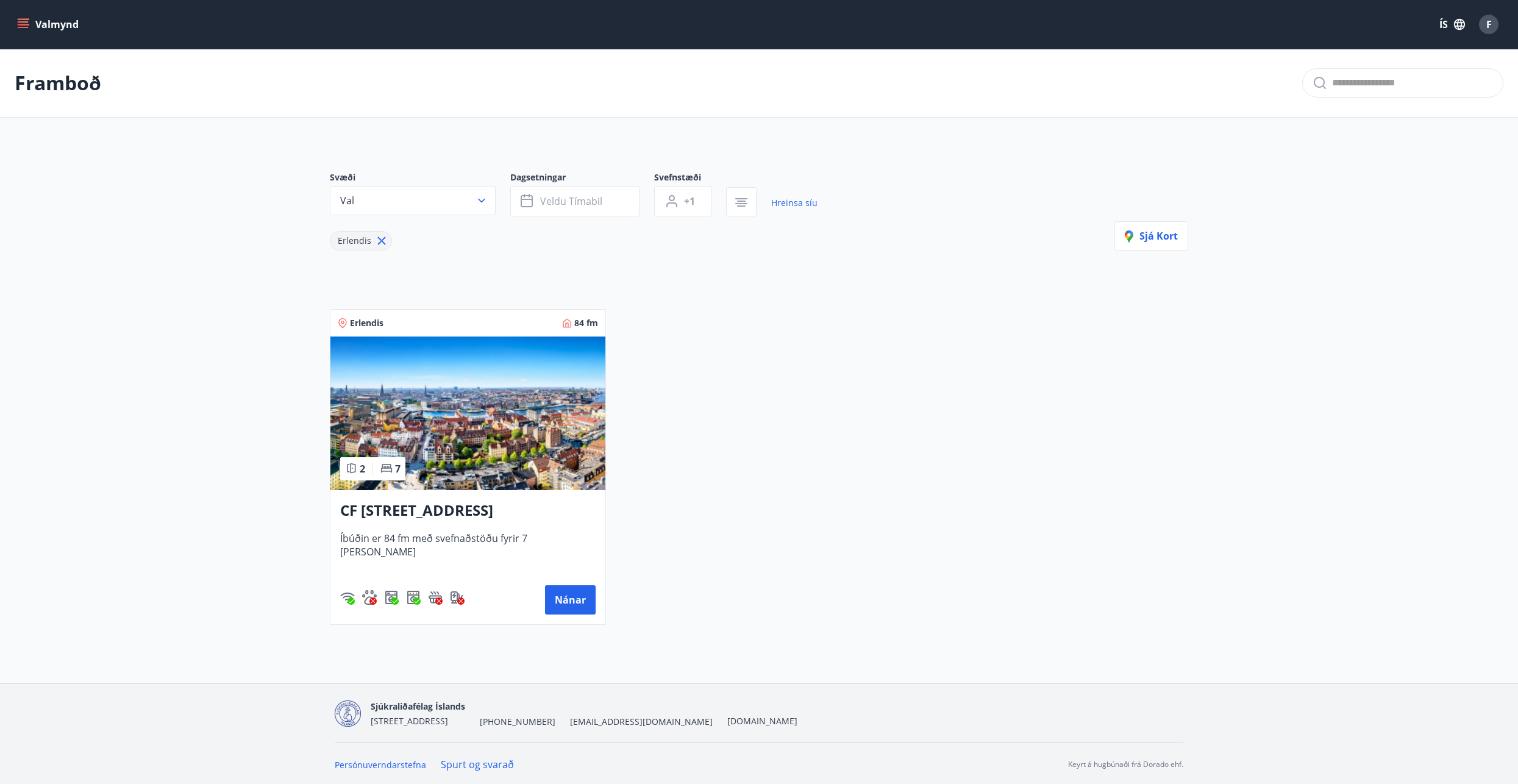
scroll to position [2, 0]
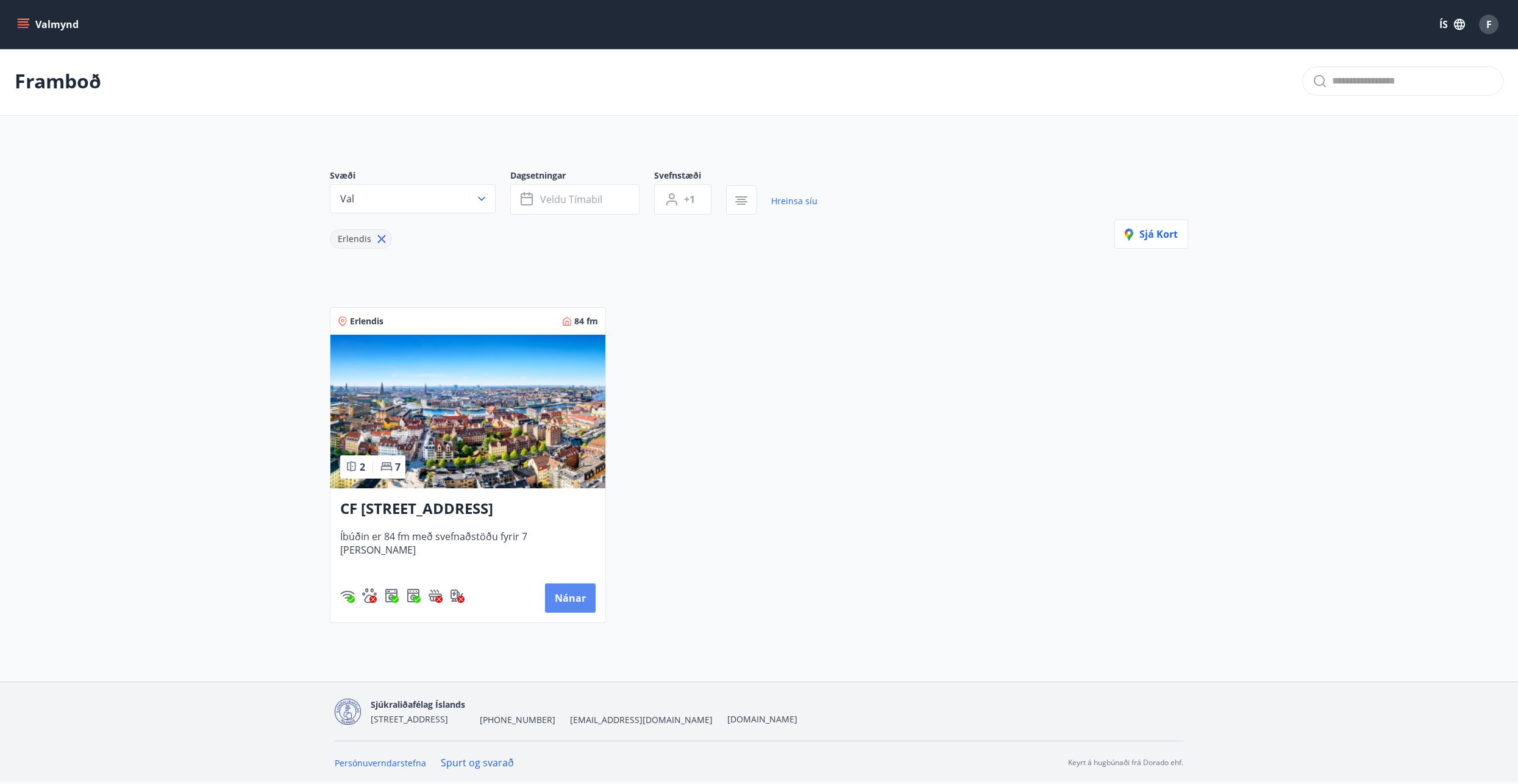
click at [566, 598] on button "Nánar" at bounding box center [570, 598] width 51 height 29
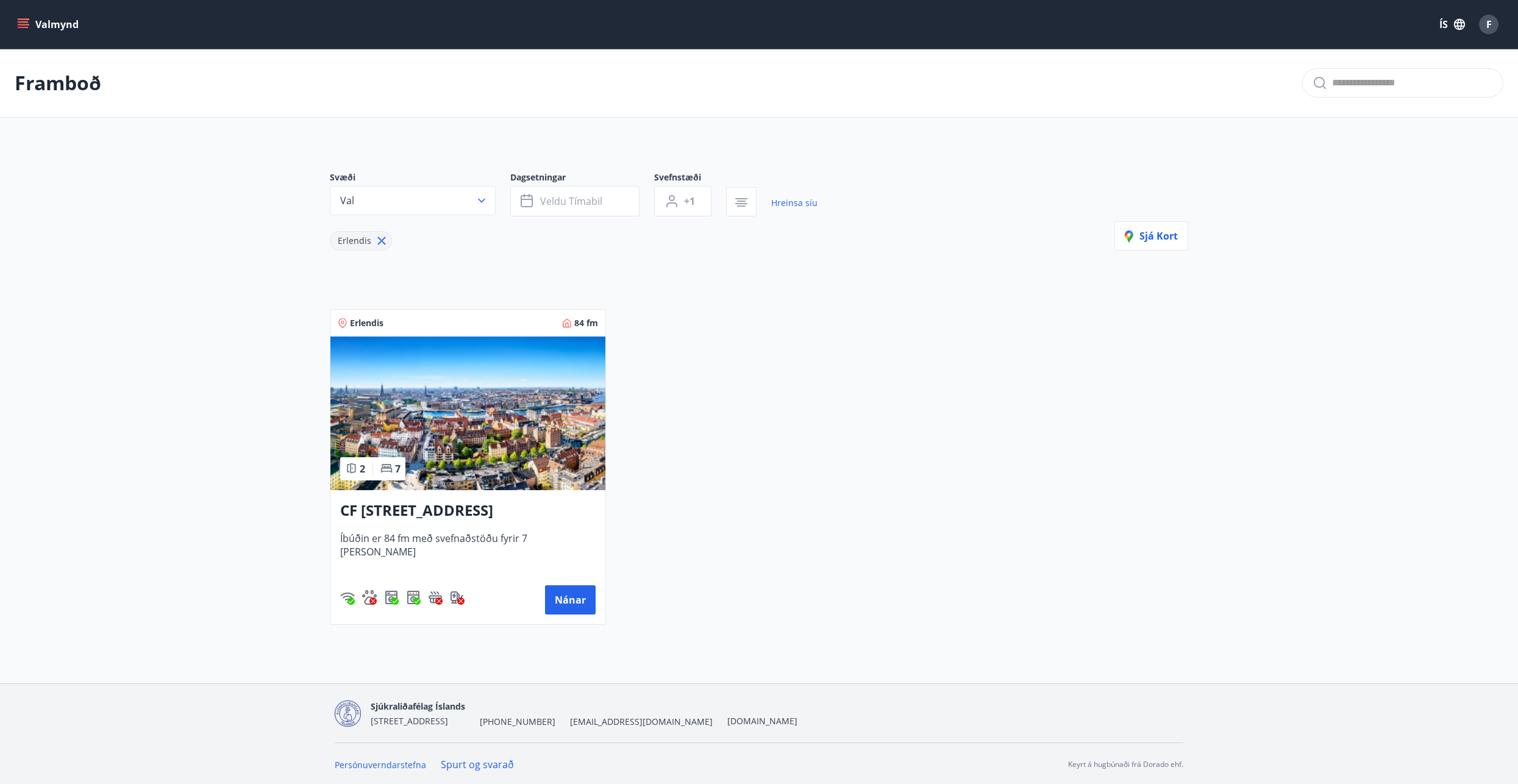
scroll to position [2, 0]
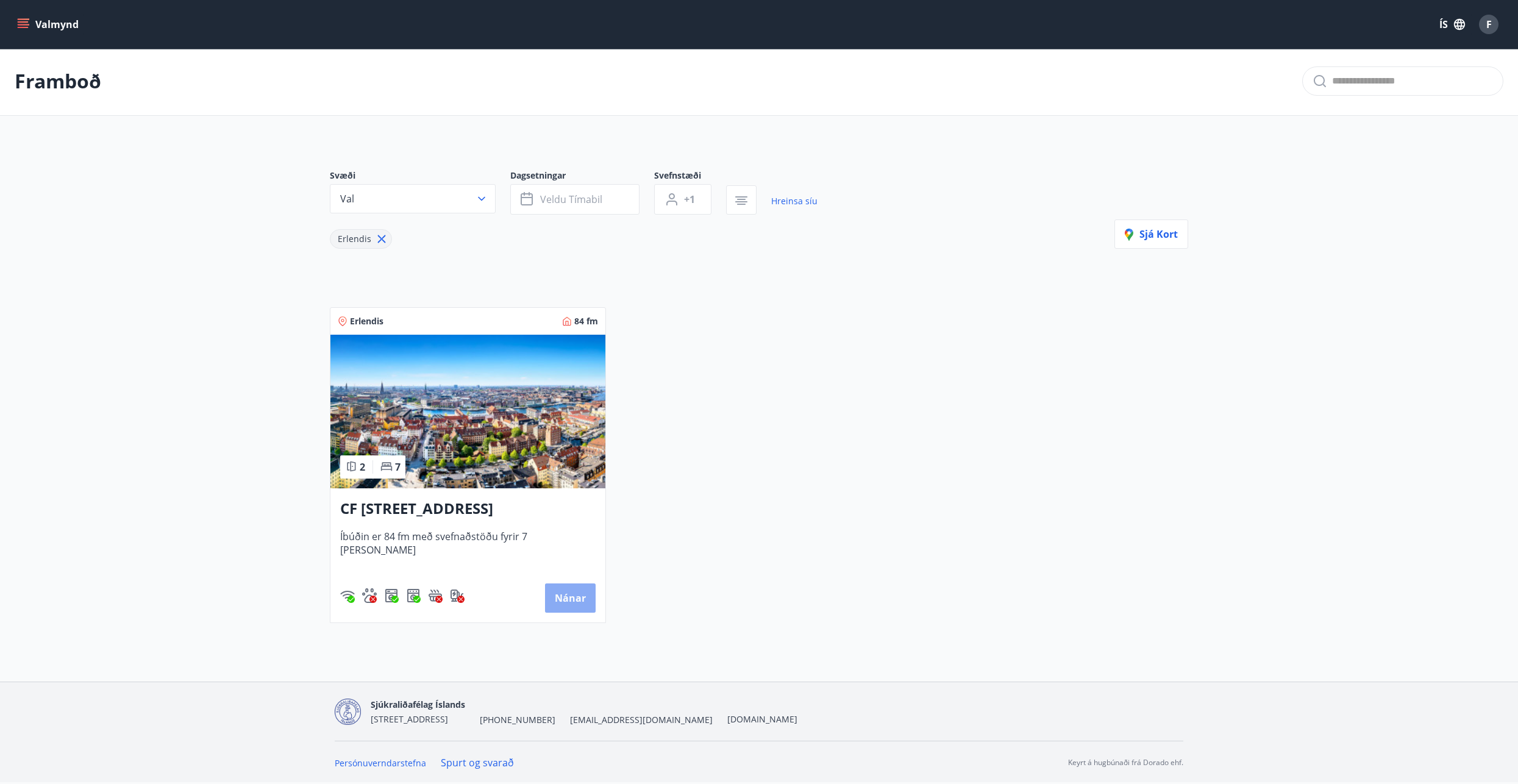
click at [567, 596] on button "Nánar" at bounding box center [570, 598] width 51 height 29
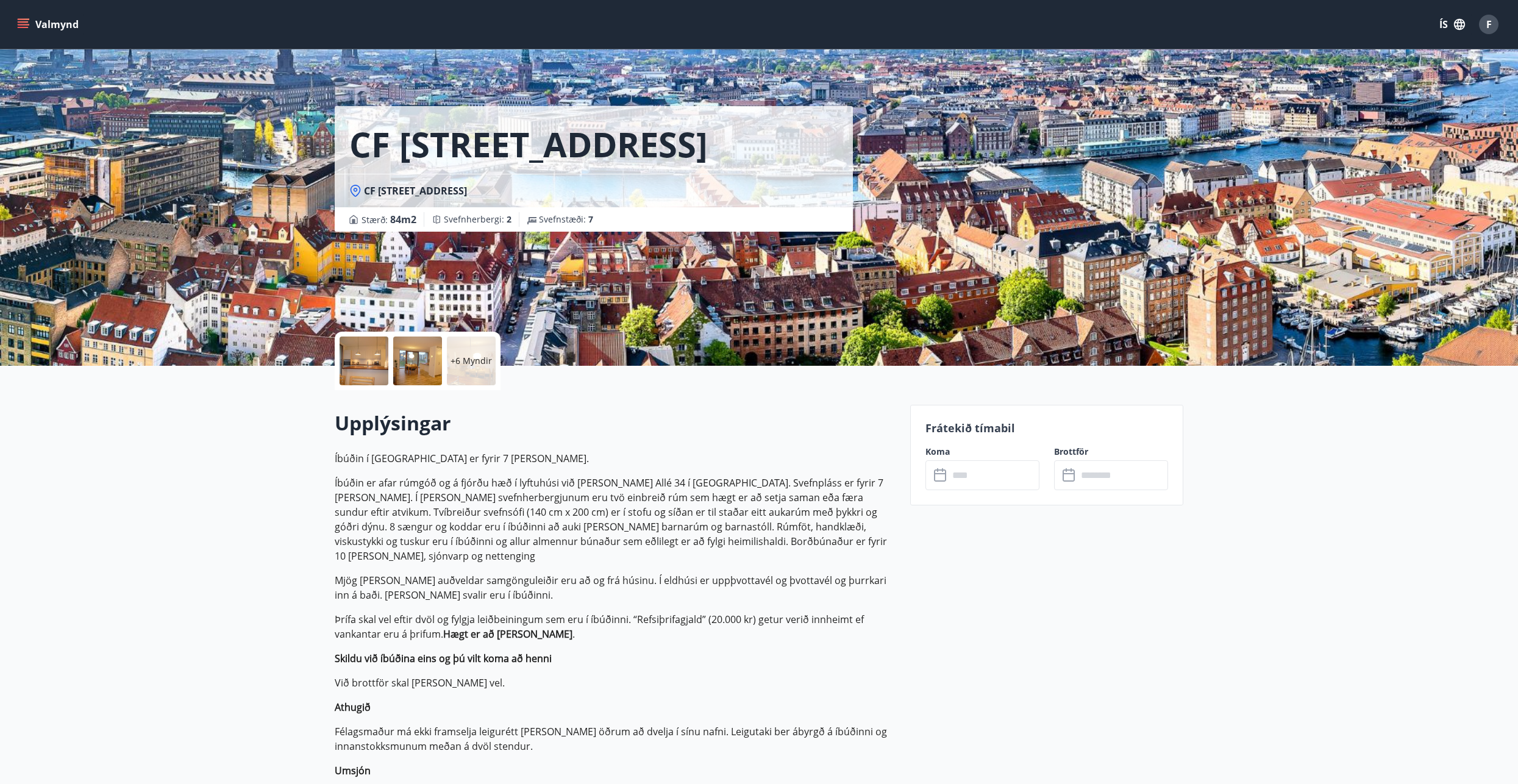
click at [960, 472] on input "text" at bounding box center [993, 475] width 91 height 30
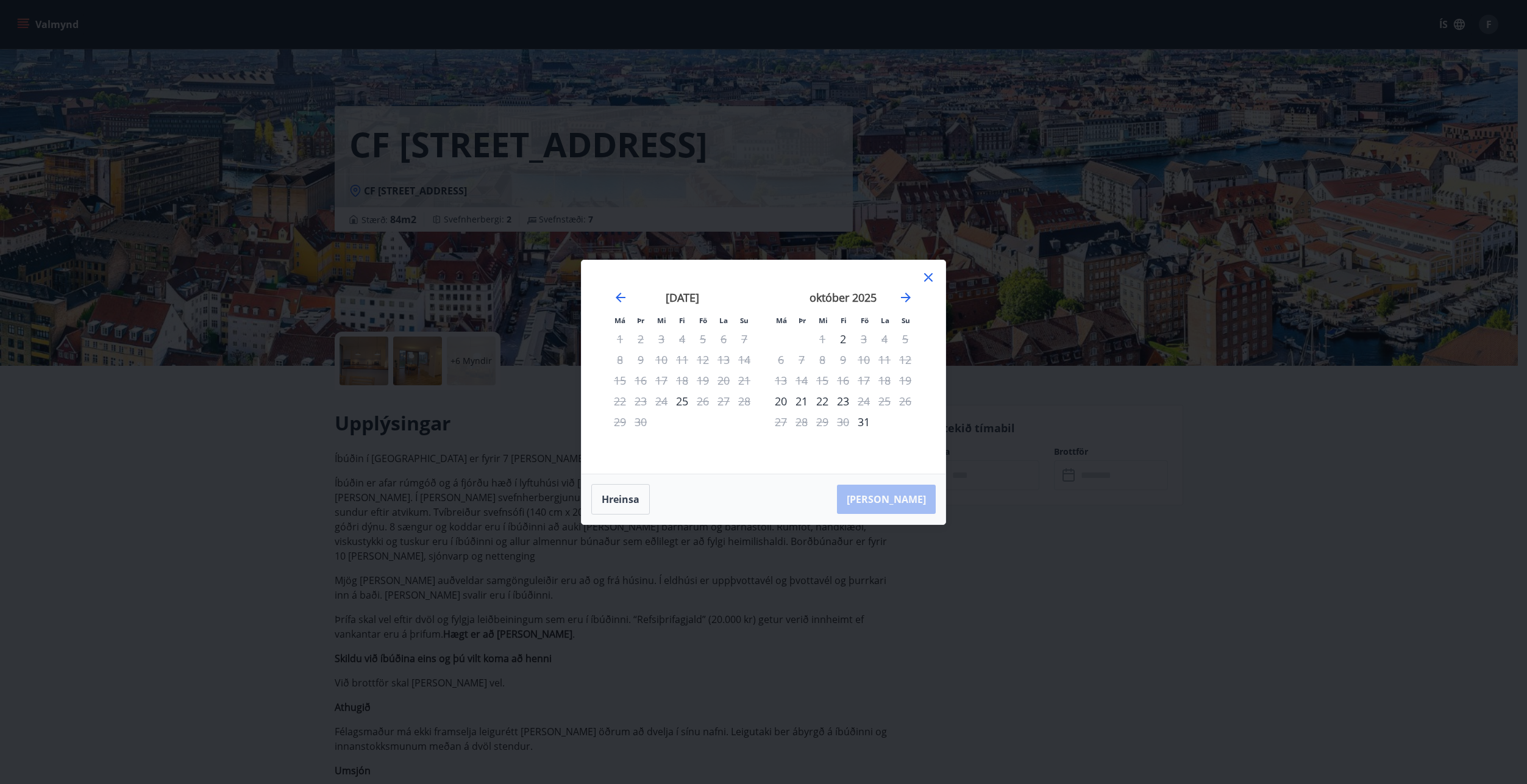
click at [927, 278] on icon at bounding box center [928, 277] width 15 height 15
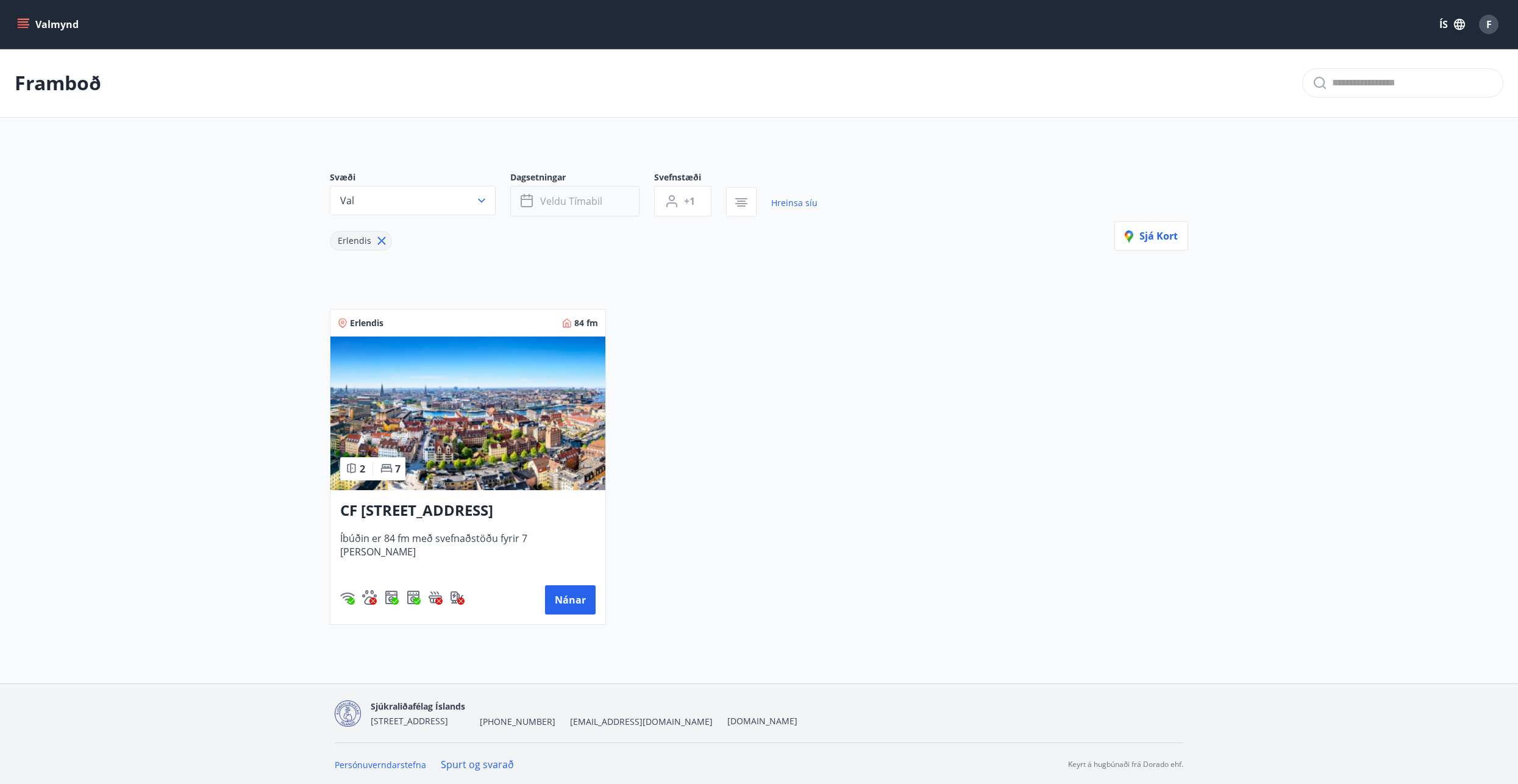
click at [606, 199] on button "Veldu tímabil" at bounding box center [575, 201] width 129 height 30
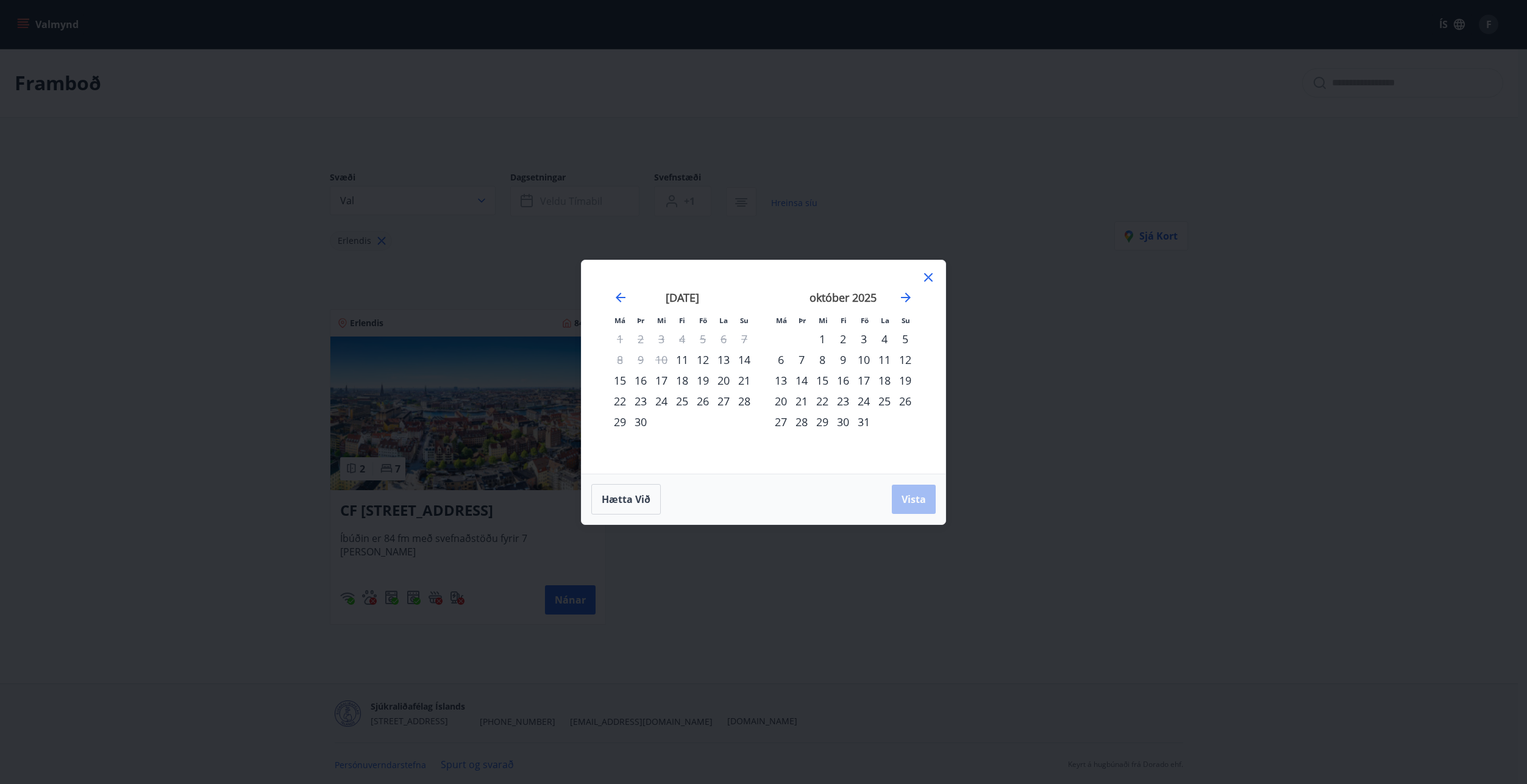
click at [802, 381] on div "14" at bounding box center [802, 381] width 21 height 21
click at [929, 277] on icon at bounding box center [928, 277] width 8 height 8
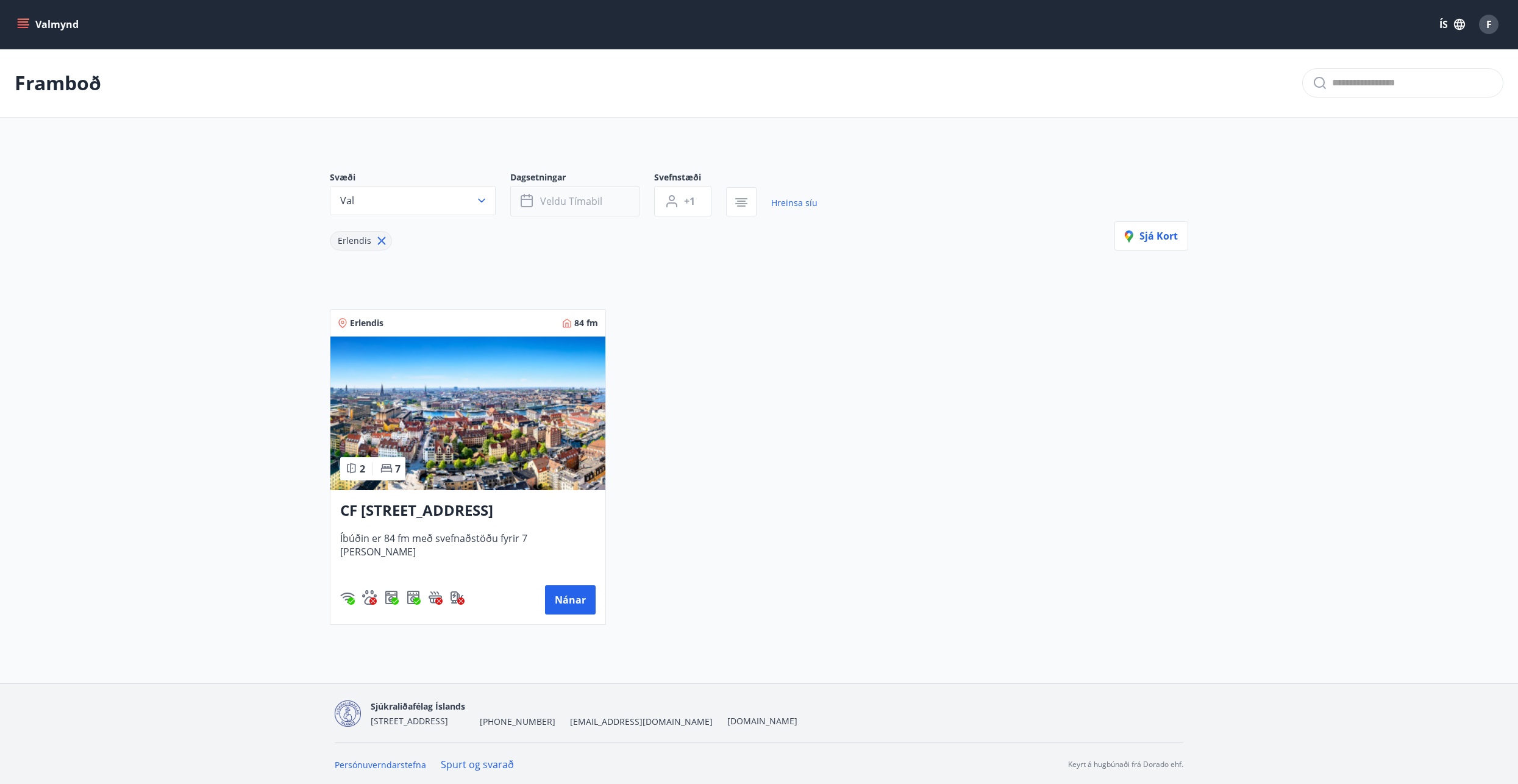
click at [564, 200] on span "Veldu tímabil" at bounding box center [571, 201] width 62 height 13
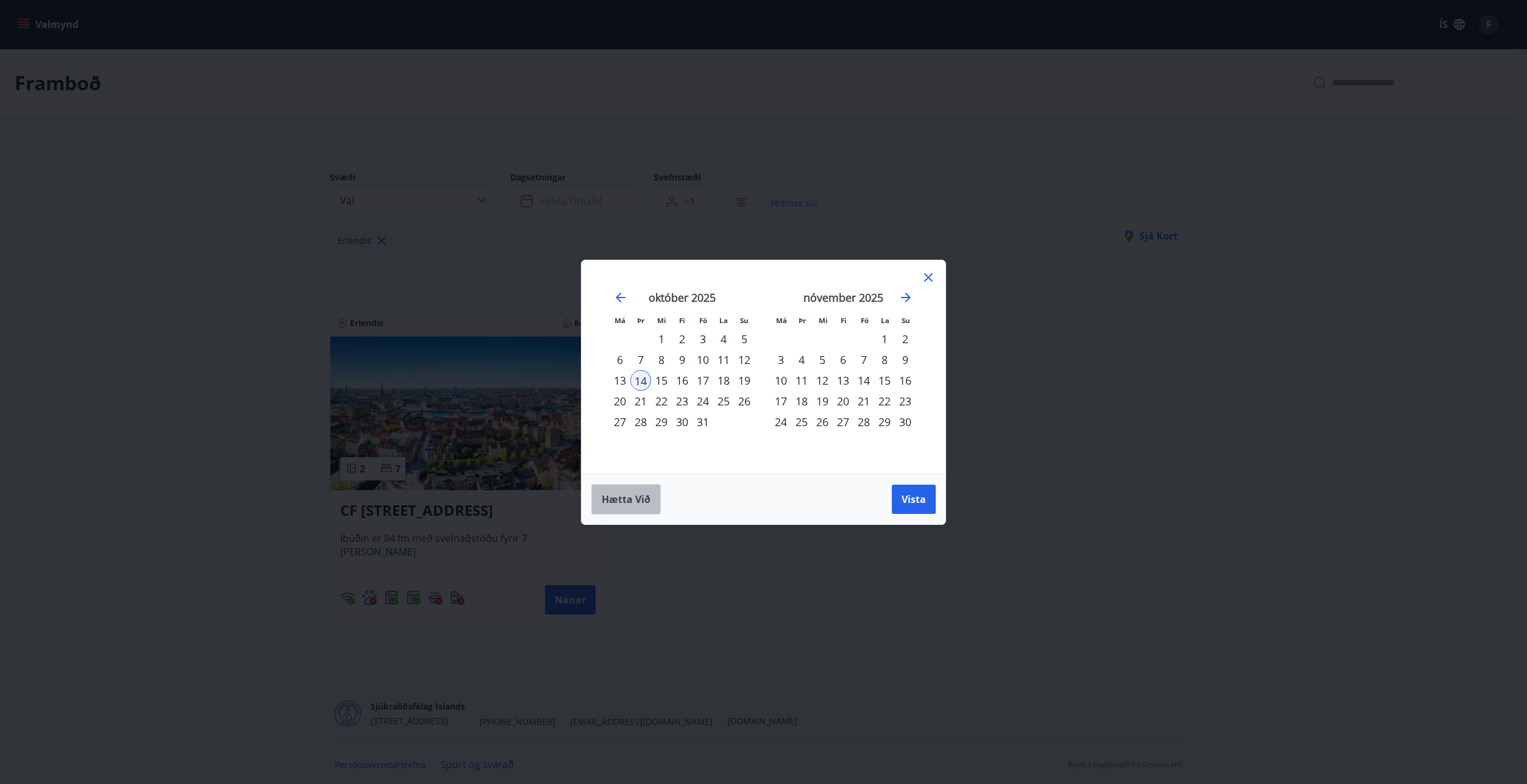
click at [621, 503] on span "Hætta við" at bounding box center [626, 499] width 48 height 13
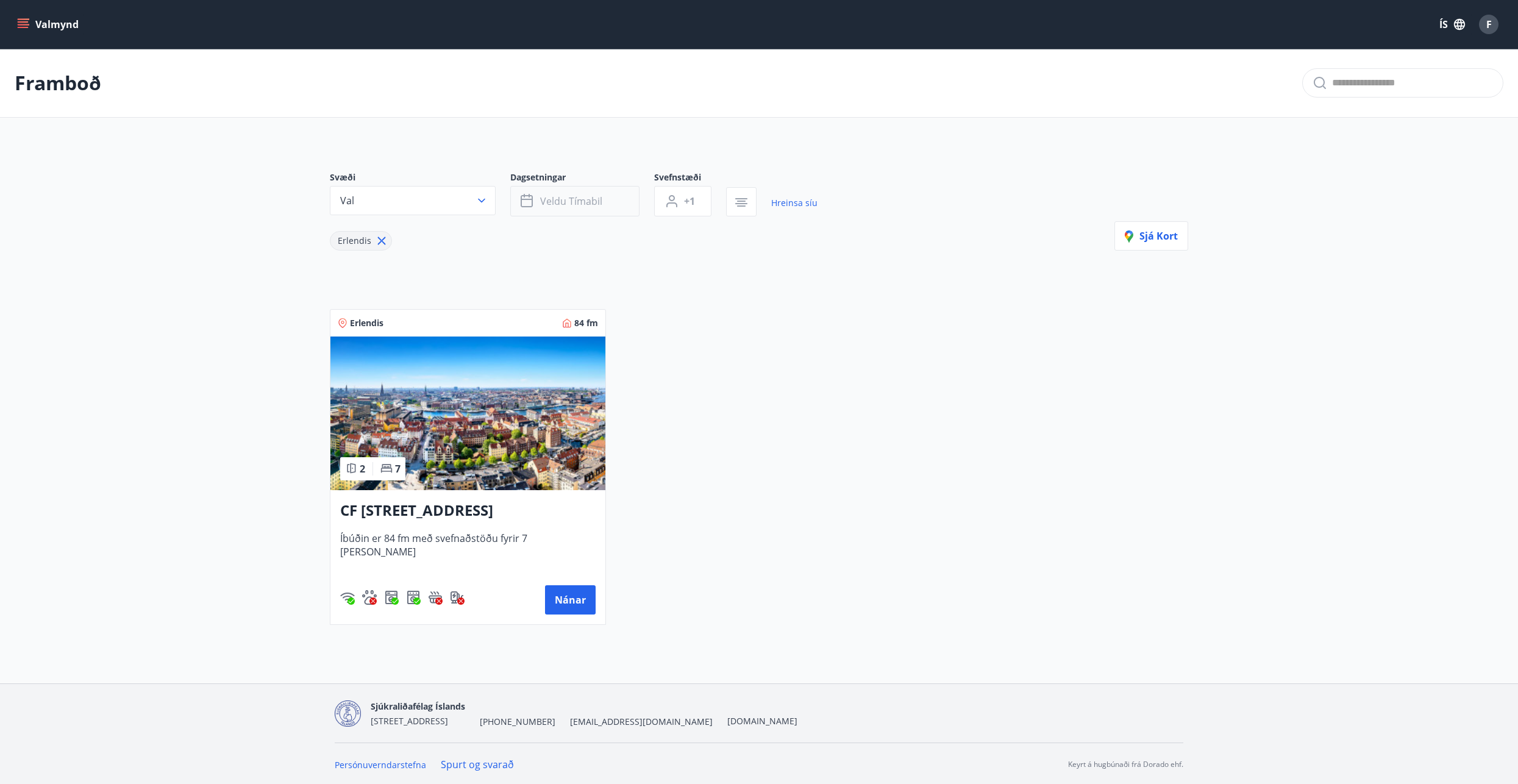
click at [578, 197] on span "Veldu tímabil" at bounding box center [571, 201] width 62 height 13
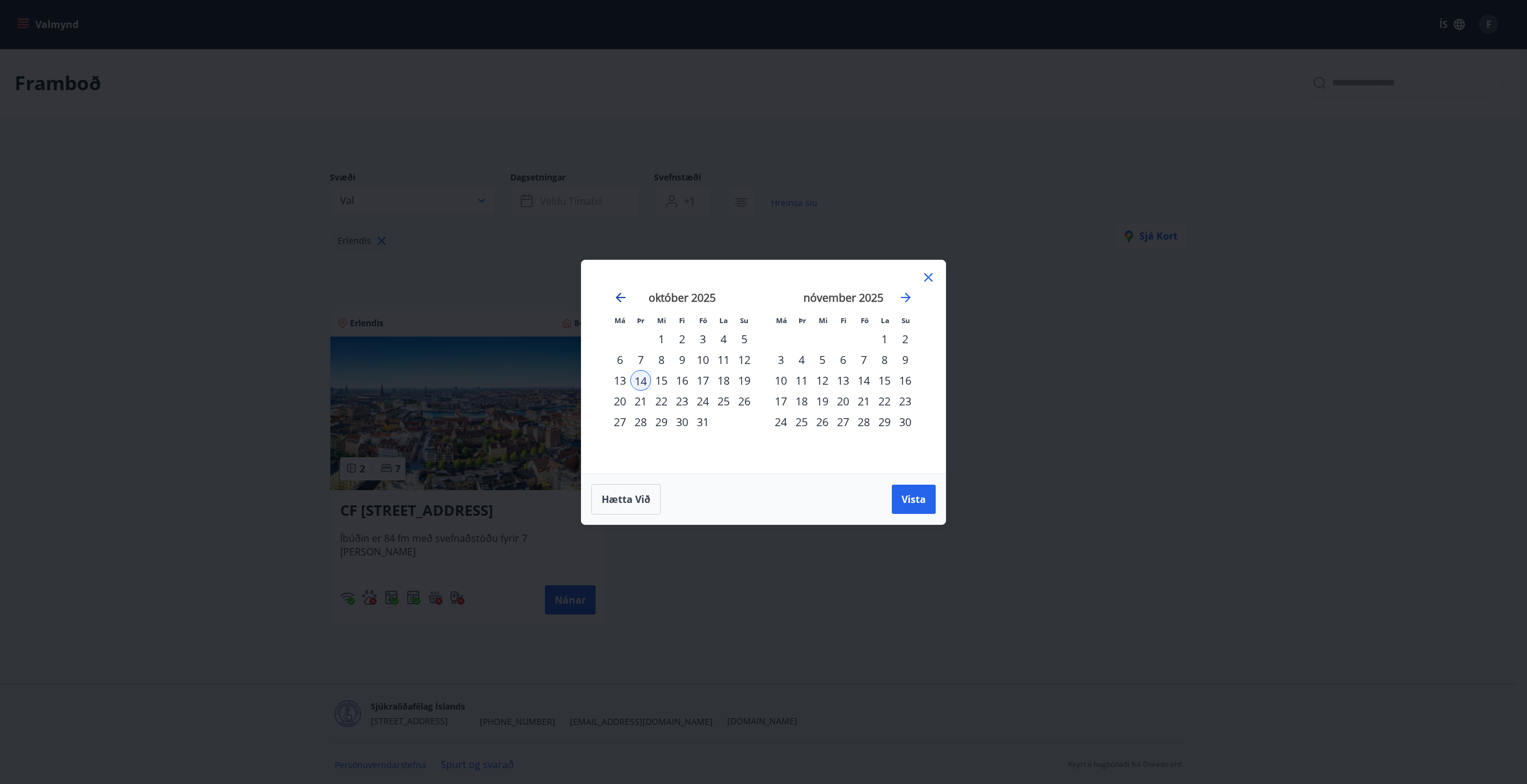
click at [621, 295] on icon "Move backward to switch to the previous month." at bounding box center [620, 297] width 15 height 15
click at [927, 278] on icon at bounding box center [928, 277] width 8 height 8
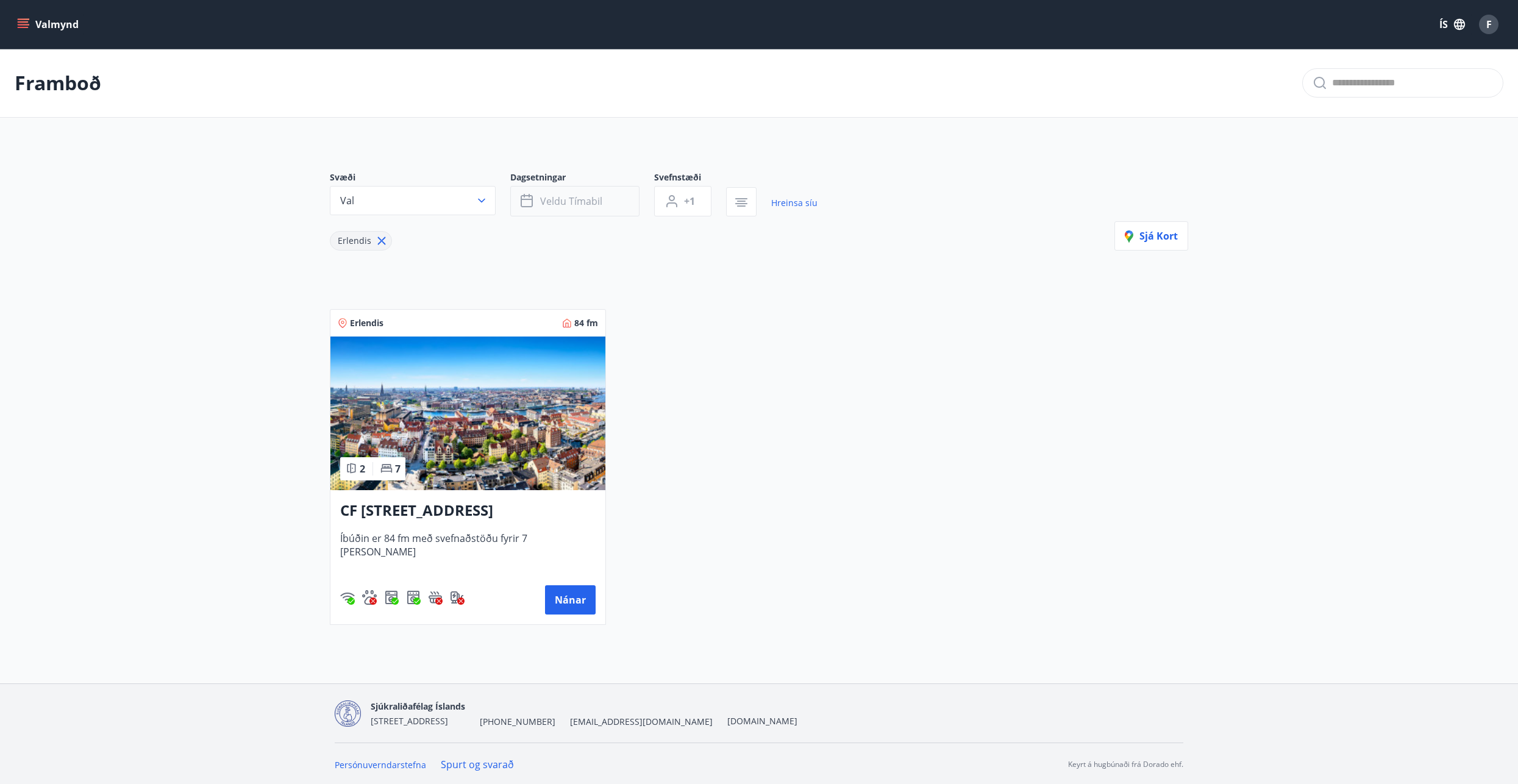
click at [552, 201] on span "Veldu tímabil" at bounding box center [571, 201] width 62 height 13
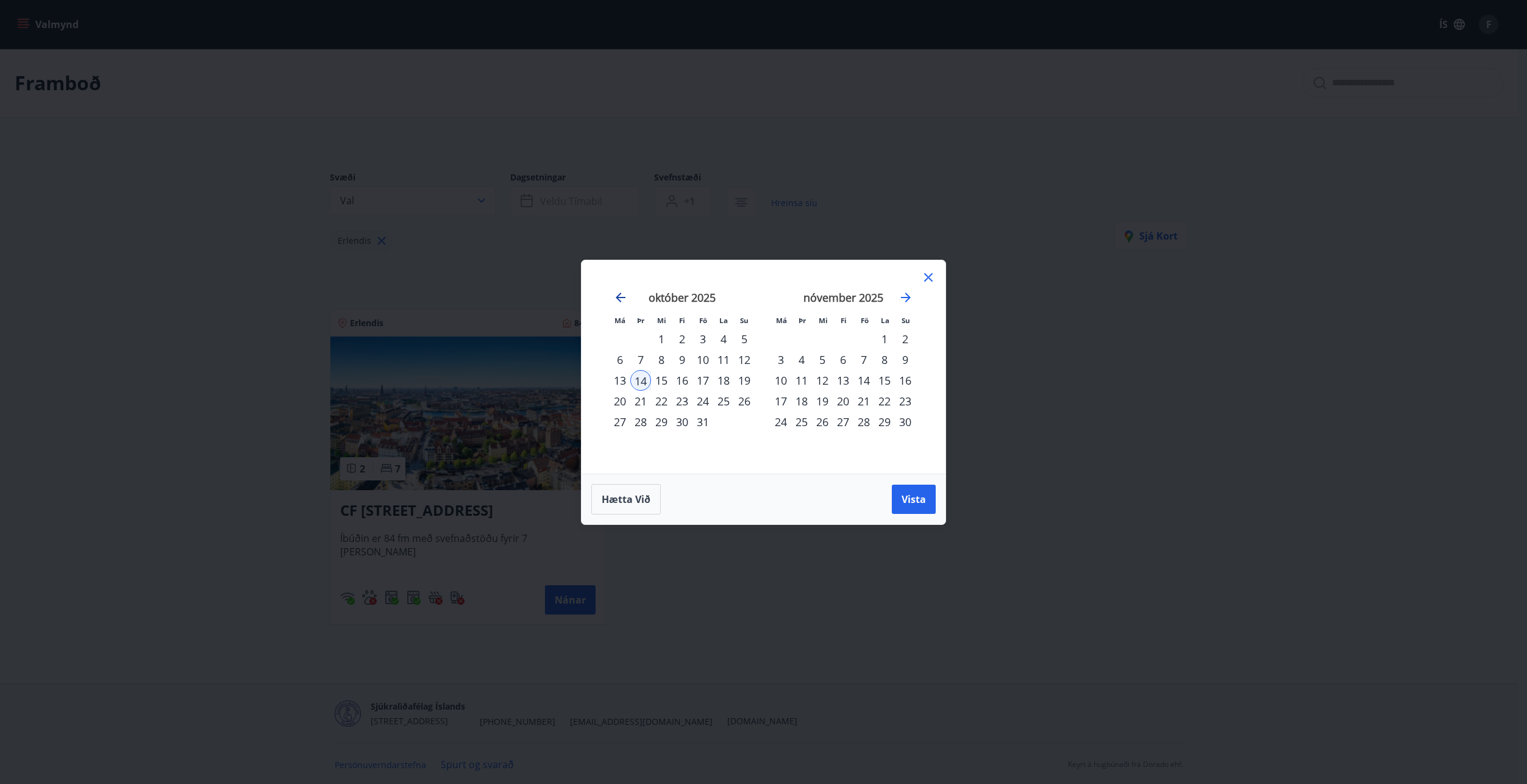
click at [620, 298] on icon "Move backward to switch to the previous month." at bounding box center [620, 298] width 10 height 10
click at [903, 297] on icon "Move forward to switch to the next month." at bounding box center [906, 298] width 10 height 10
click at [631, 501] on span "Hætta við" at bounding box center [626, 499] width 48 height 13
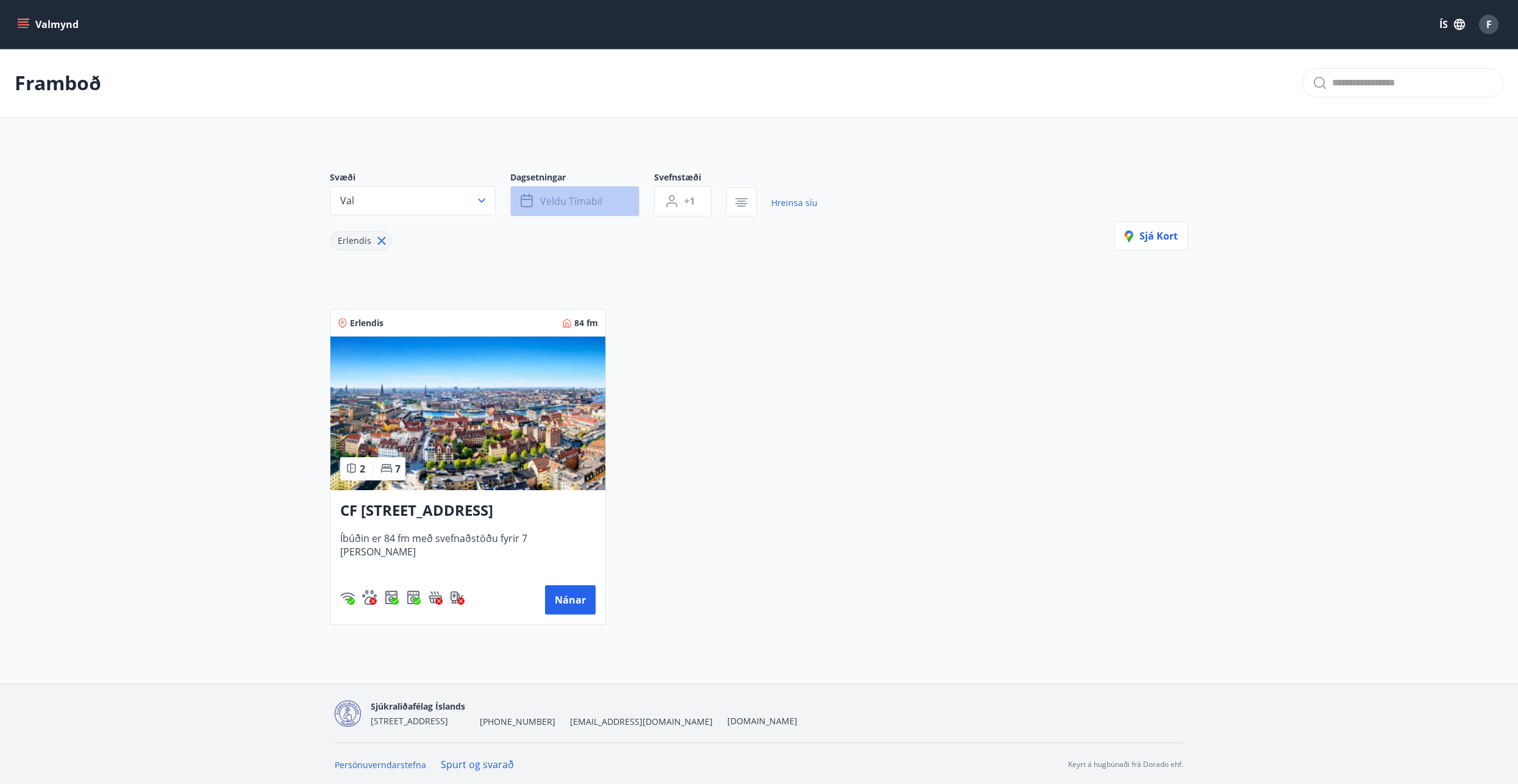
click at [527, 199] on icon "button" at bounding box center [527, 199] width 12 height 1
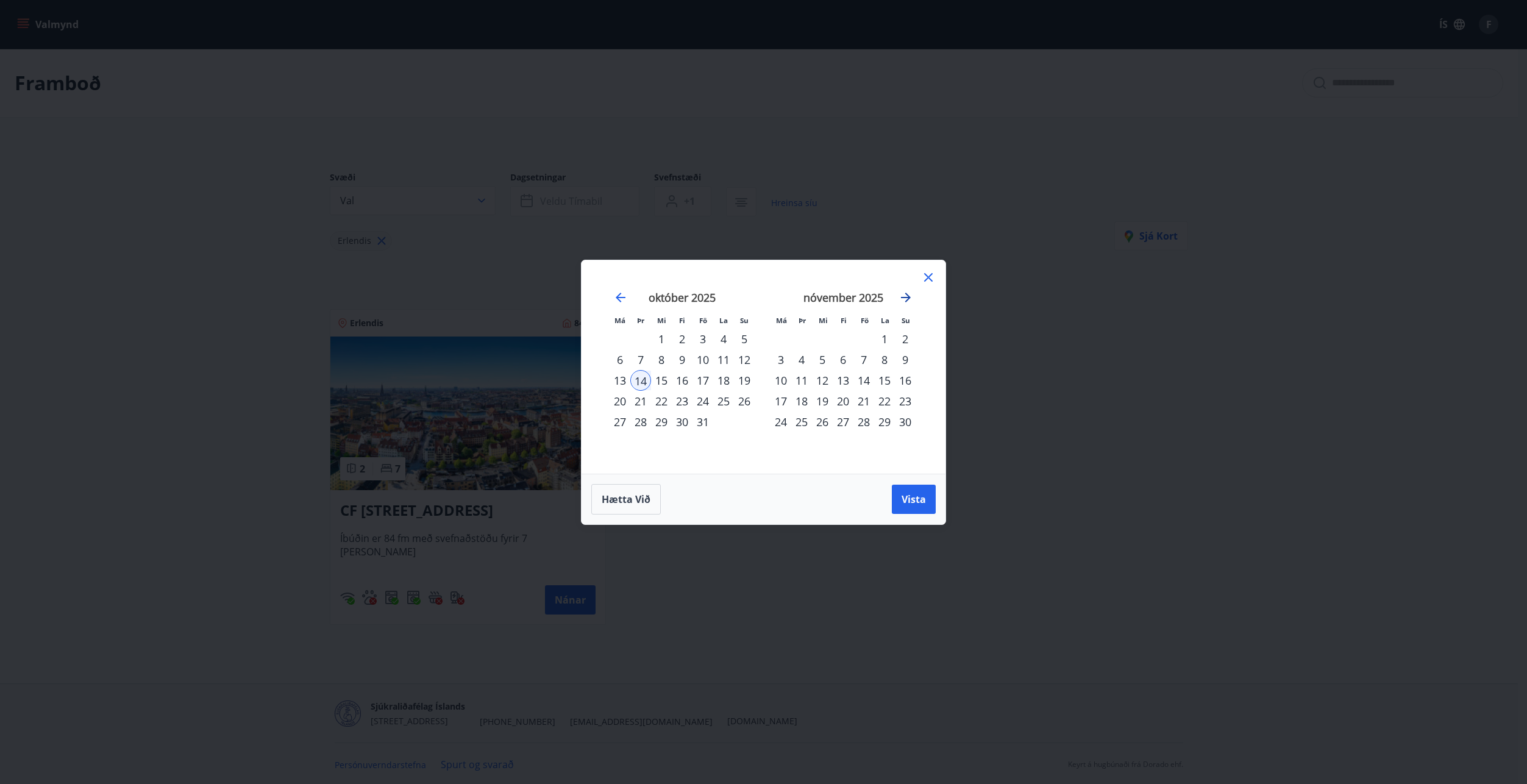
click at [903, 298] on icon "Move forward to switch to the next month." at bounding box center [906, 298] width 10 height 10
click at [930, 284] on icon at bounding box center [928, 277] width 15 height 15
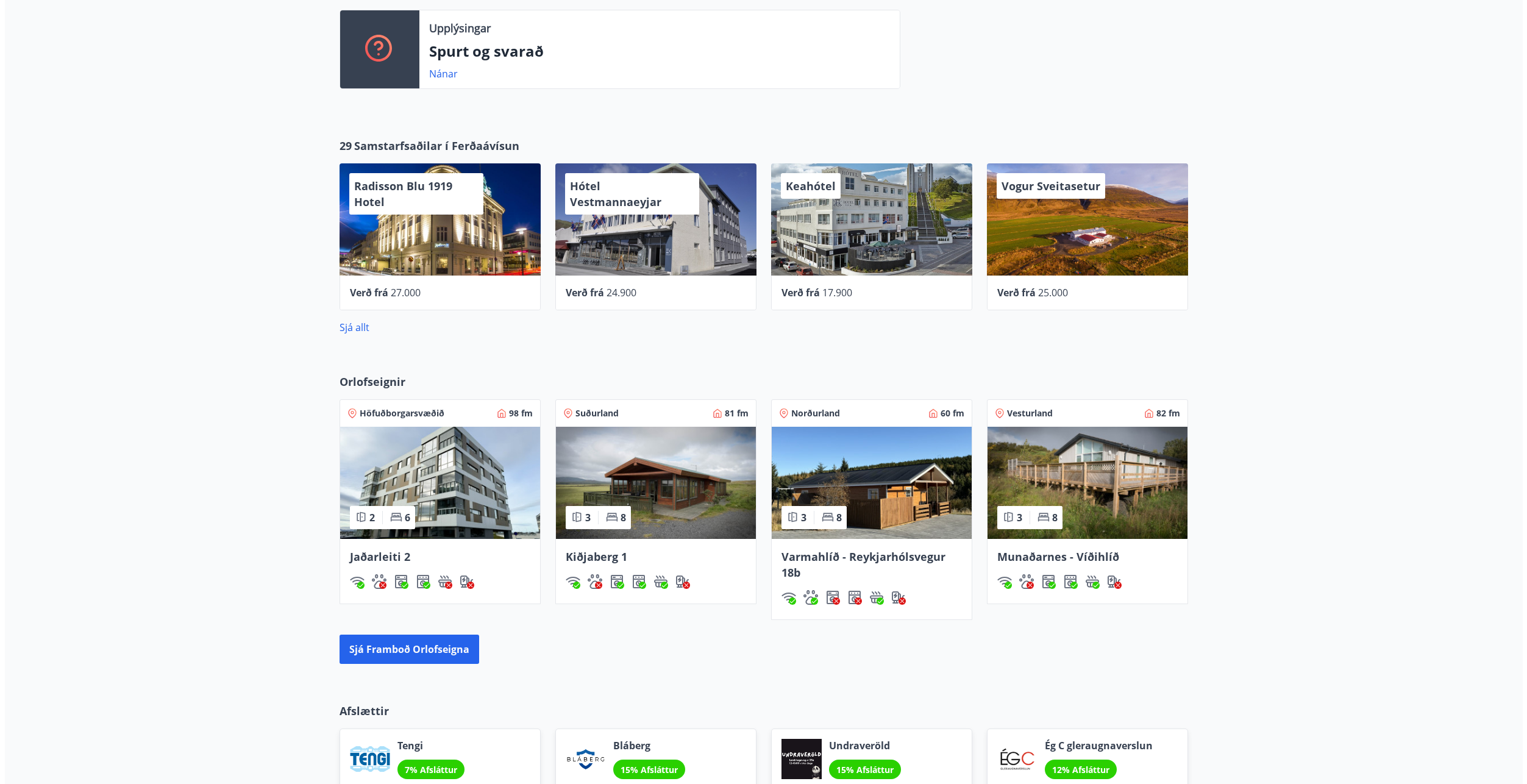
scroll to position [488, 0]
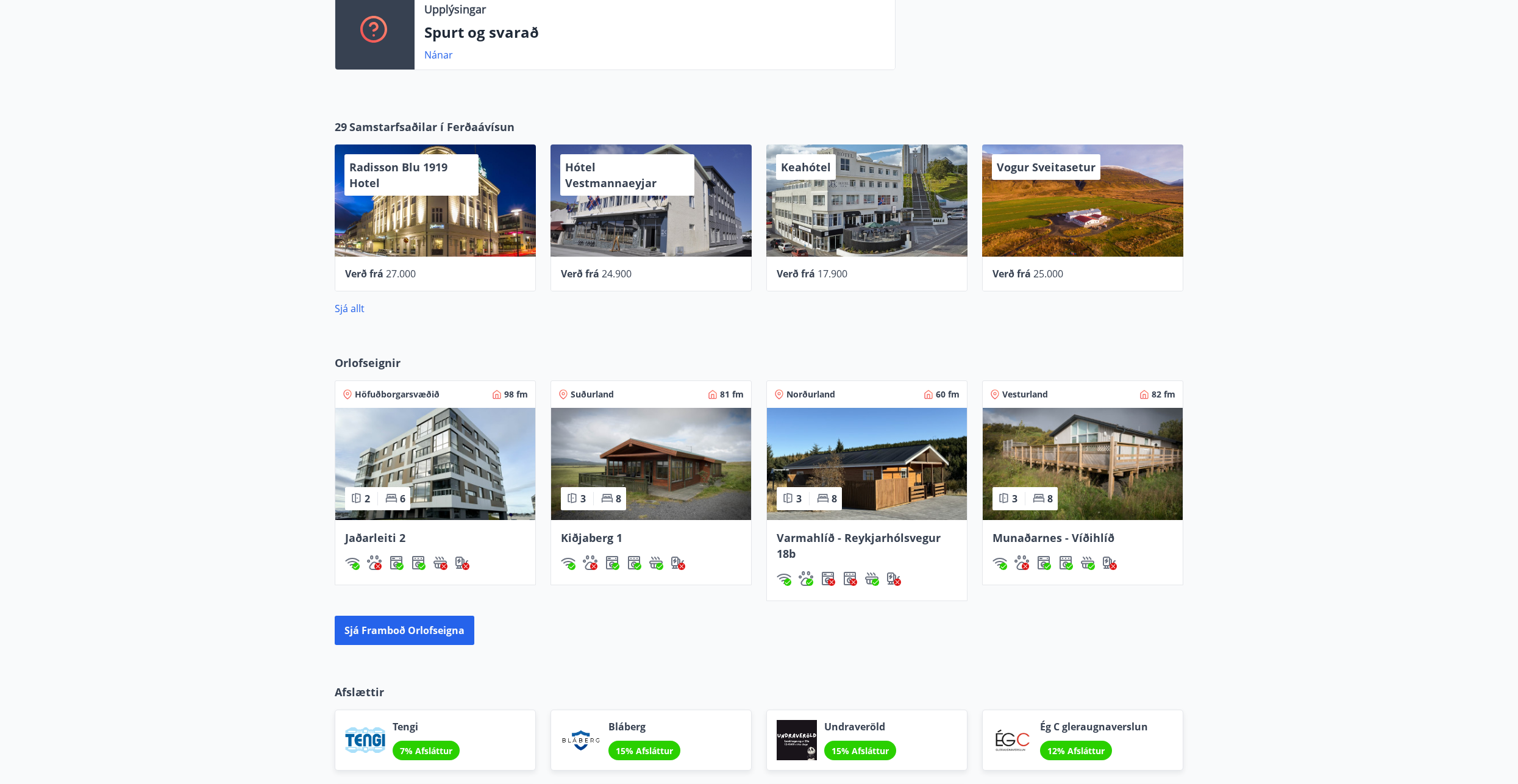
click at [612, 273] on span "24.900" at bounding box center [616, 273] width 30 height 13
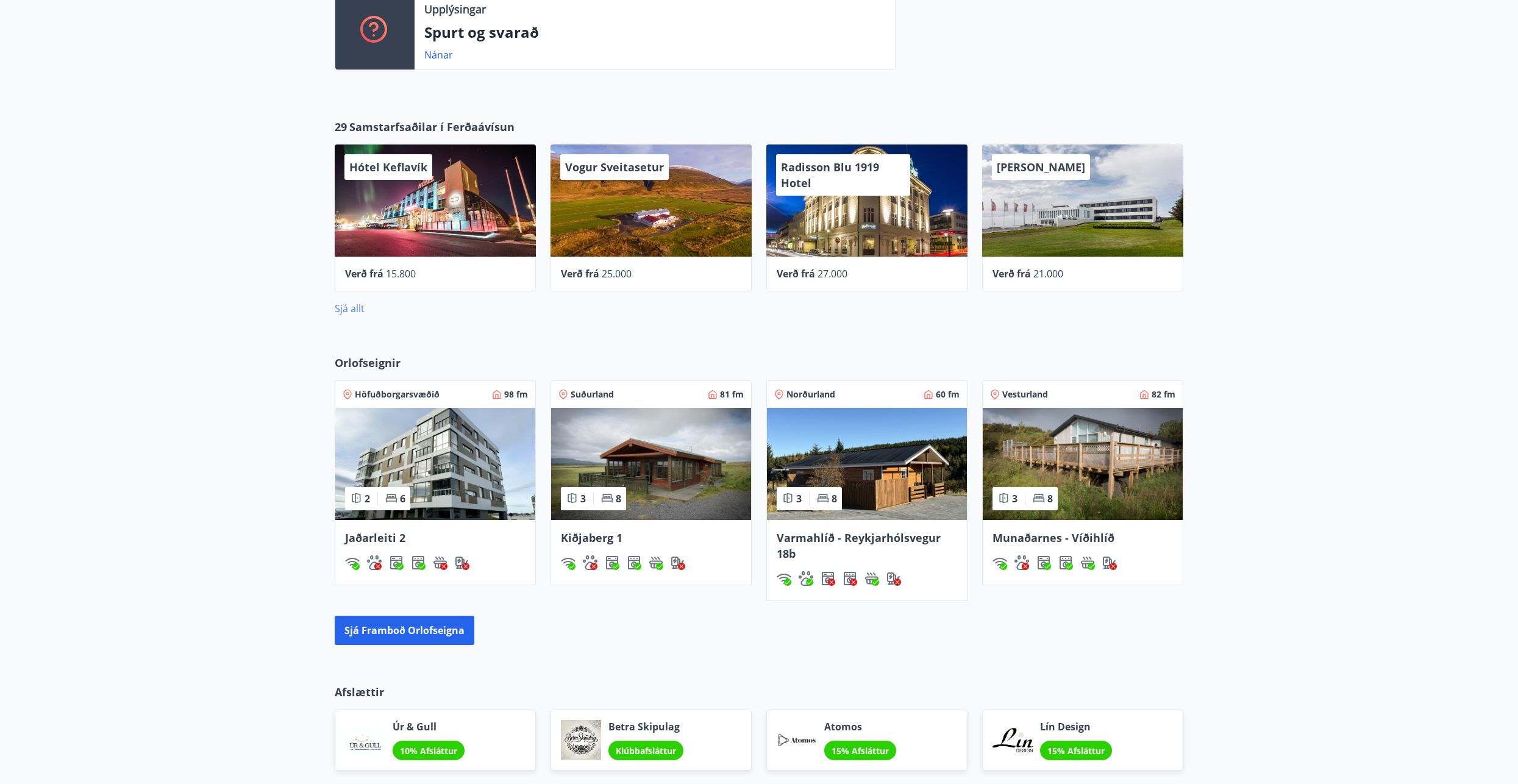
click at [362, 309] on link "Sjá allt" at bounding box center [349, 308] width 30 height 13
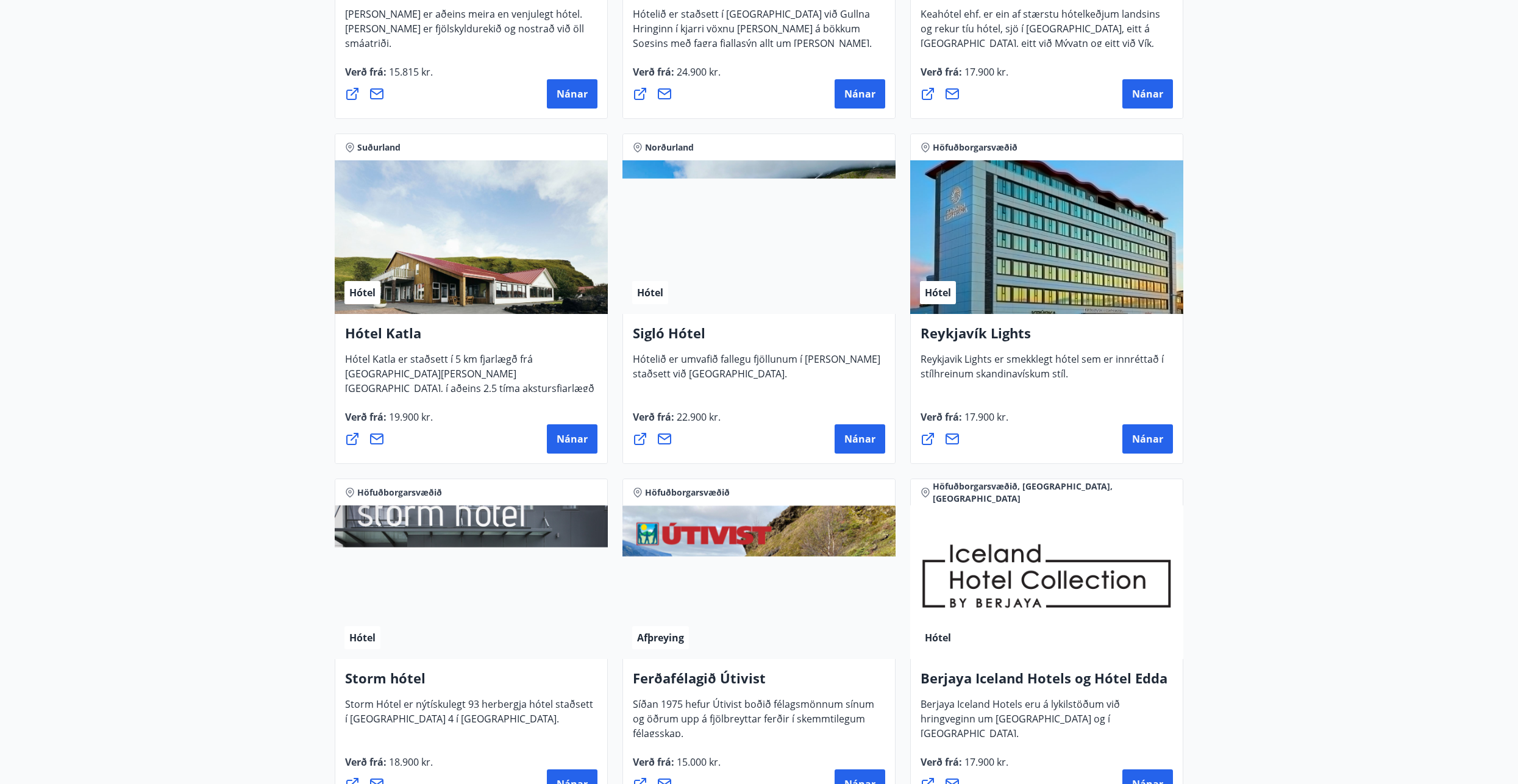
scroll to position [792, 0]
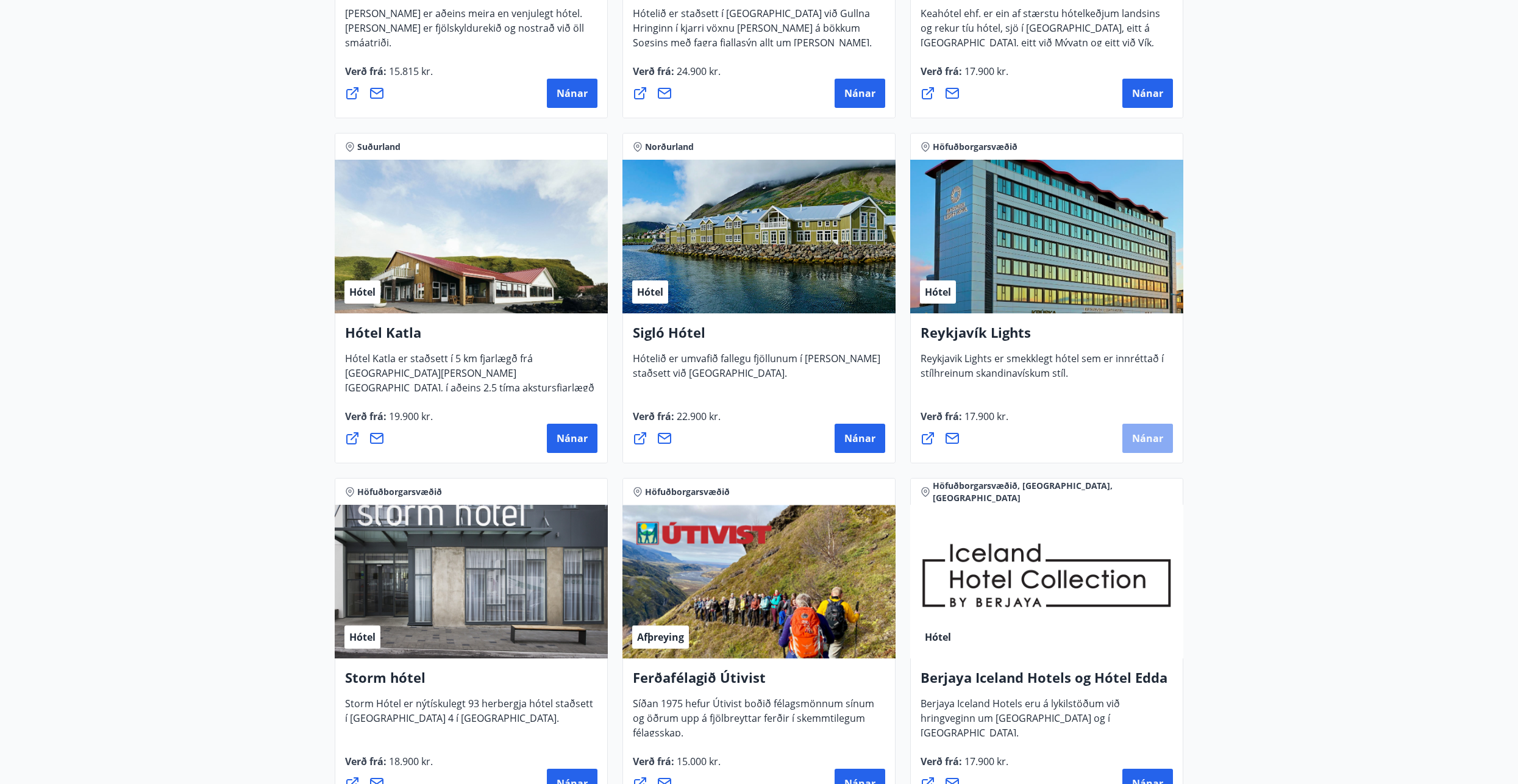
click at [1146, 435] on span "Nánar" at bounding box center [1147, 438] width 31 height 13
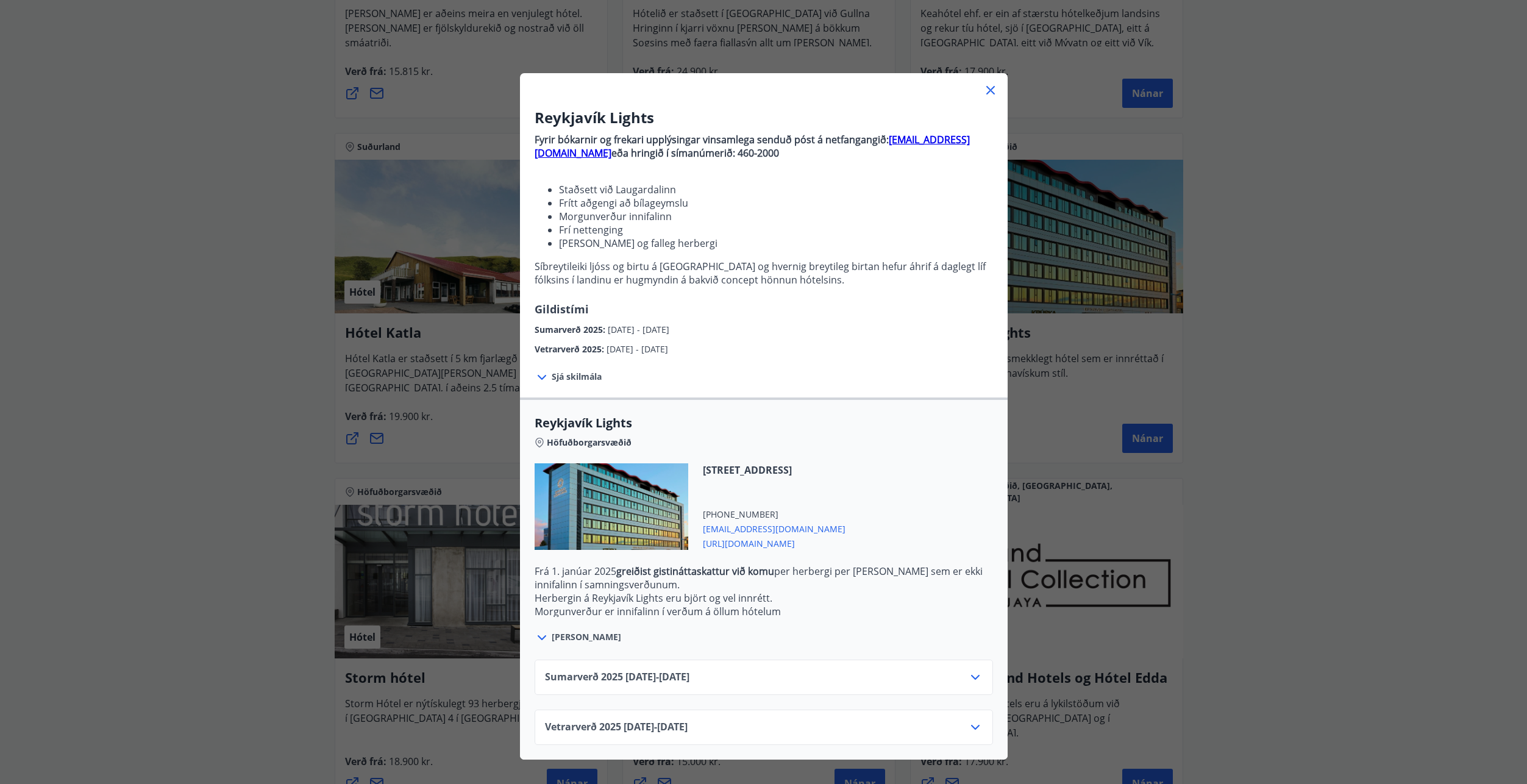
click at [991, 93] on icon at bounding box center [991, 90] width 15 height 15
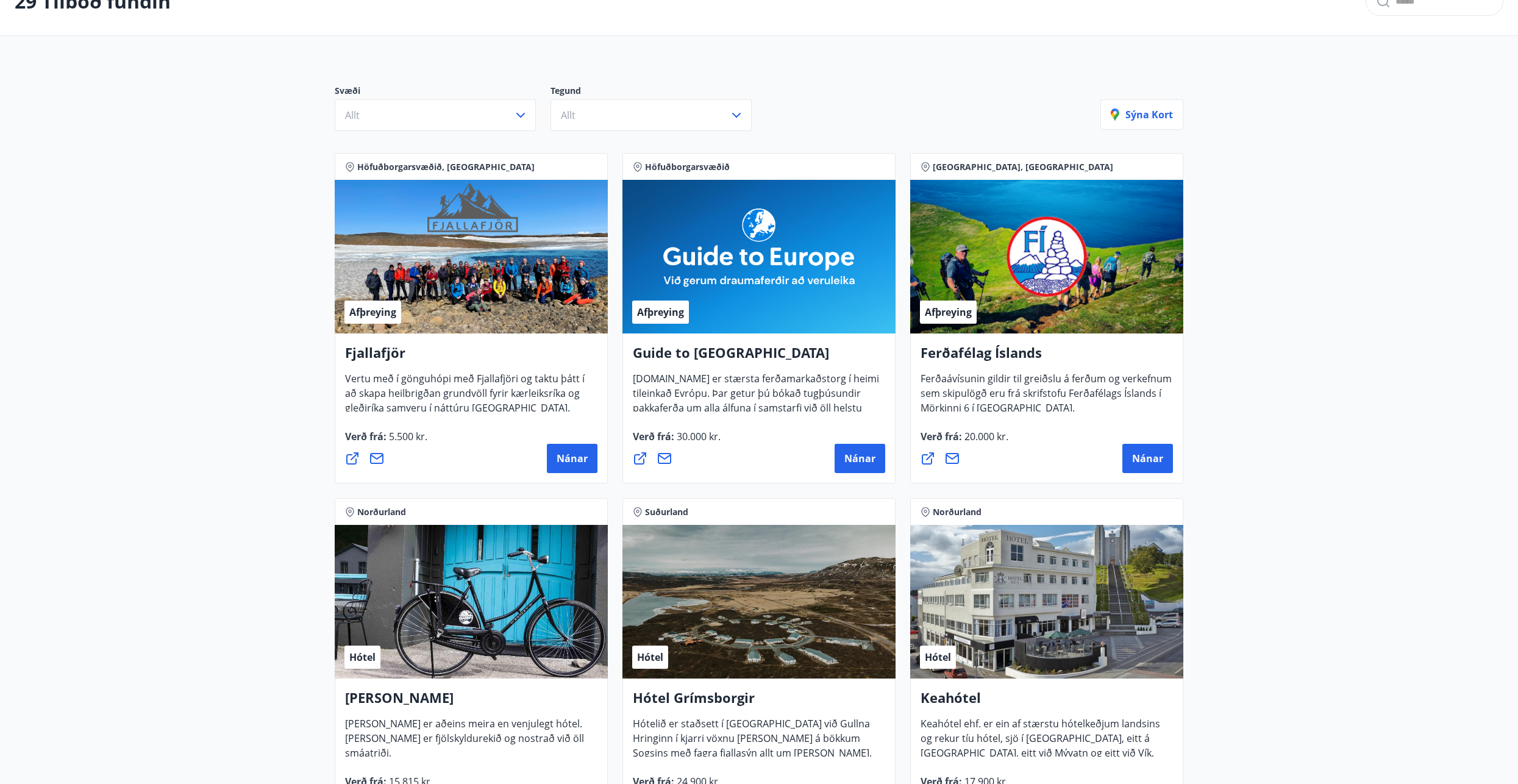
scroll to position [61, 0]
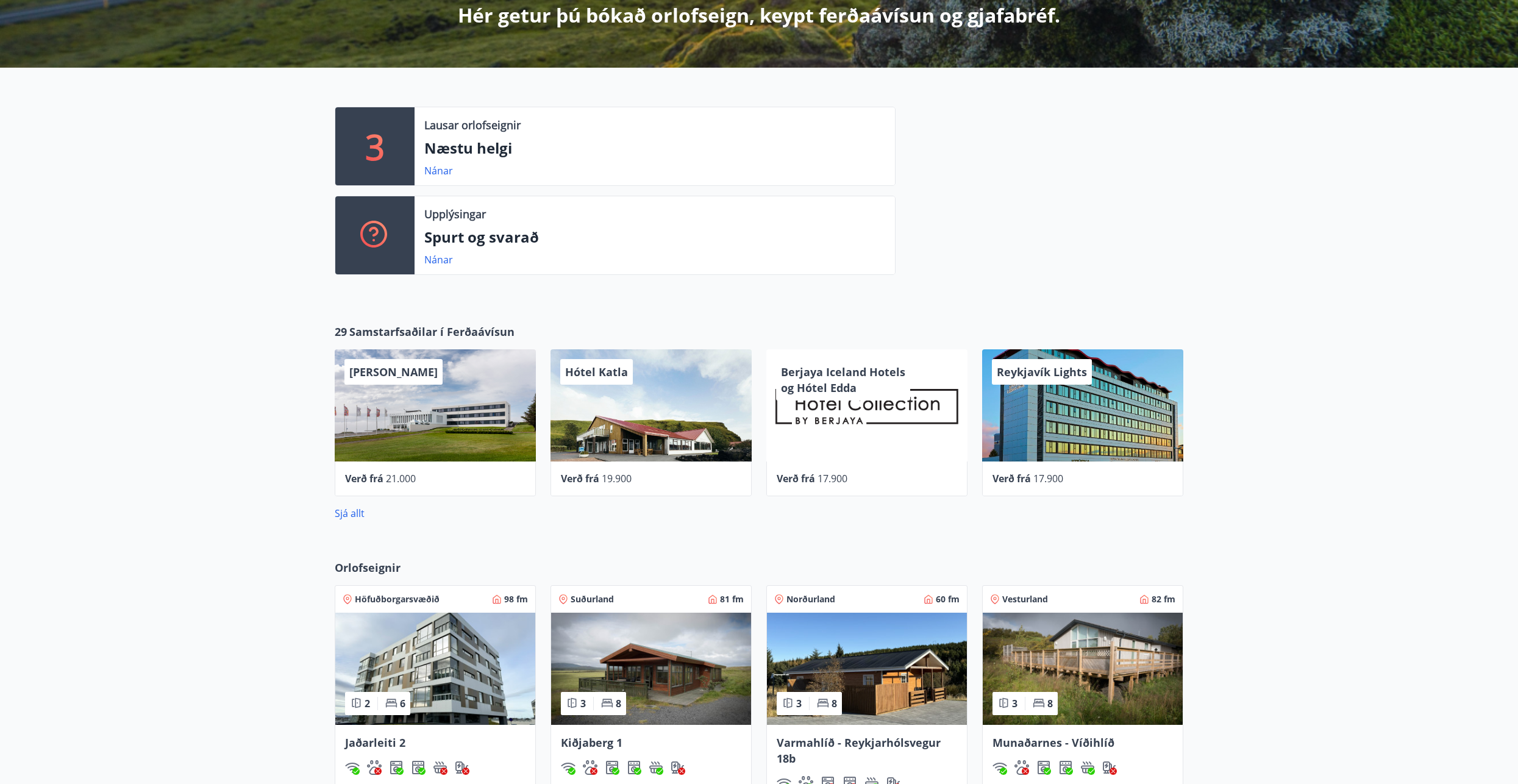
scroll to position [426, 0]
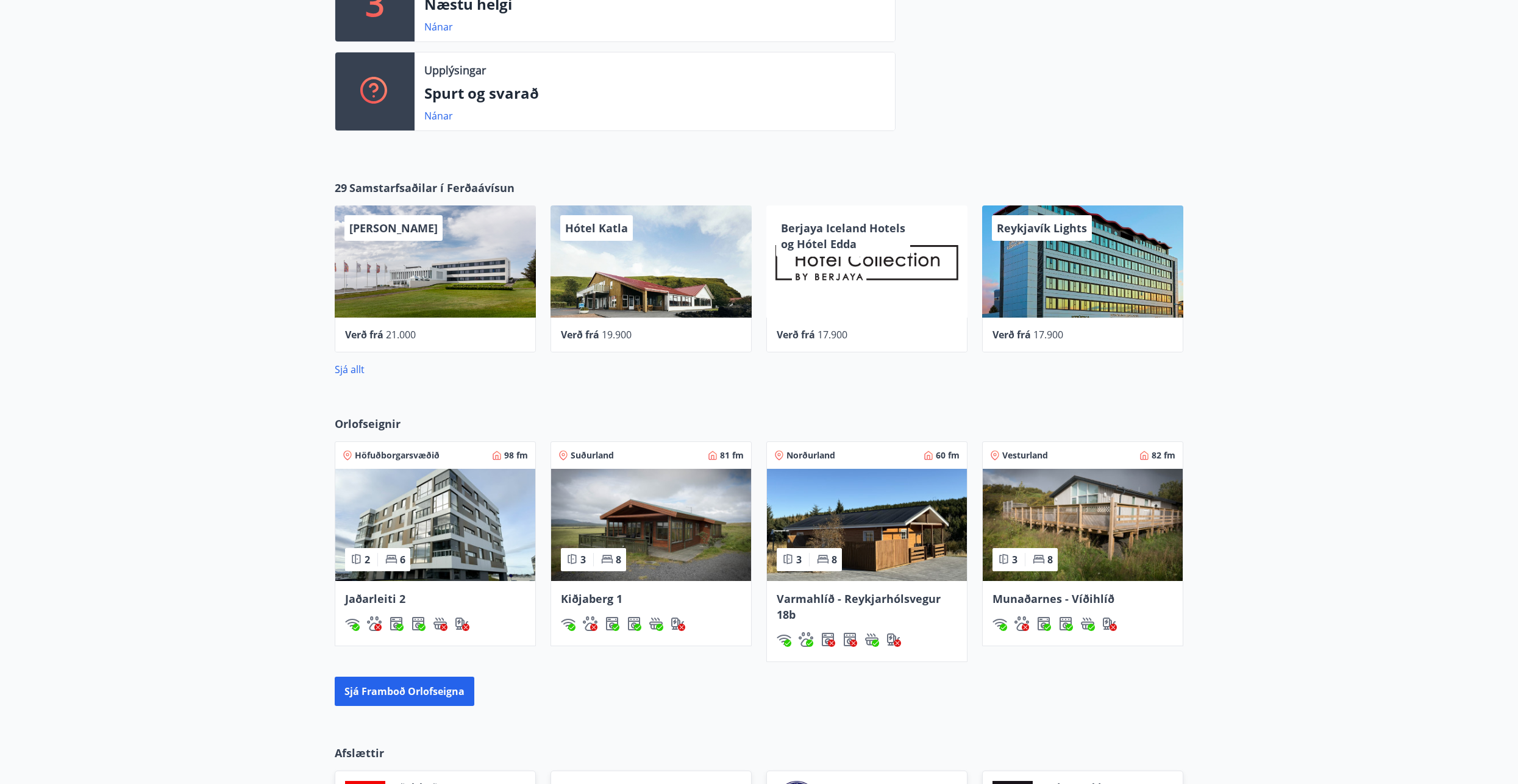
click at [1132, 280] on div "Reykjavík Lights" at bounding box center [1083, 262] width 201 height 112
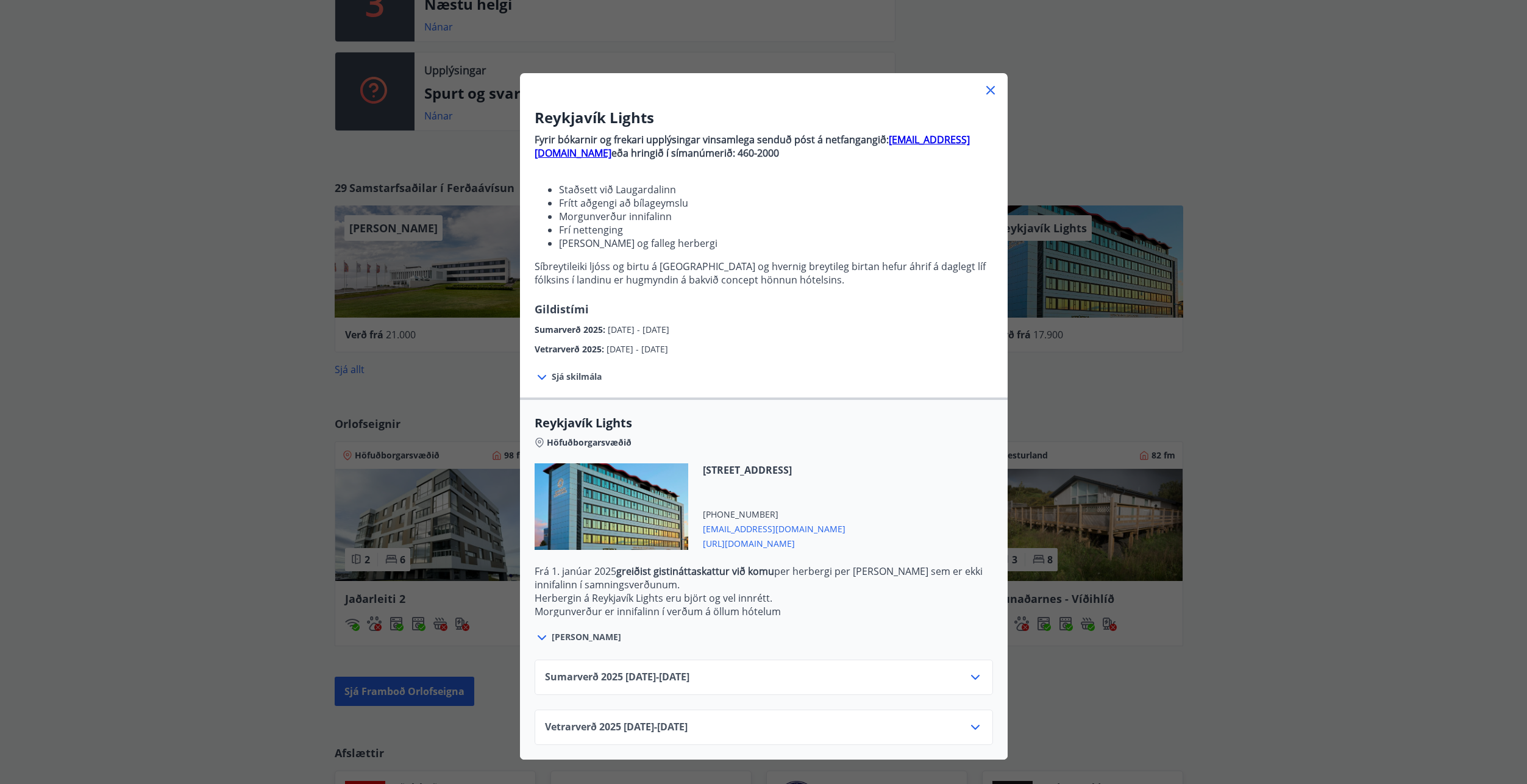
click at [984, 91] on icon at bounding box center [991, 90] width 15 height 15
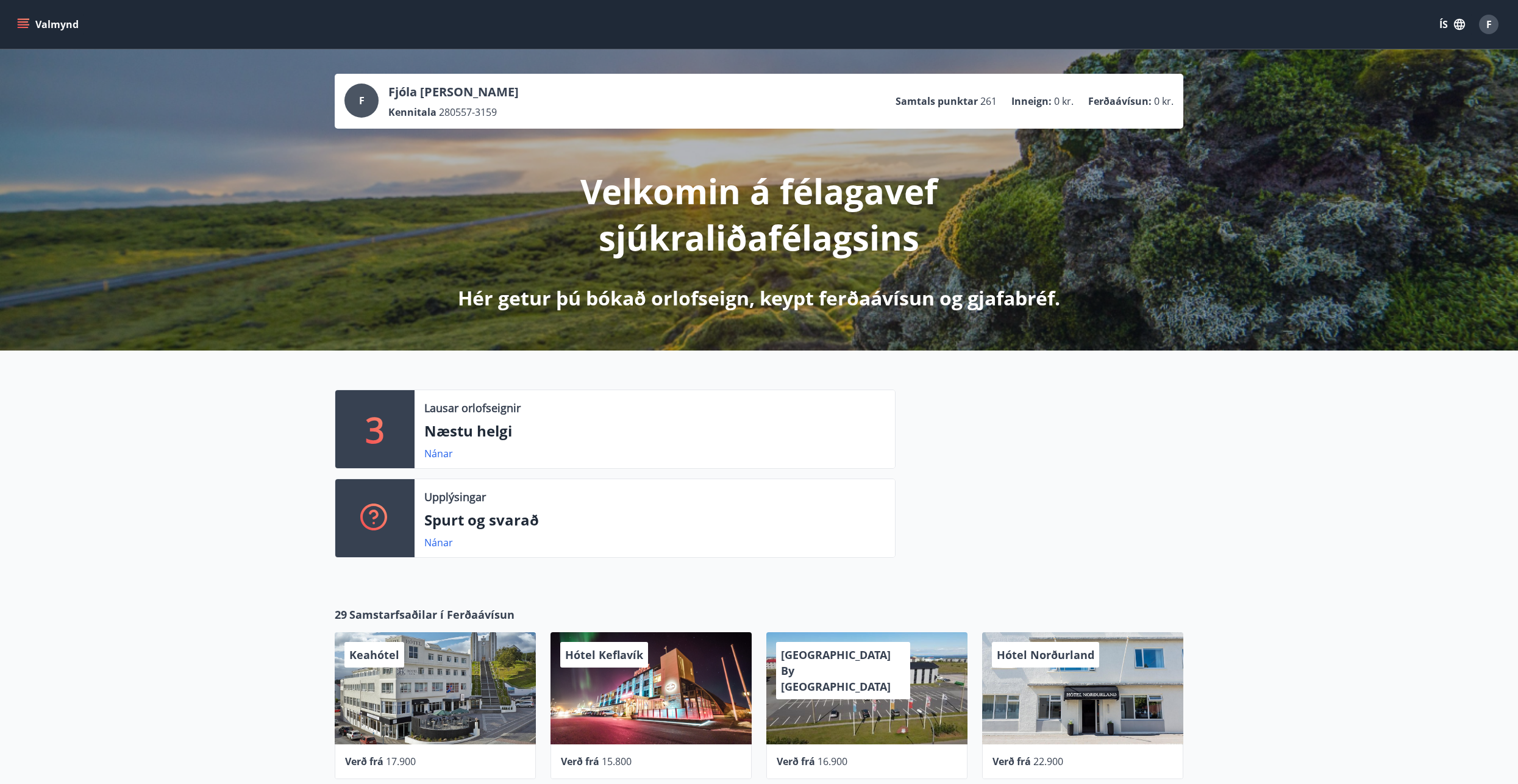
scroll to position [244, 0]
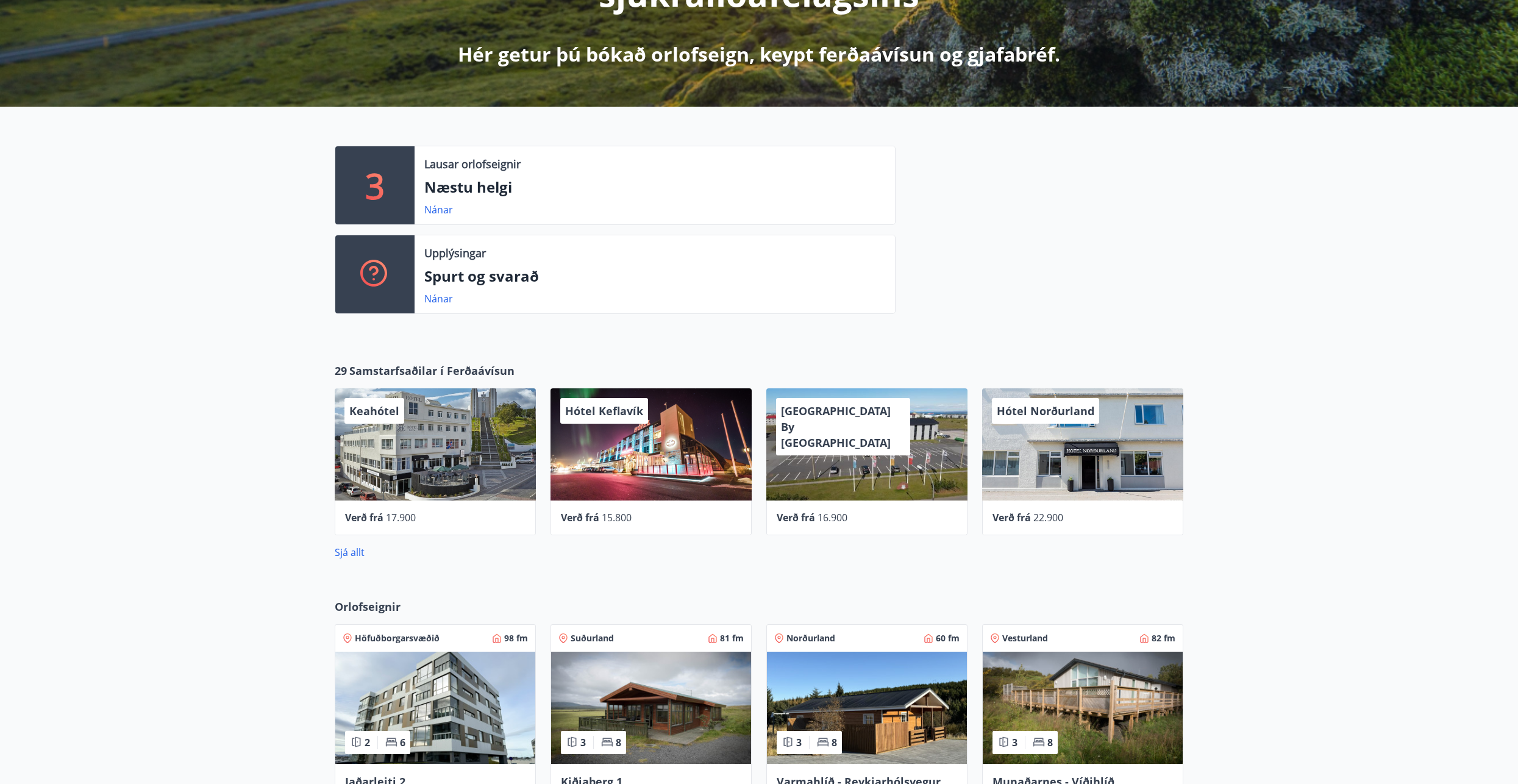
click at [494, 374] on div "Keahótel Verð frá 17.900" at bounding box center [428, 454] width 216 height 161
click at [405, 370] on span "Samstarfsaðilar í Ferðaávísun" at bounding box center [432, 370] width 165 height 16
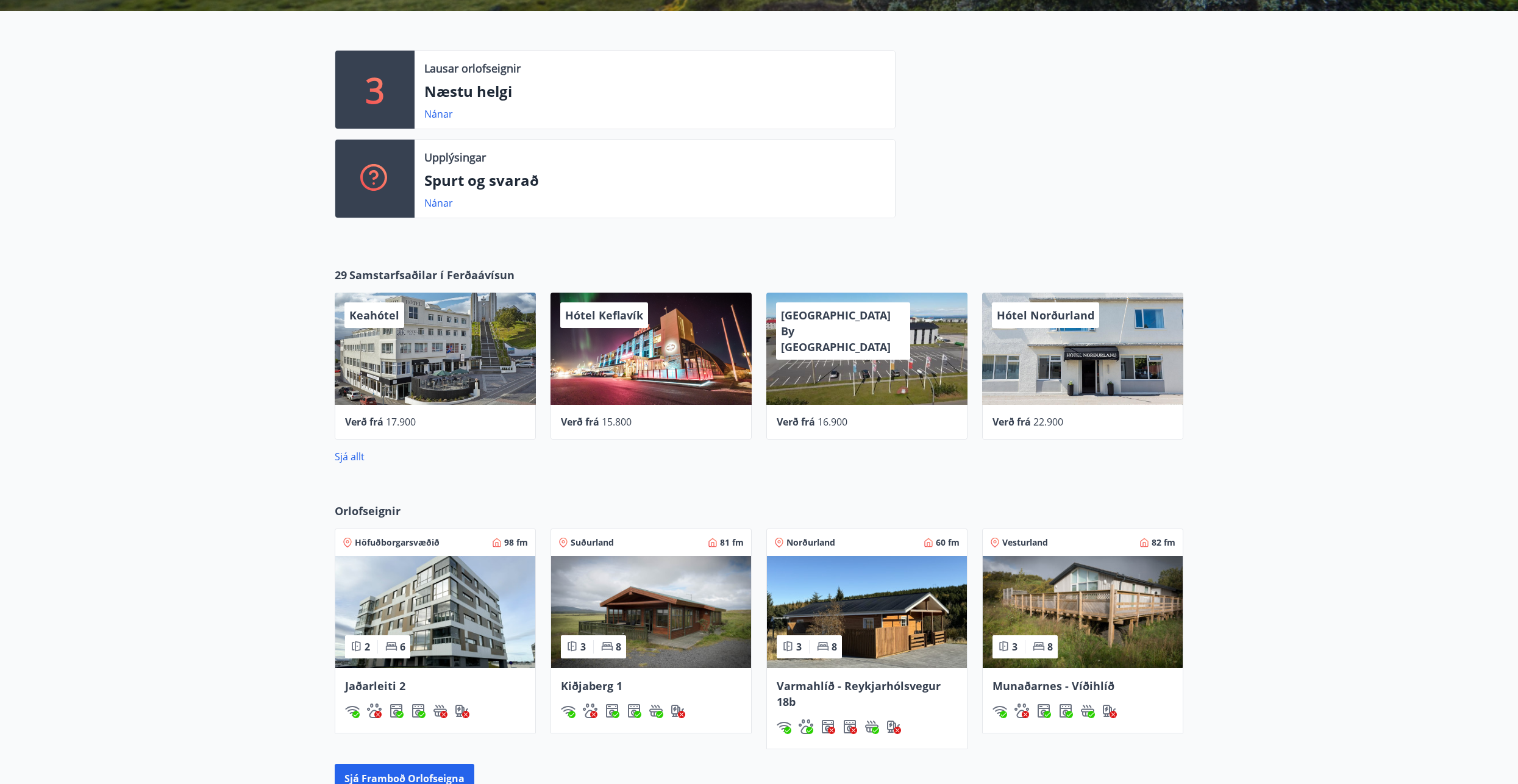
scroll to position [299, 0]
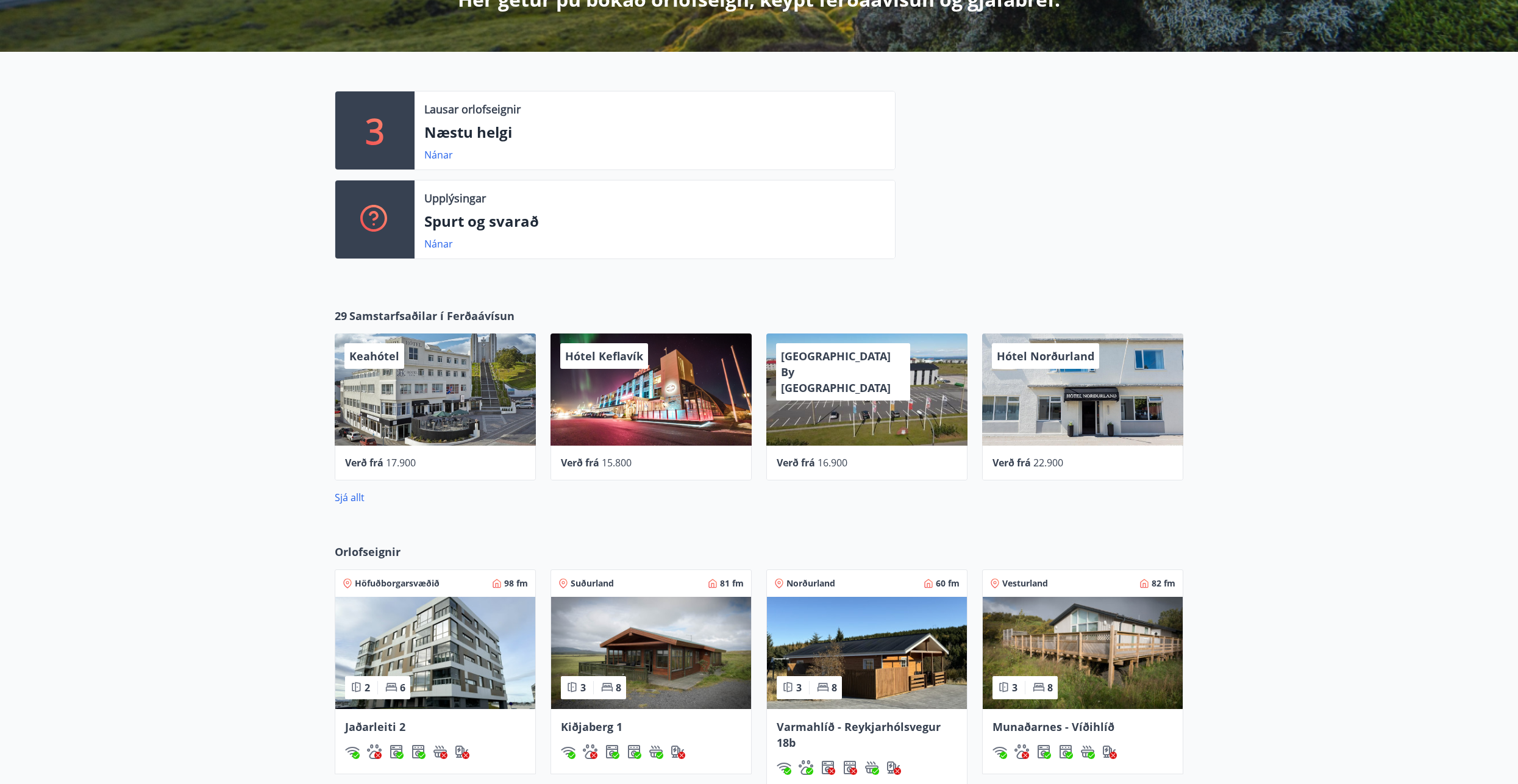
click at [587, 460] on span "Verð frá" at bounding box center [579, 462] width 38 height 13
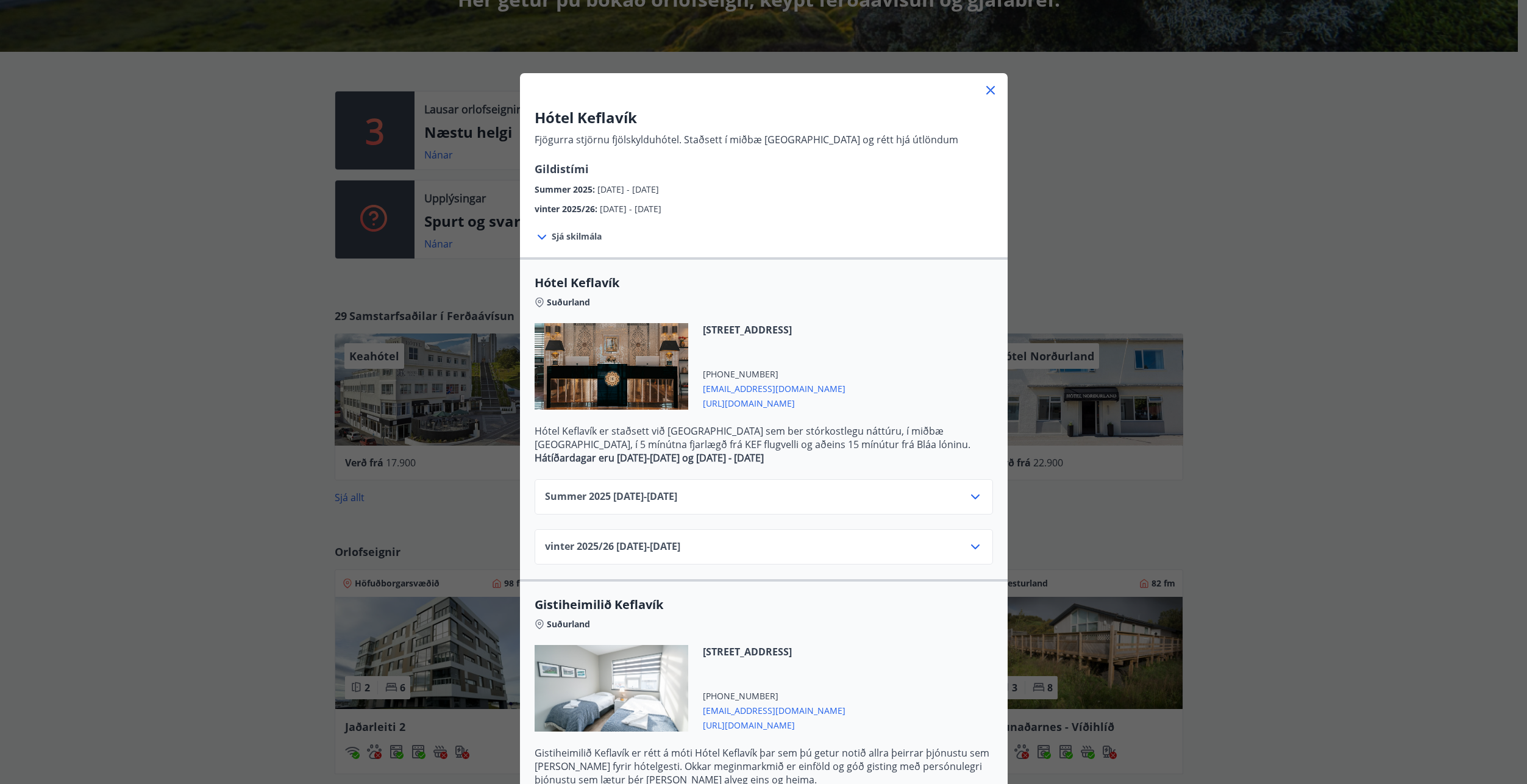
click at [985, 92] on icon at bounding box center [991, 90] width 15 height 15
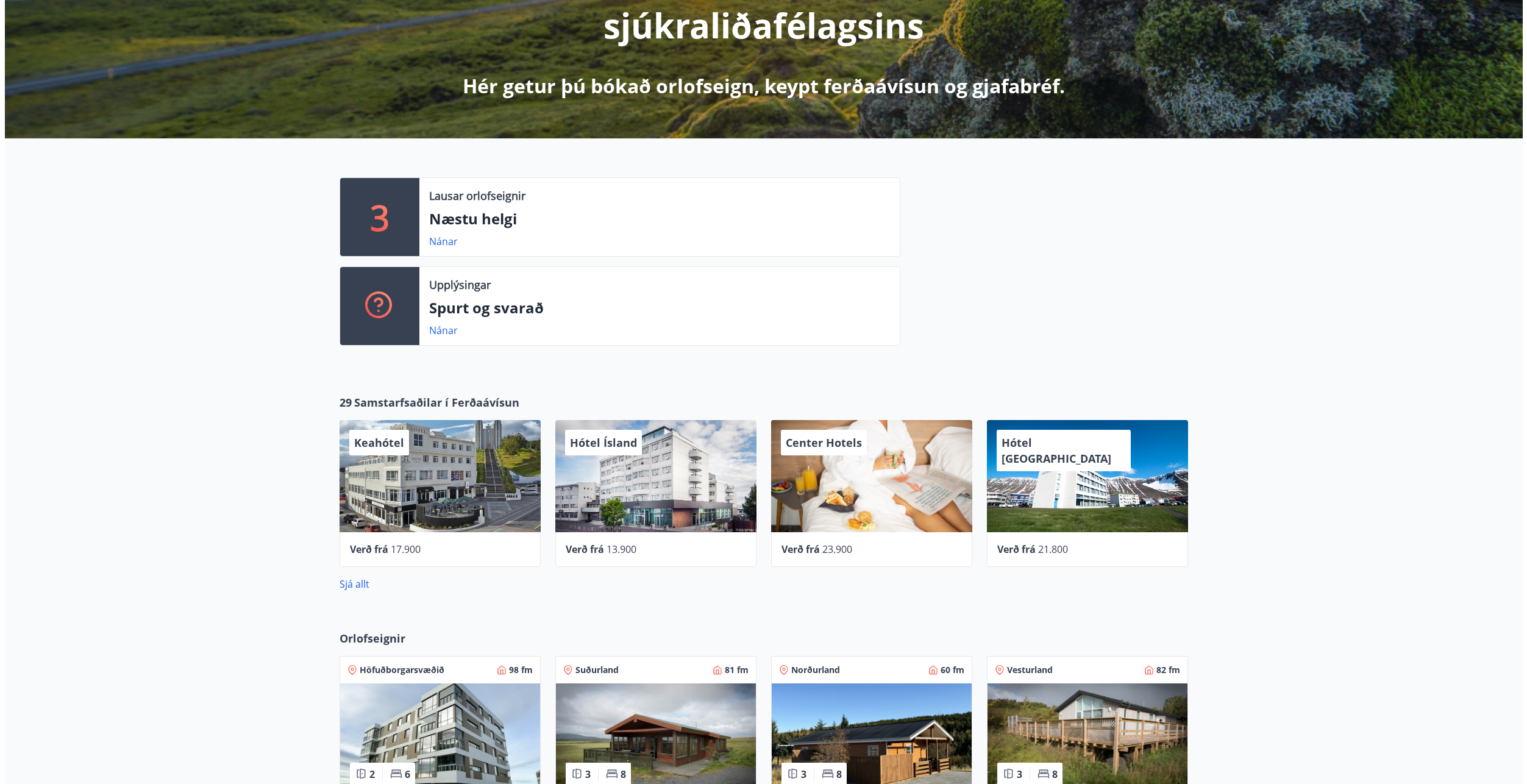
scroll to position [244, 0]
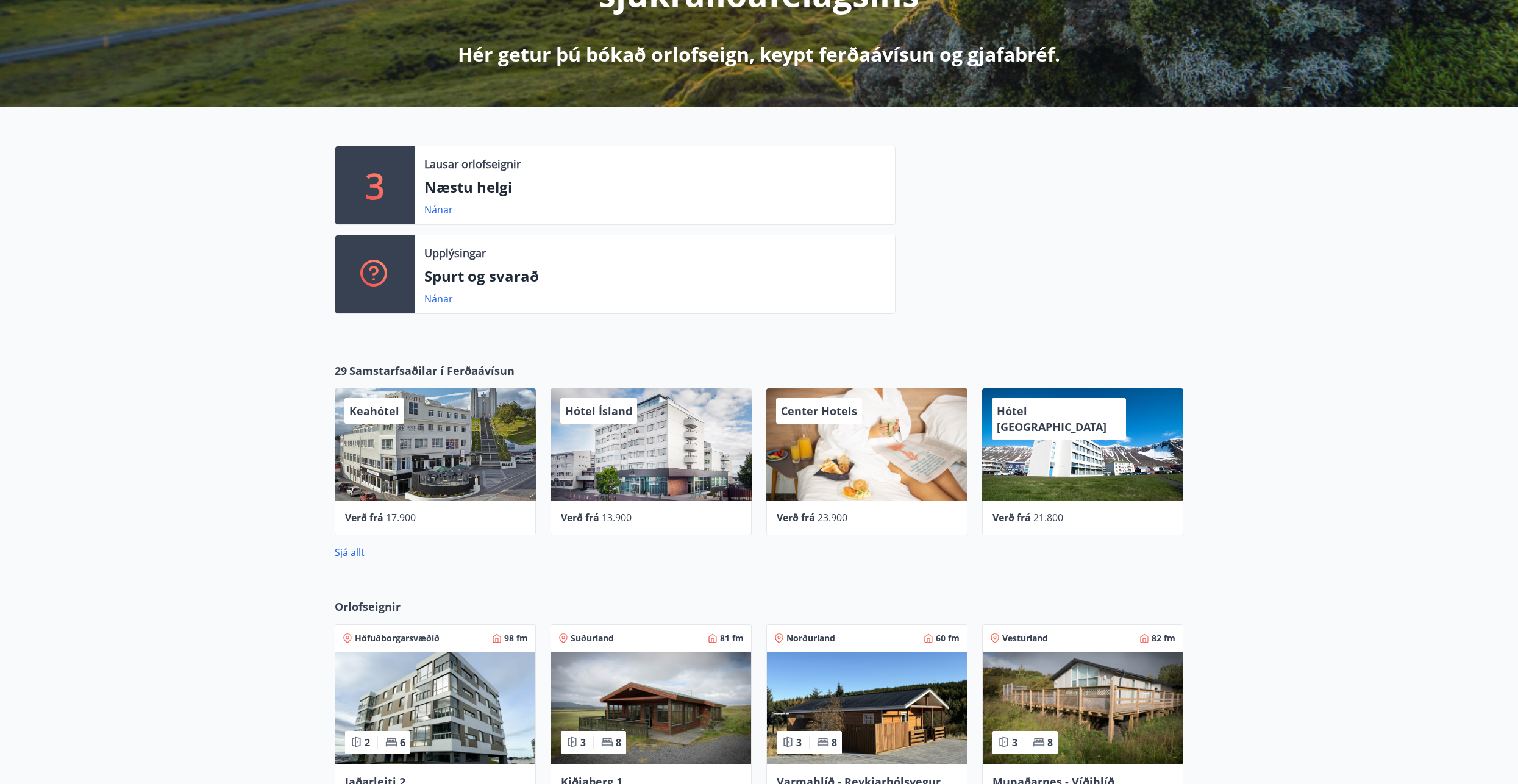
click at [1202, 456] on div "29 Samstarfsaðilar í Ferðaávísun Keahótel Verð frá 17.900 Hótel Ísland Verð frá…" at bounding box center [759, 461] width 1518 height 236
click at [1134, 457] on div "Hótel [GEOGRAPHIC_DATA]" at bounding box center [1083, 444] width 201 height 112
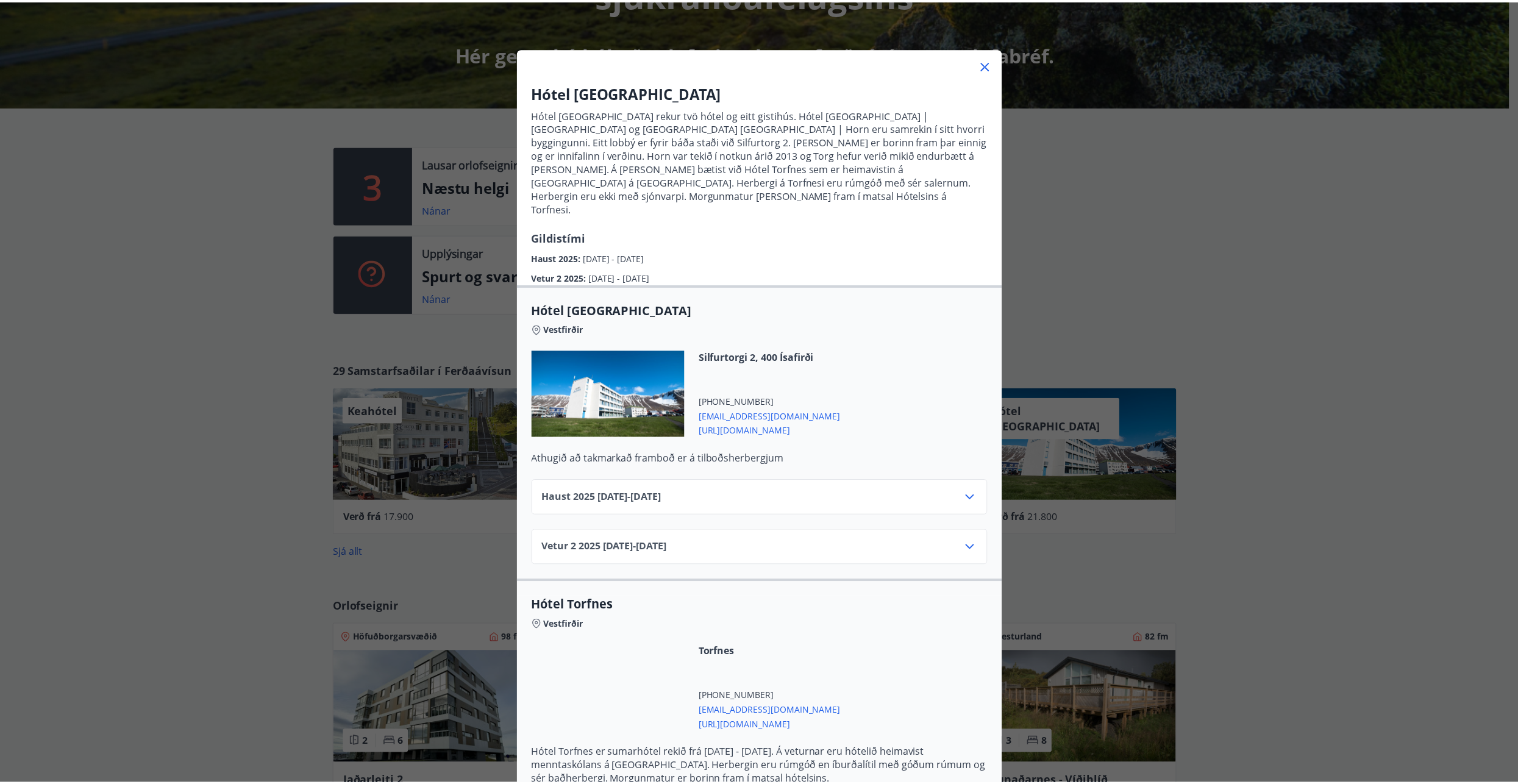
scroll to position [0, 0]
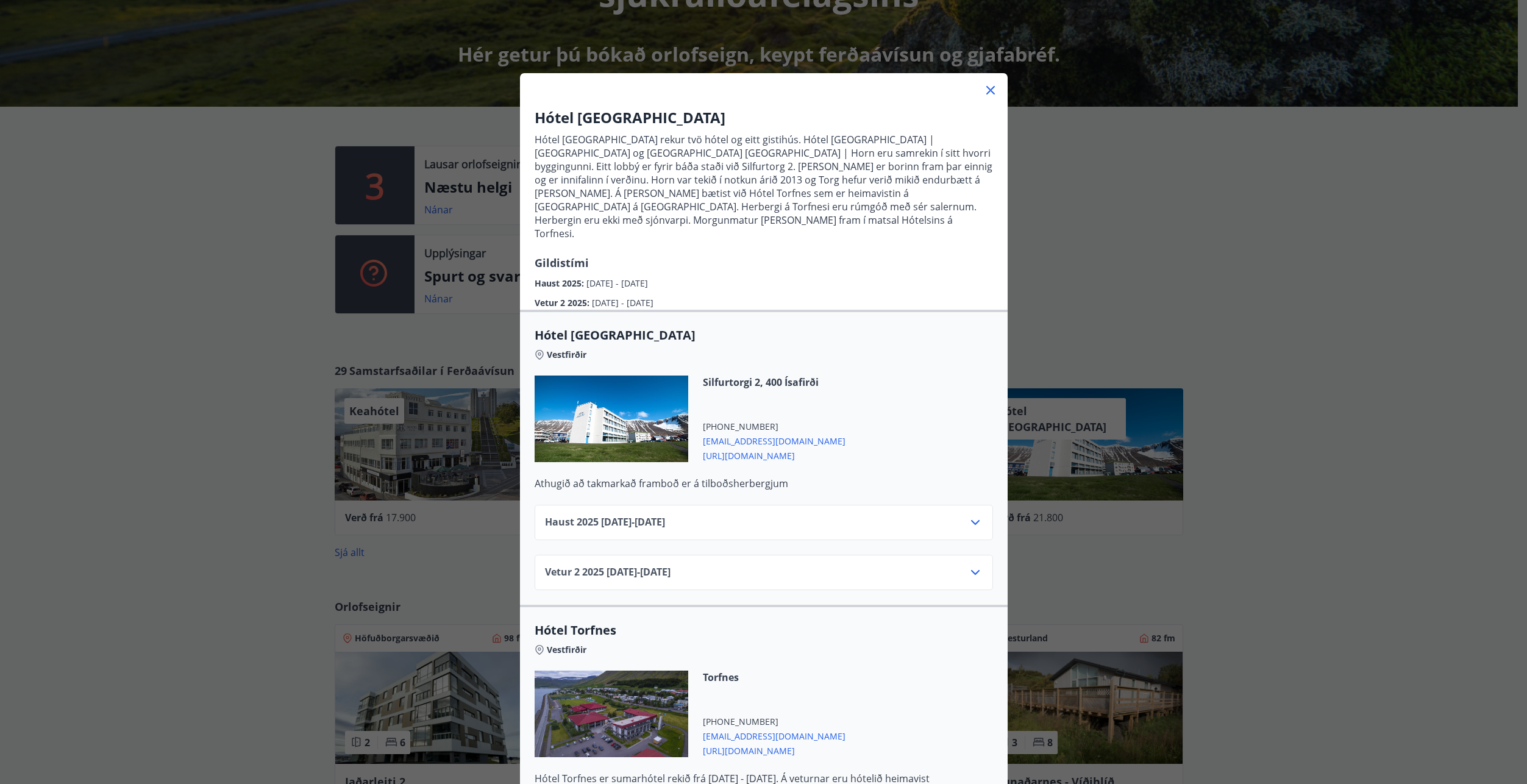
click at [984, 90] on icon at bounding box center [991, 90] width 15 height 15
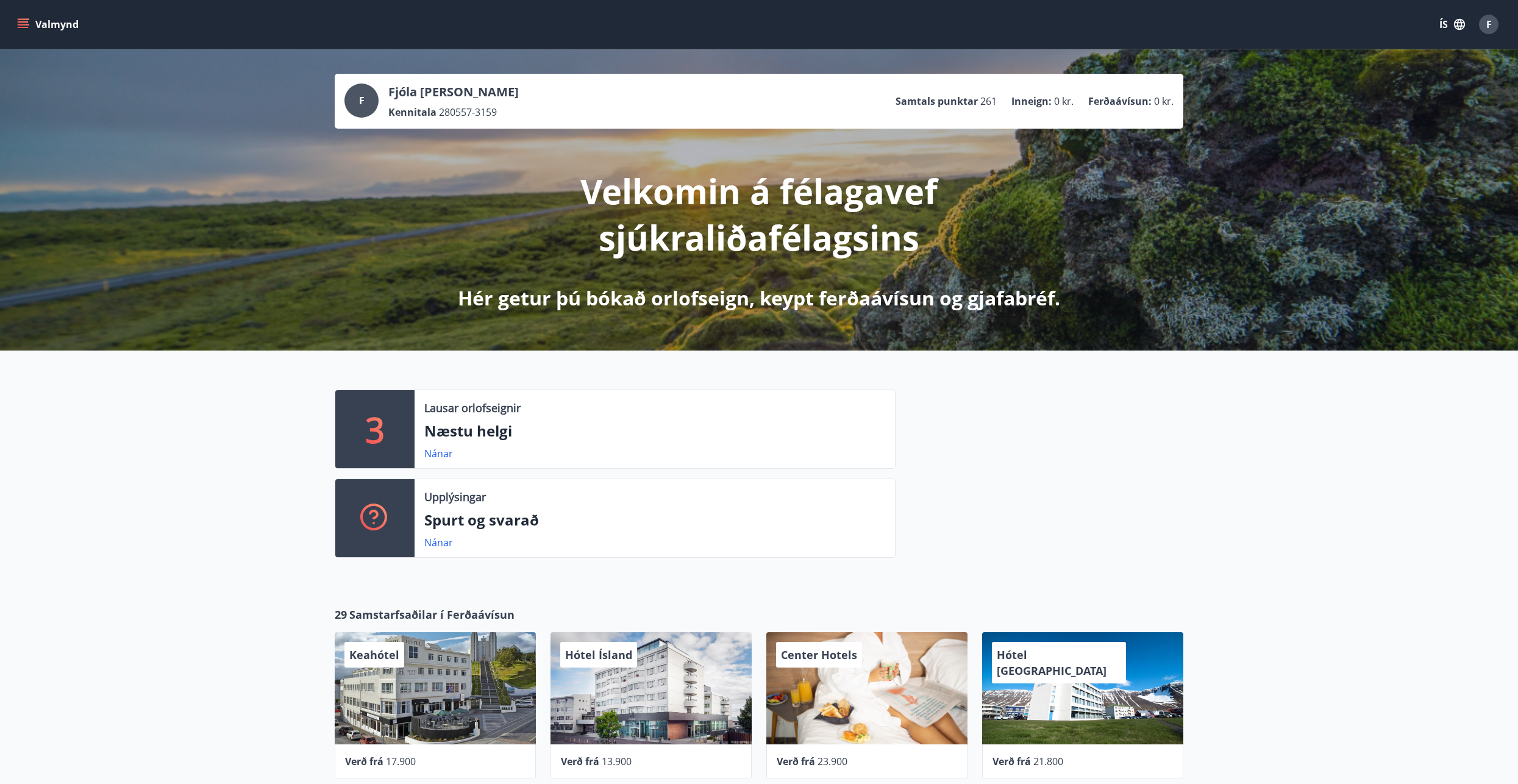
click at [728, 193] on p "Velkomin á félagavef sjúkraliðafélagsins" at bounding box center [759, 214] width 644 height 93
click at [430, 615] on span "Samstarfsaðilar í Ferðaávísun" at bounding box center [432, 614] width 165 height 16
click at [1137, 714] on div "Hótel [GEOGRAPHIC_DATA]" at bounding box center [1083, 688] width 201 height 112
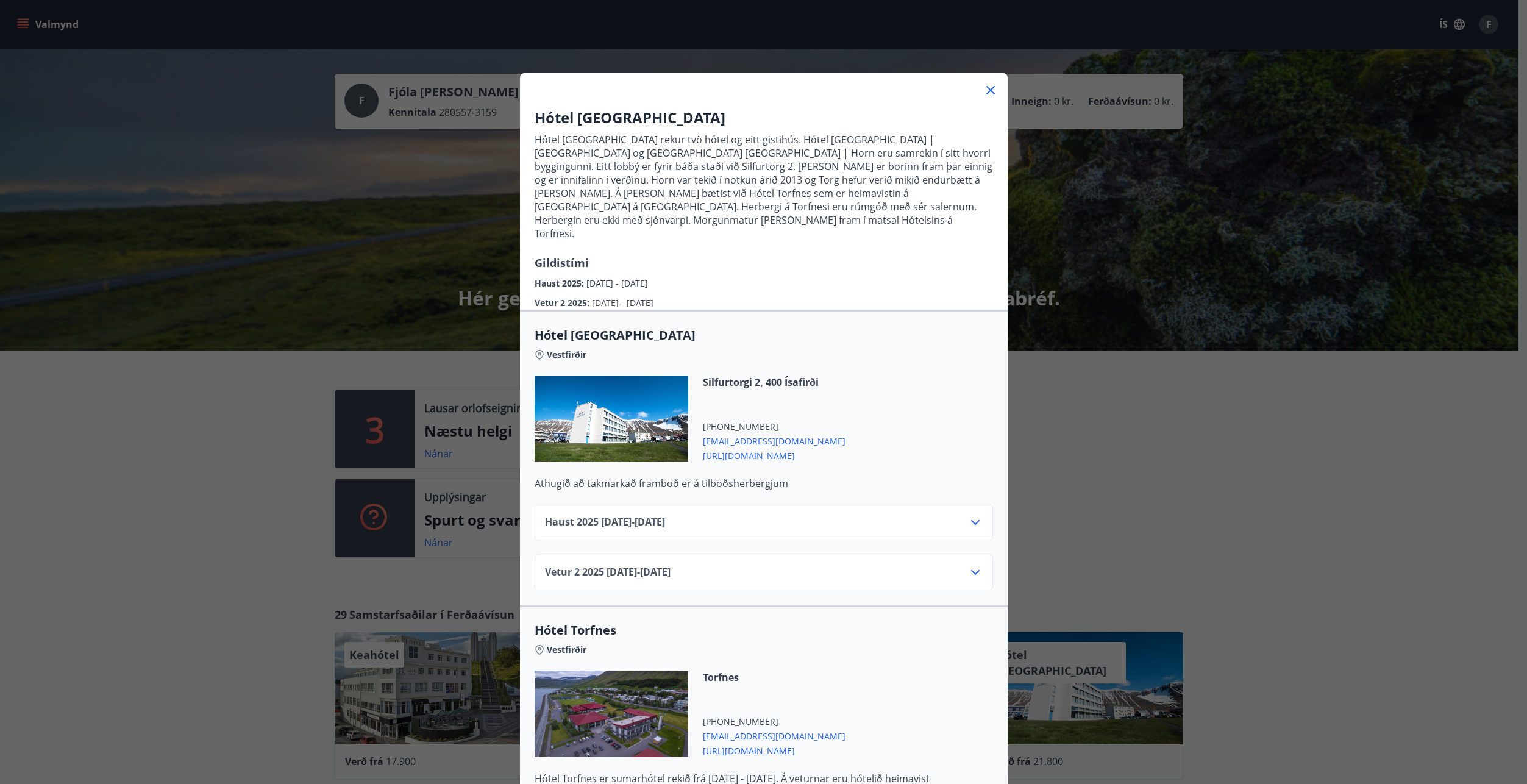
click at [1137, 714] on div "Hótel [GEOGRAPHIC_DATA] Hótel [GEOGRAPHIC_DATA] rekur tvö hótel og eitt gistihú…" at bounding box center [764, 392] width 1527 height 784
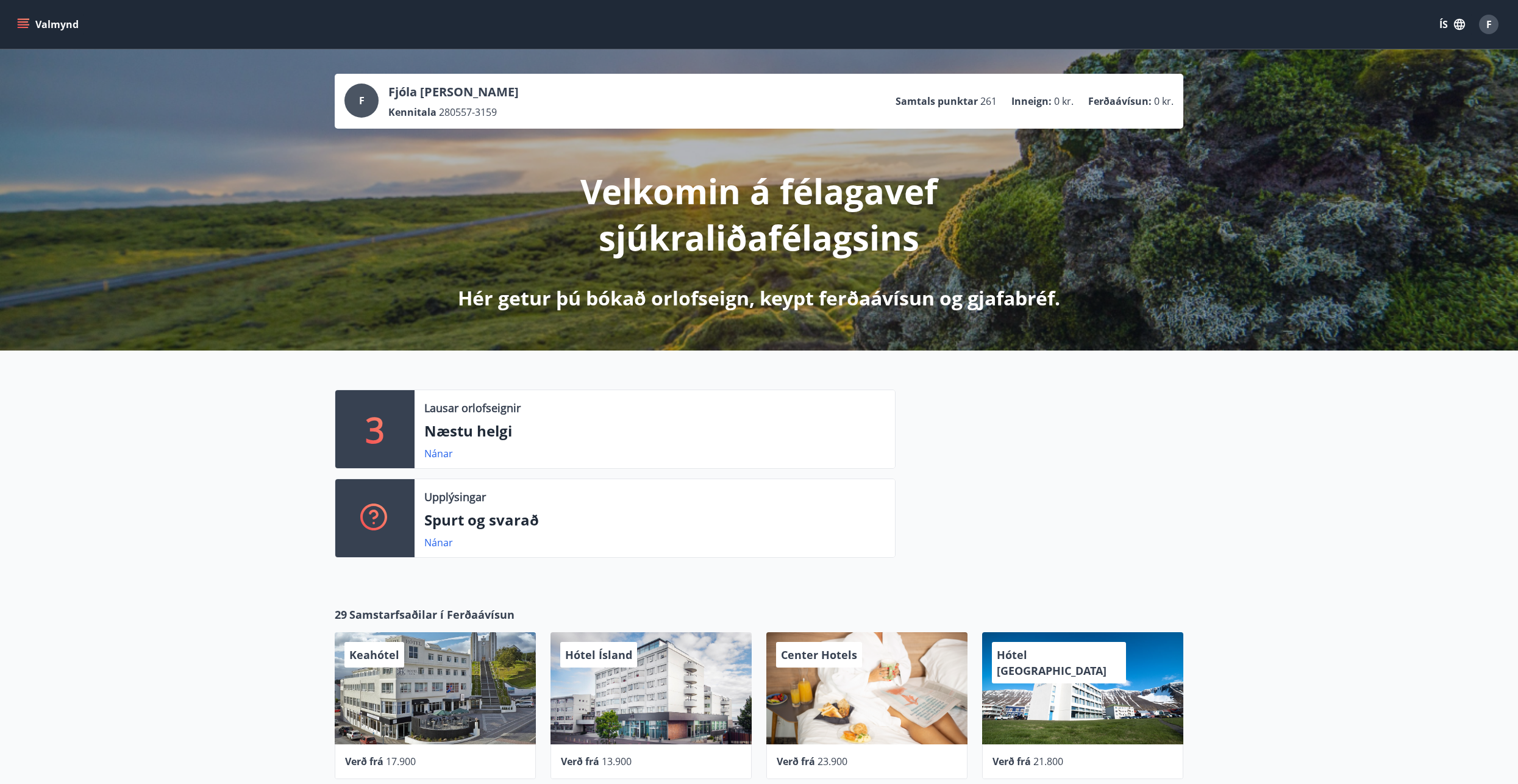
click at [922, 718] on div "Center Hotels" at bounding box center [867, 688] width 201 height 112
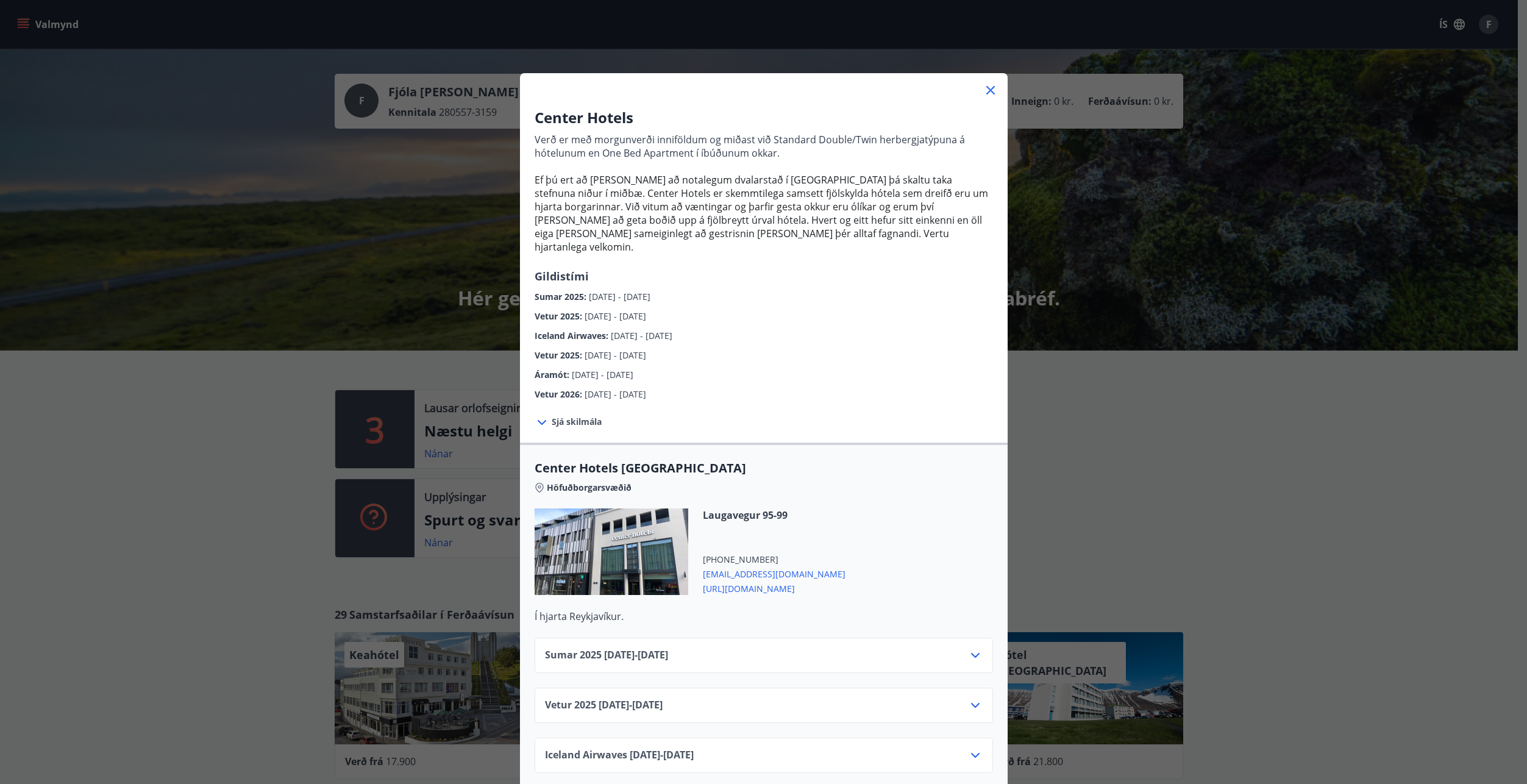
click at [986, 89] on icon at bounding box center [991, 90] width 8 height 8
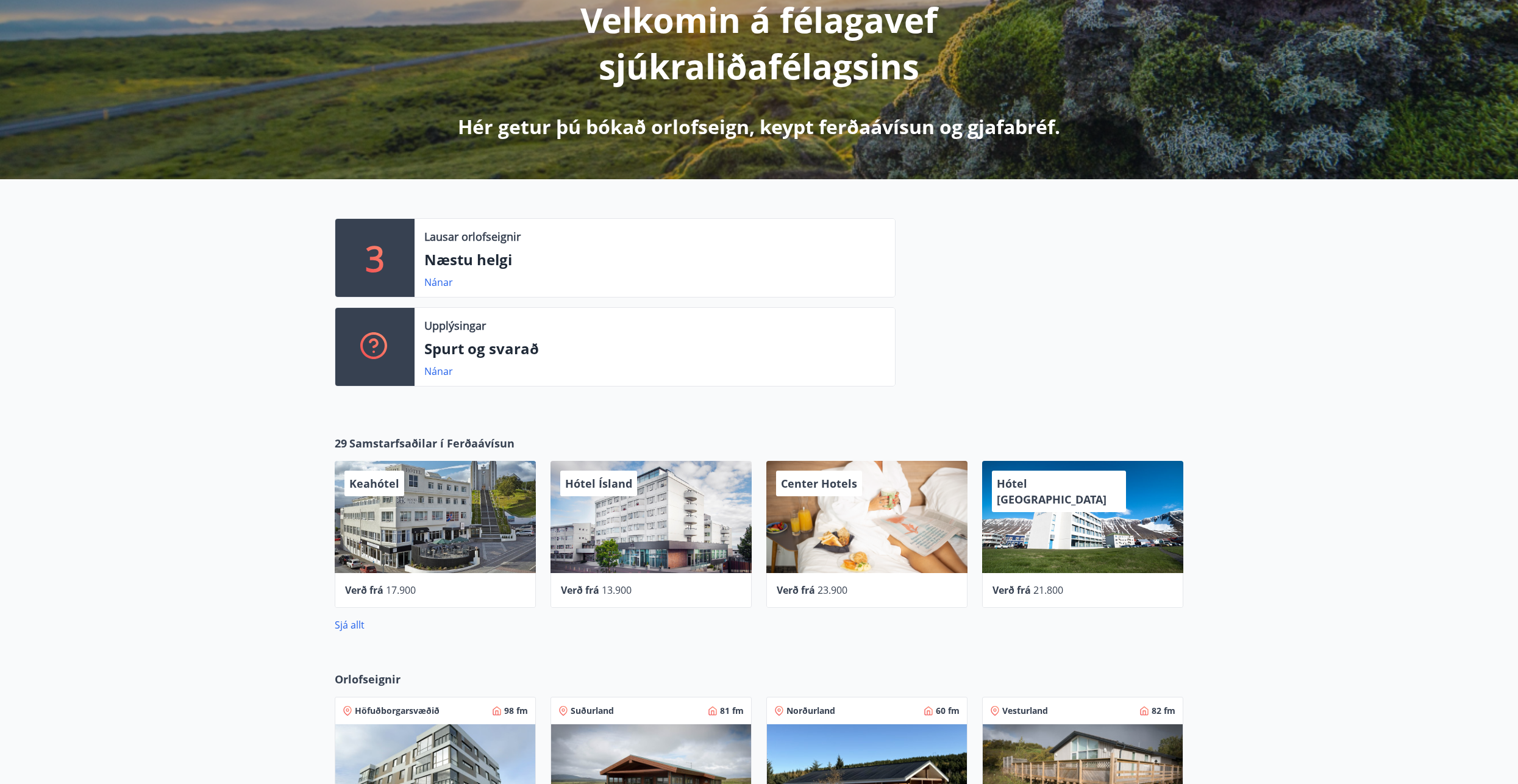
scroll to position [183, 0]
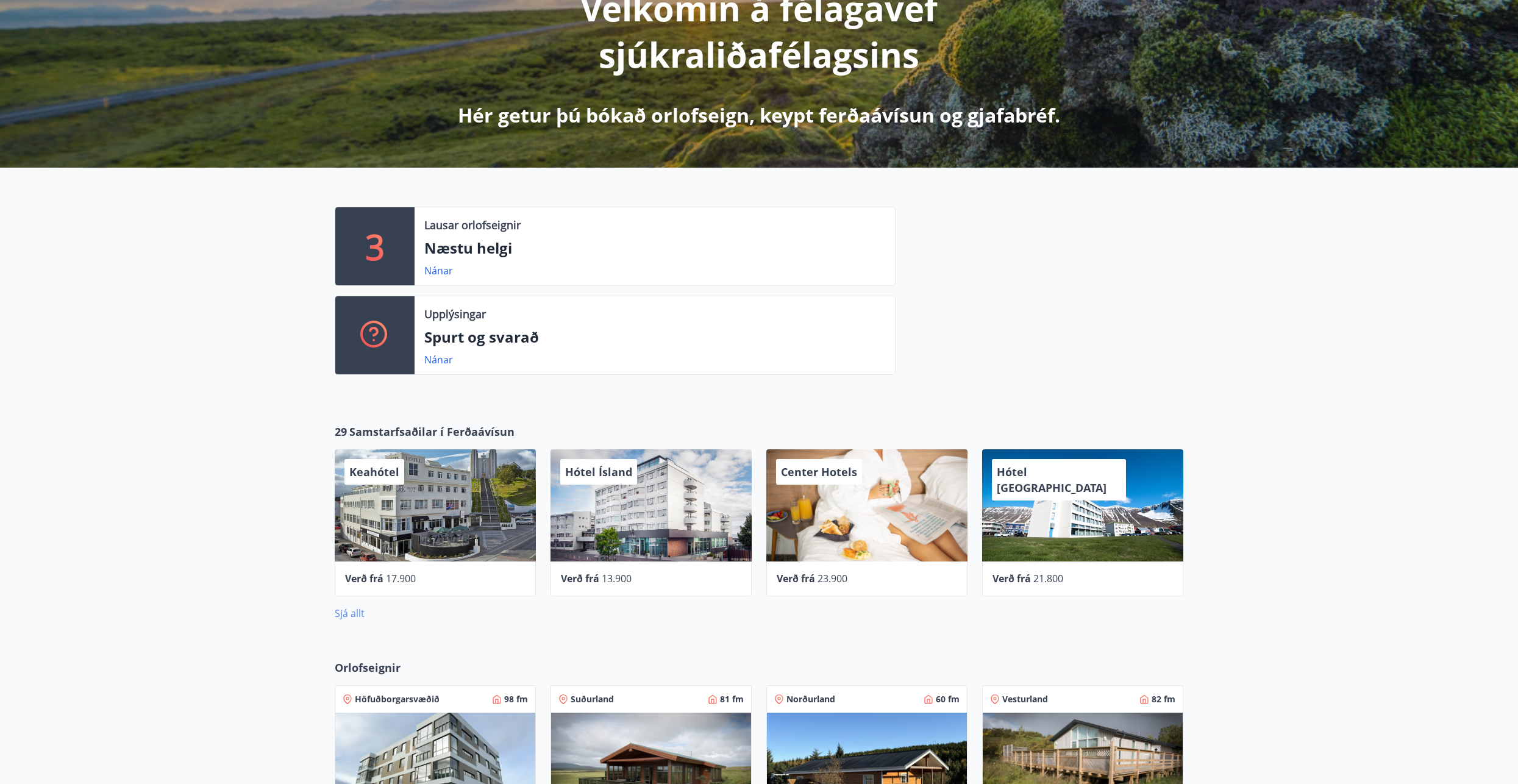
click at [355, 616] on link "Sjá allt" at bounding box center [349, 612] width 30 height 13
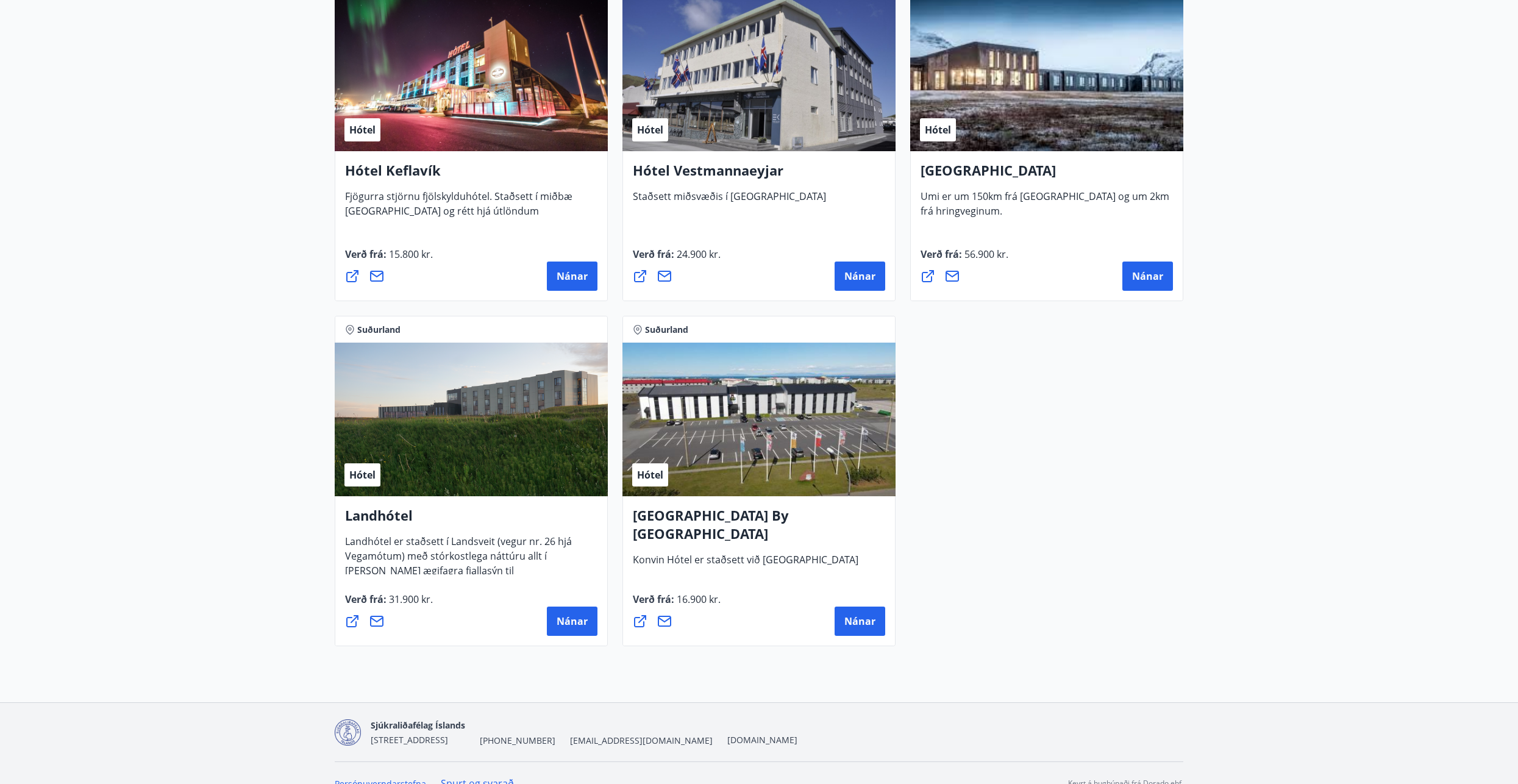
scroll to position [3045, 0]
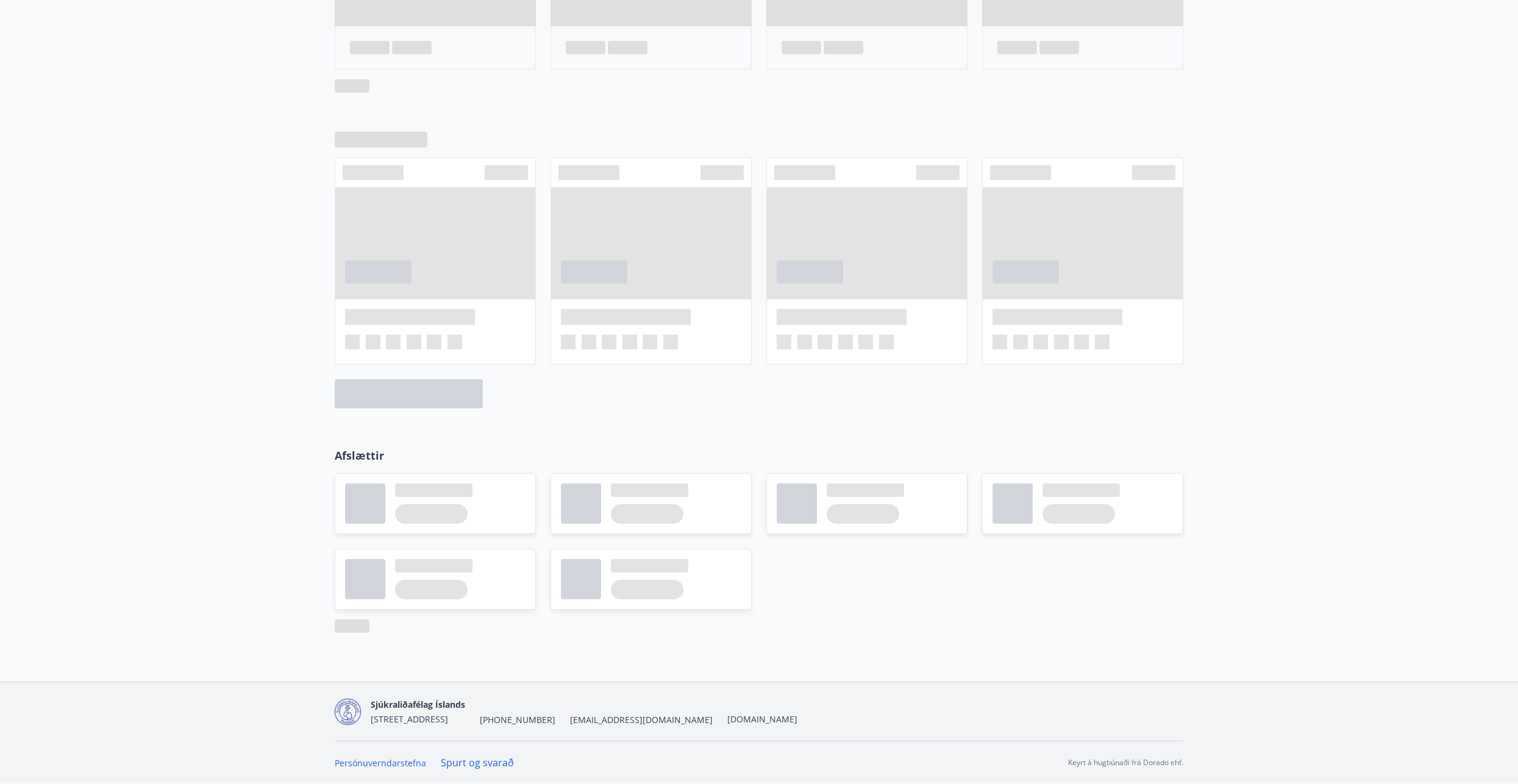
scroll to position [183, 0]
